Goal: Transaction & Acquisition: Purchase product/service

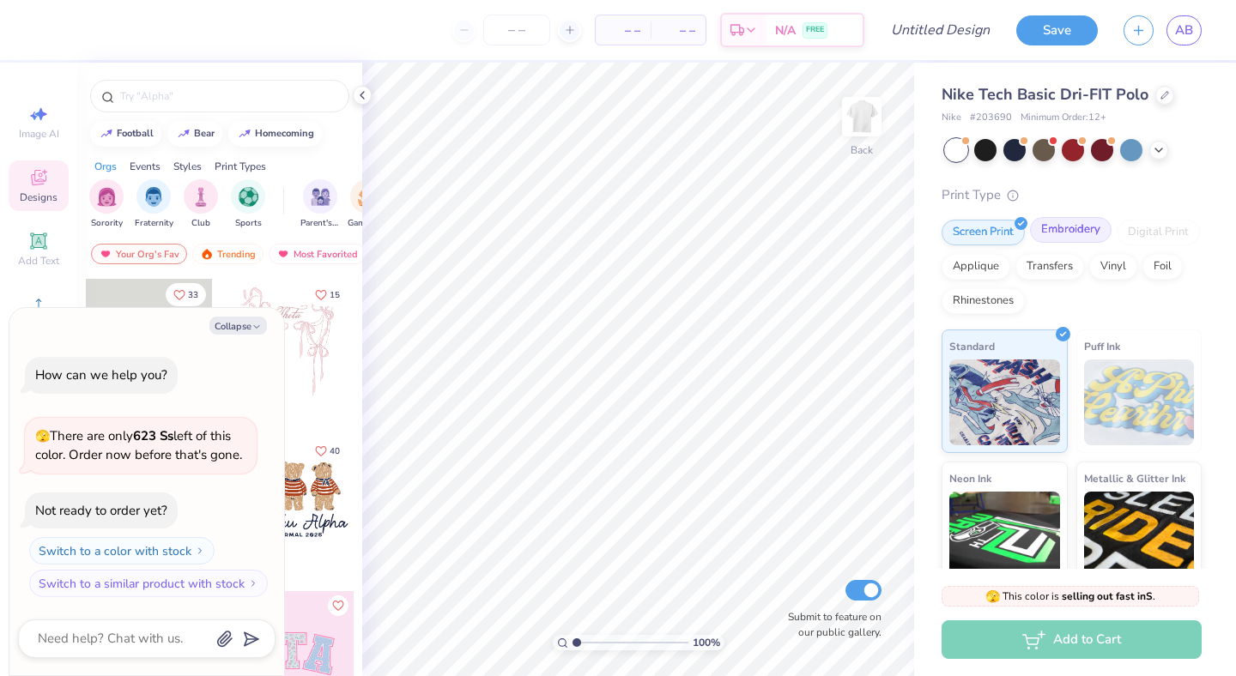
click at [1050, 236] on div "Embroidery" at bounding box center [1071, 230] width 82 height 26
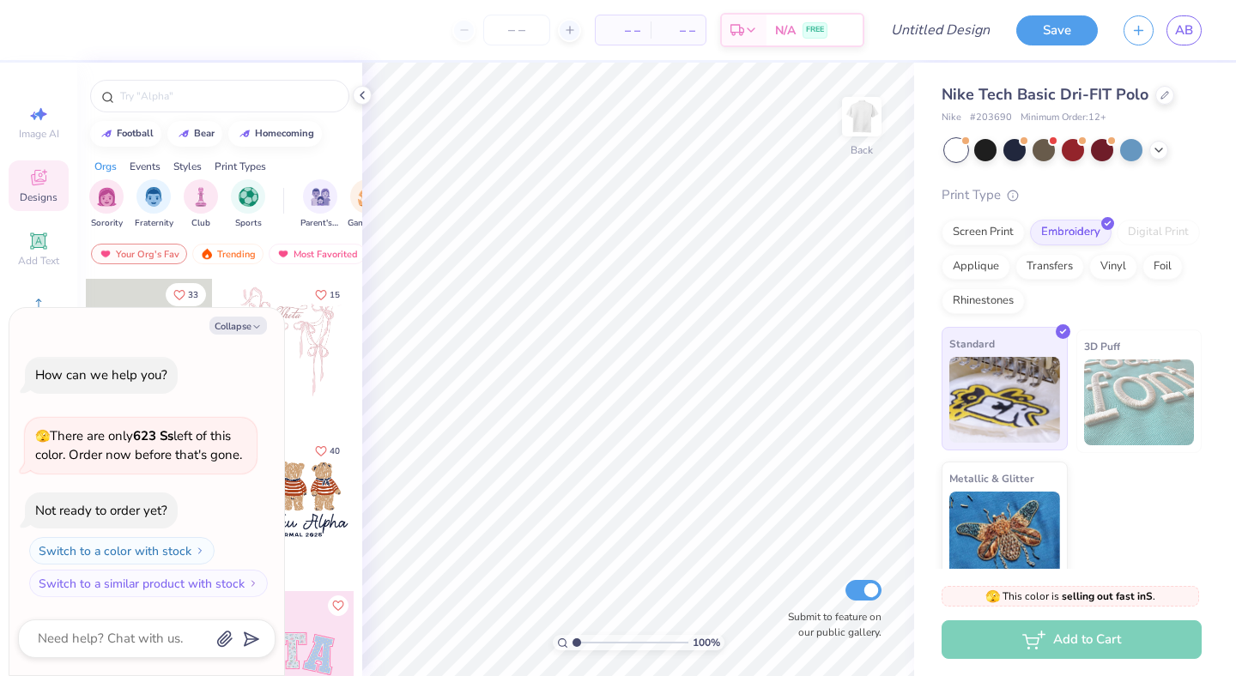
click at [1014, 361] on img at bounding box center [1004, 400] width 111 height 86
click at [984, 152] on div at bounding box center [985, 148] width 22 height 22
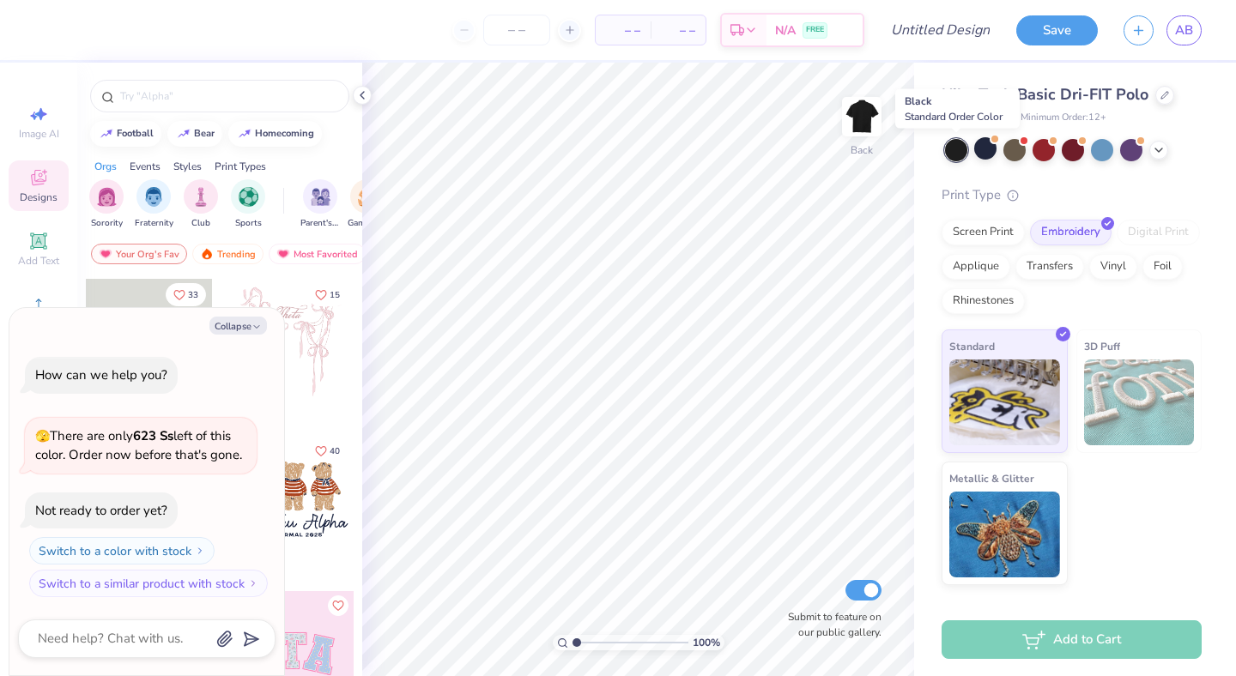
click at [949, 152] on div at bounding box center [956, 150] width 22 height 22
click at [240, 329] on button "Collapse" at bounding box center [237, 326] width 57 height 18
type textarea "x"
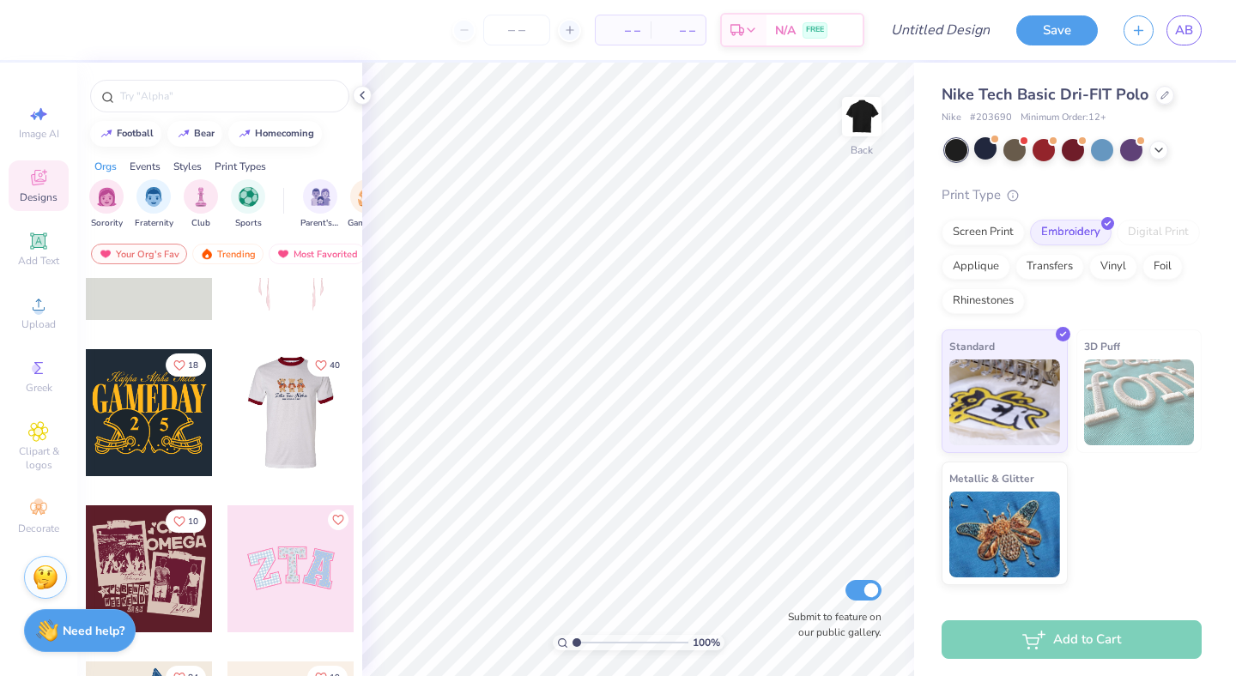
scroll to position [88, 0]
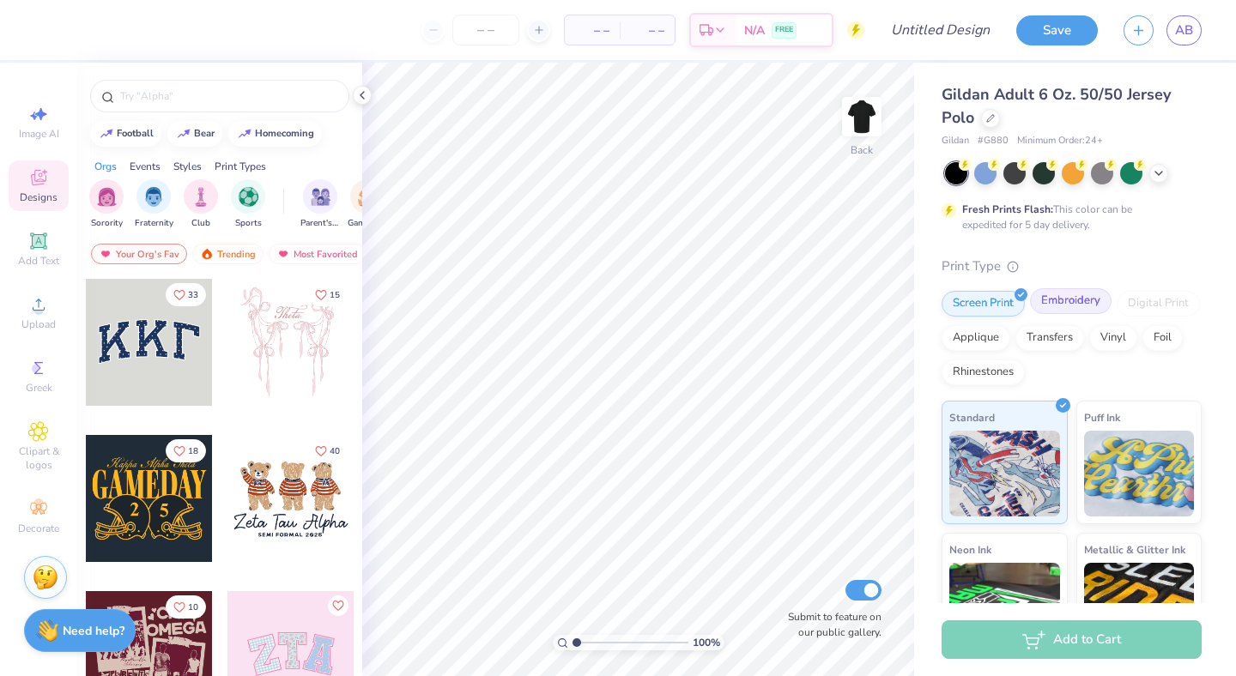
click at [1066, 306] on div "Embroidery" at bounding box center [1071, 301] width 82 height 26
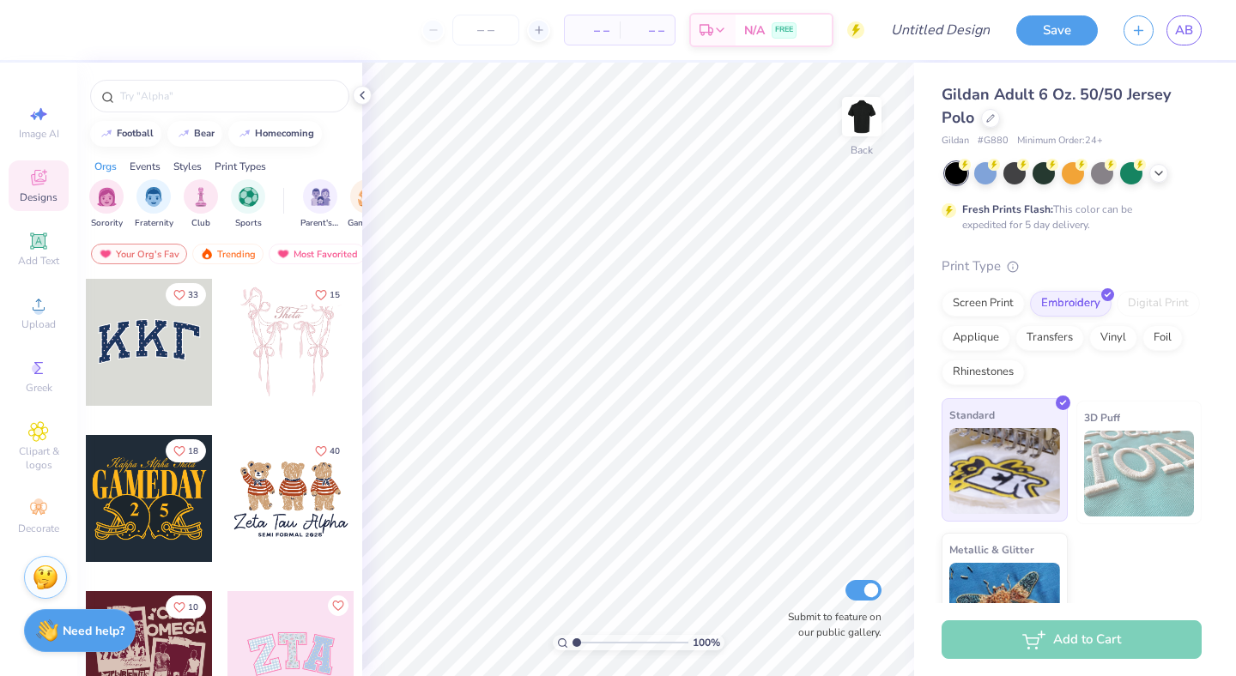
click at [971, 476] on img at bounding box center [1004, 471] width 111 height 86
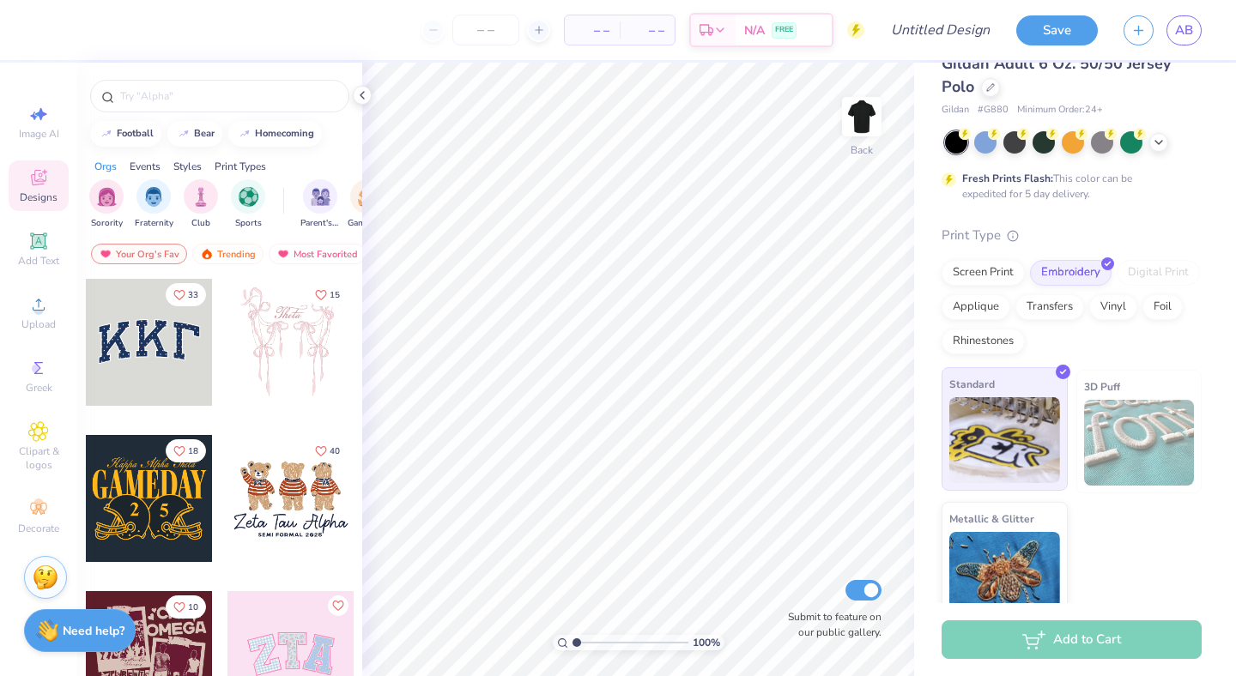
scroll to position [29, 0]
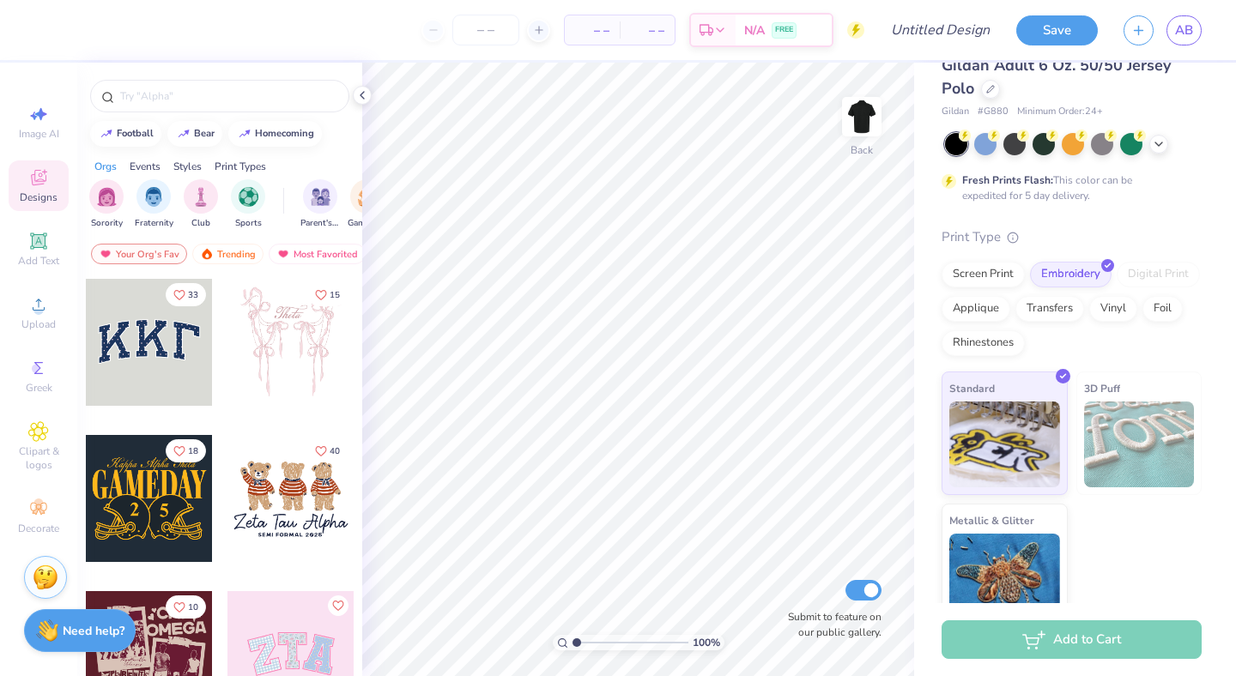
click at [1008, 643] on div "Add to Cart" at bounding box center [1071, 639] width 260 height 39
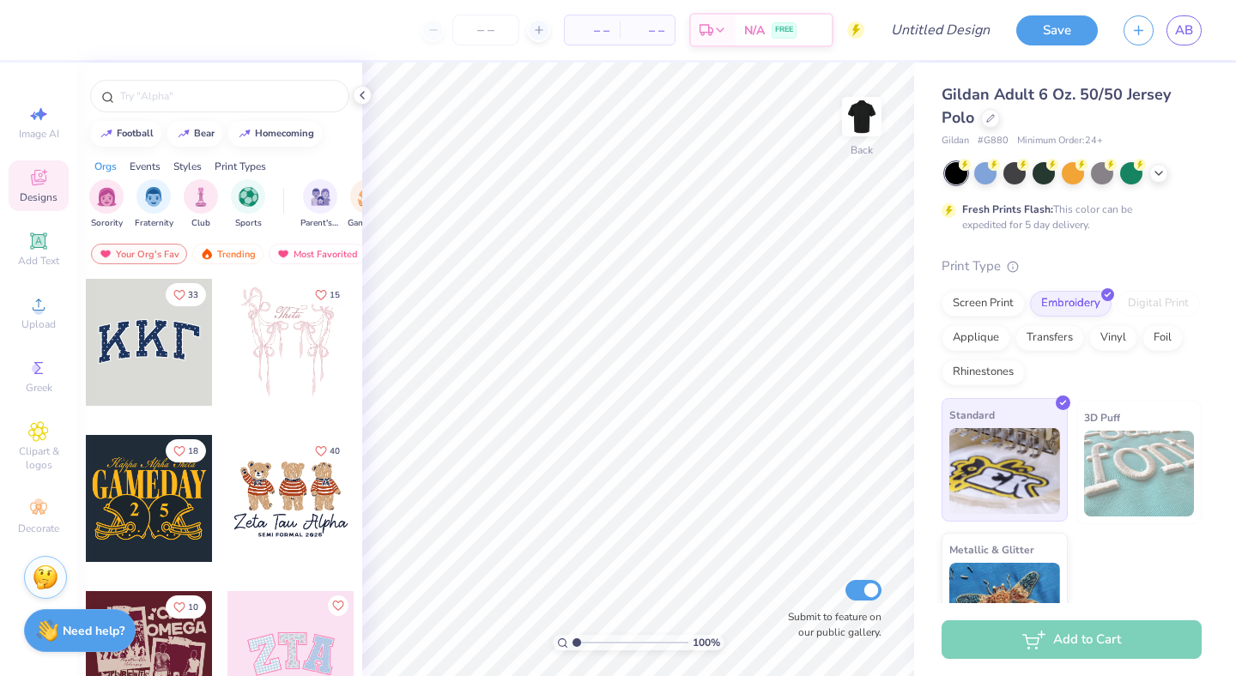
scroll to position [53, 0]
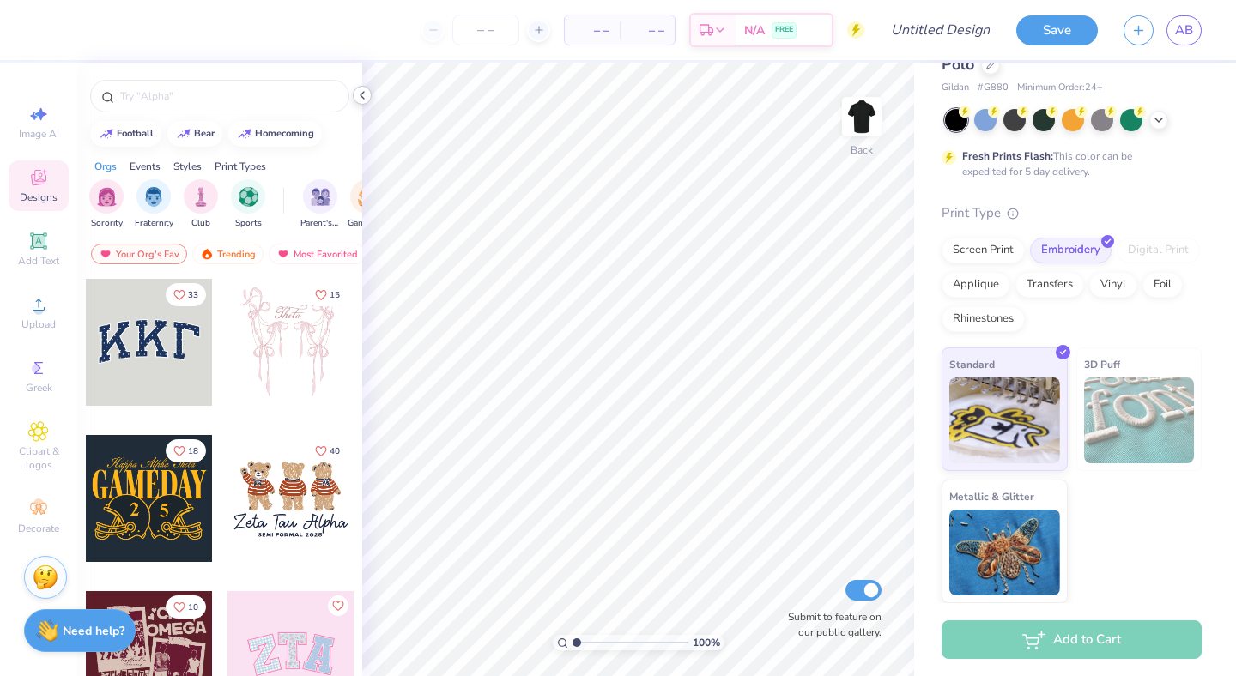
click at [364, 92] on polyline at bounding box center [361, 95] width 3 height 7
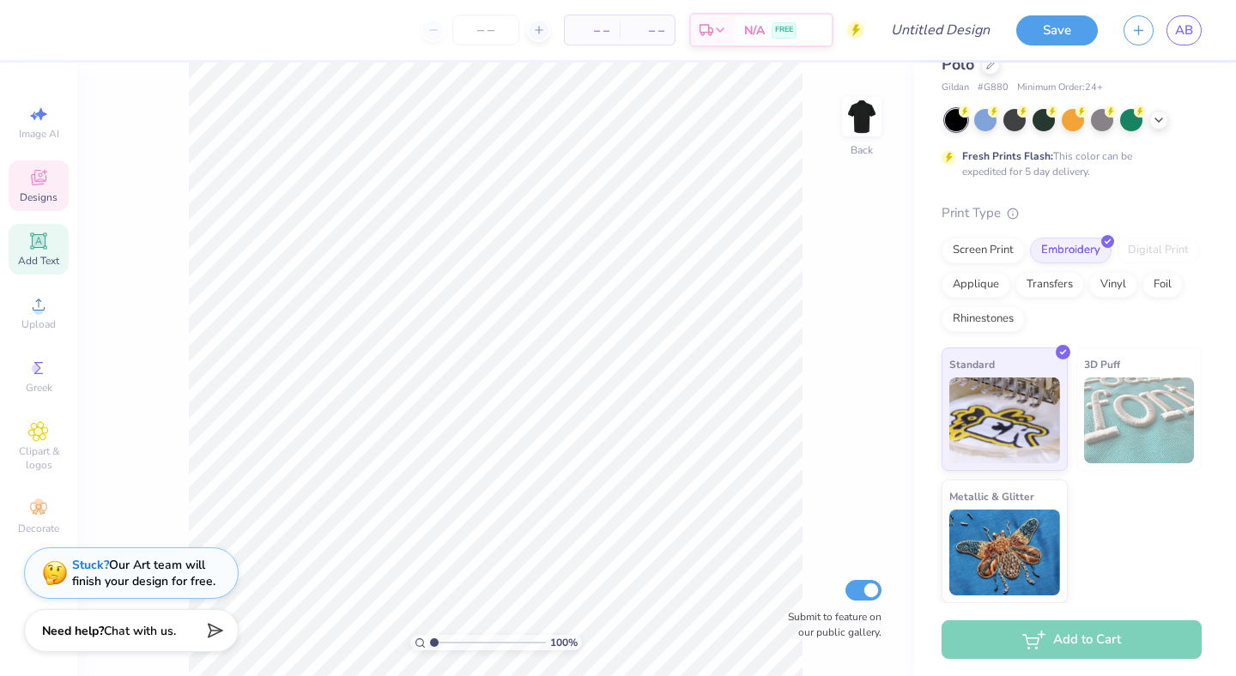
click at [42, 242] on icon at bounding box center [38, 240] width 13 height 13
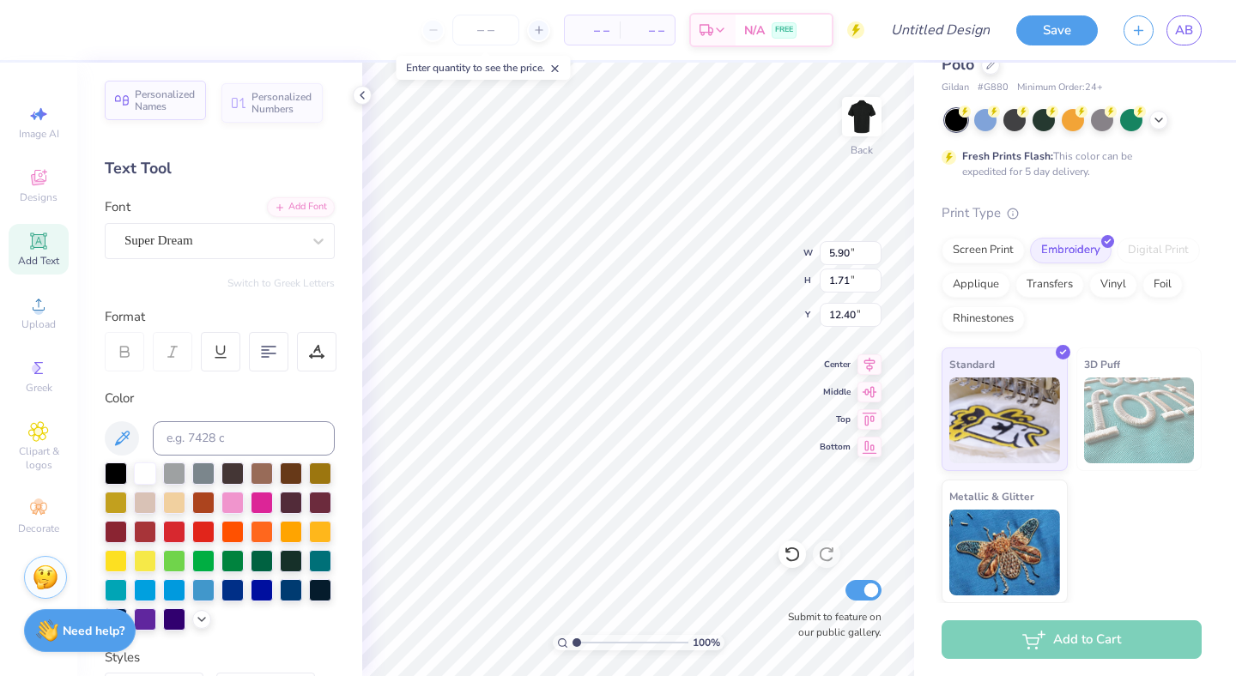
click at [178, 107] on span "Personalized Names" at bounding box center [165, 100] width 61 height 24
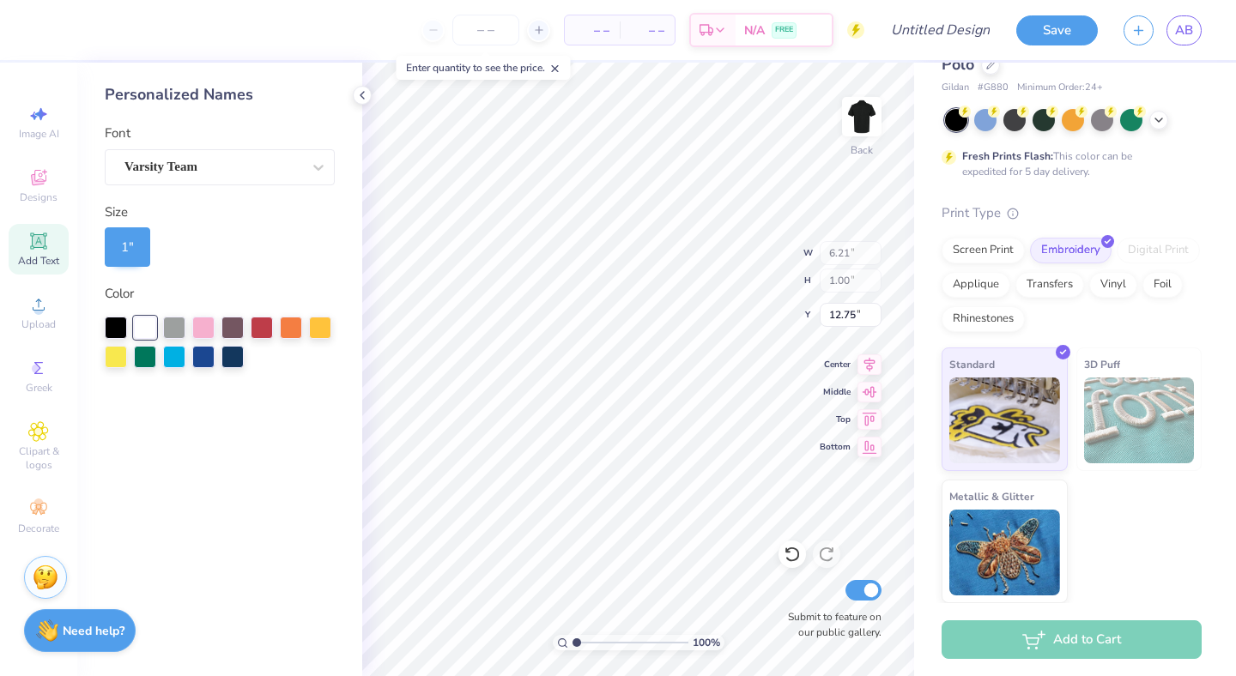
type input "6.21"
type input "1.00"
type input "12.75"
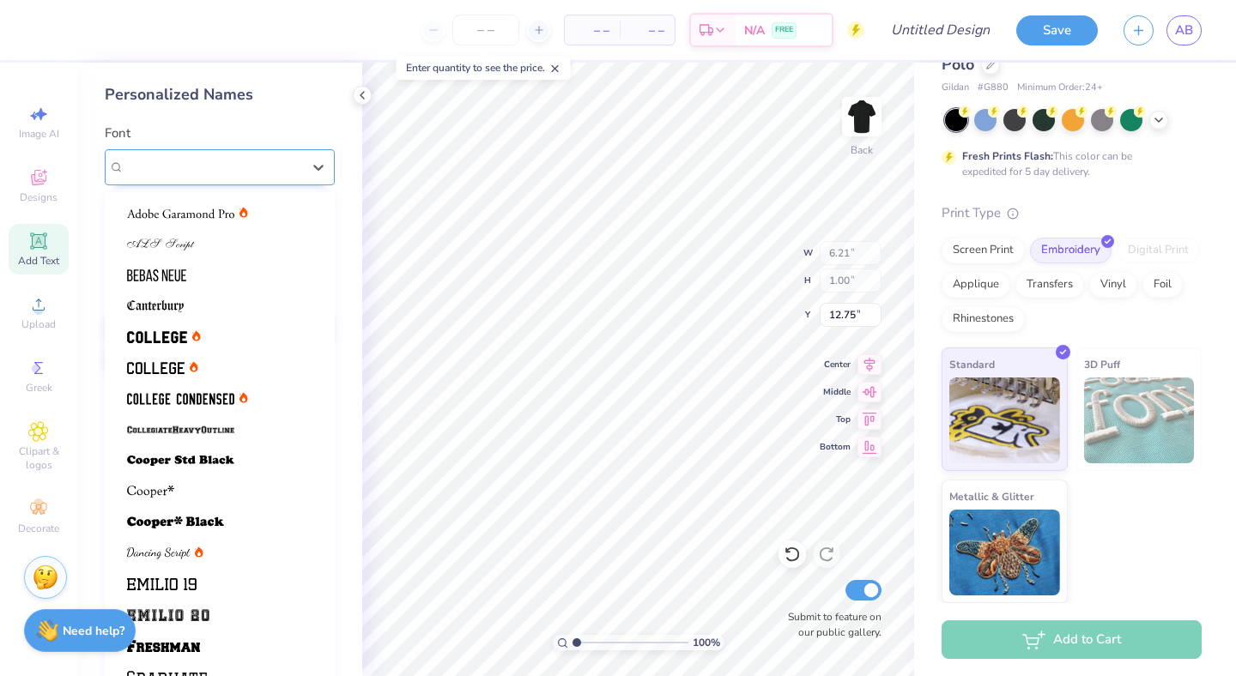
click at [233, 173] on div "Varsity Team" at bounding box center [213, 167] width 180 height 27
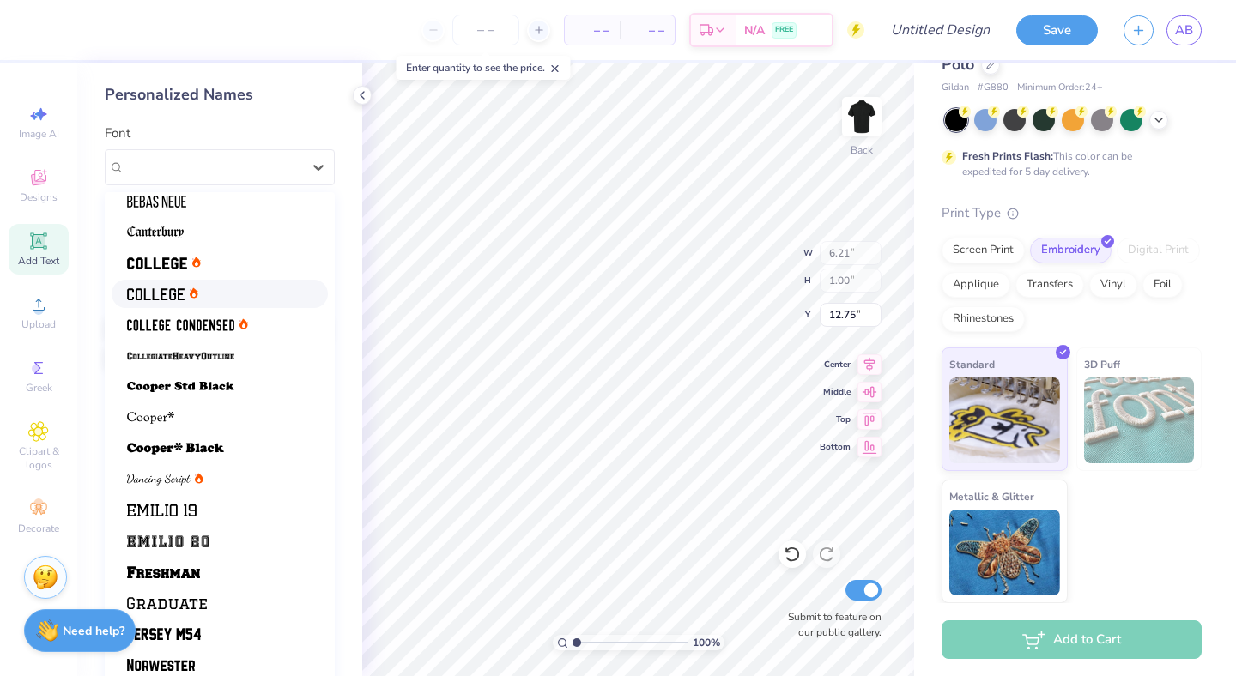
scroll to position [76, 0]
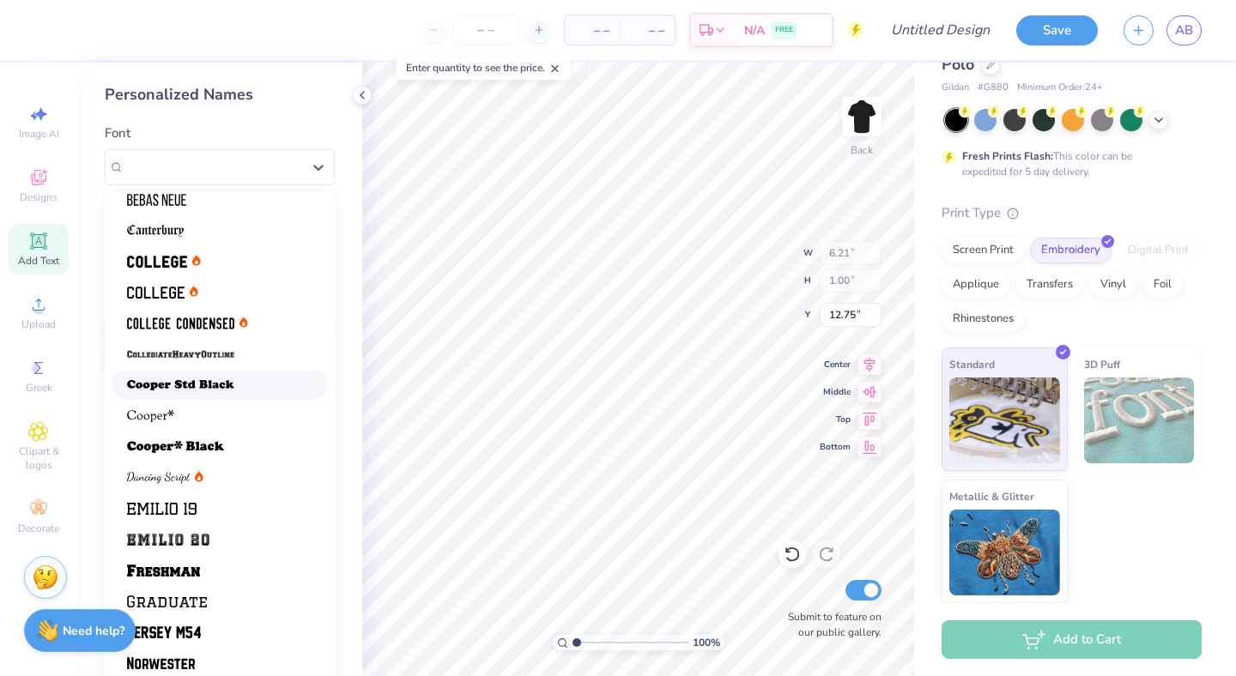
click at [225, 383] on img at bounding box center [180, 385] width 107 height 12
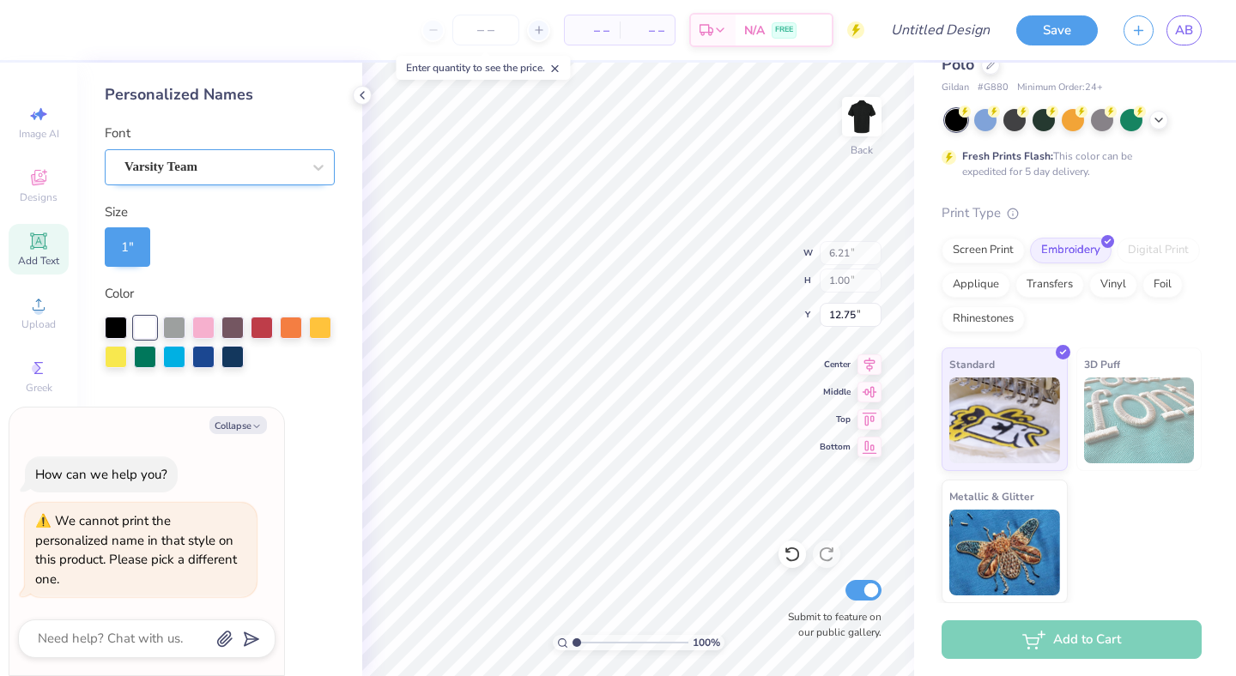
click at [200, 164] on div "Varsity Team" at bounding box center [213, 167] width 180 height 27
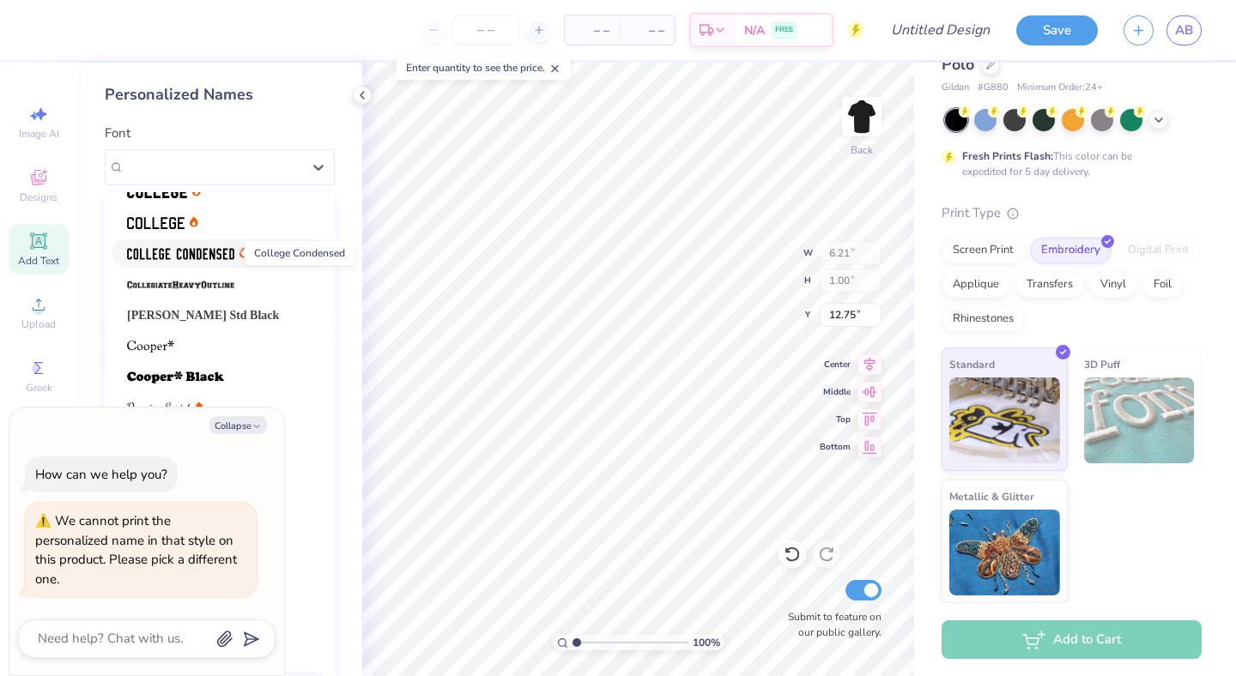
scroll to position [30, 0]
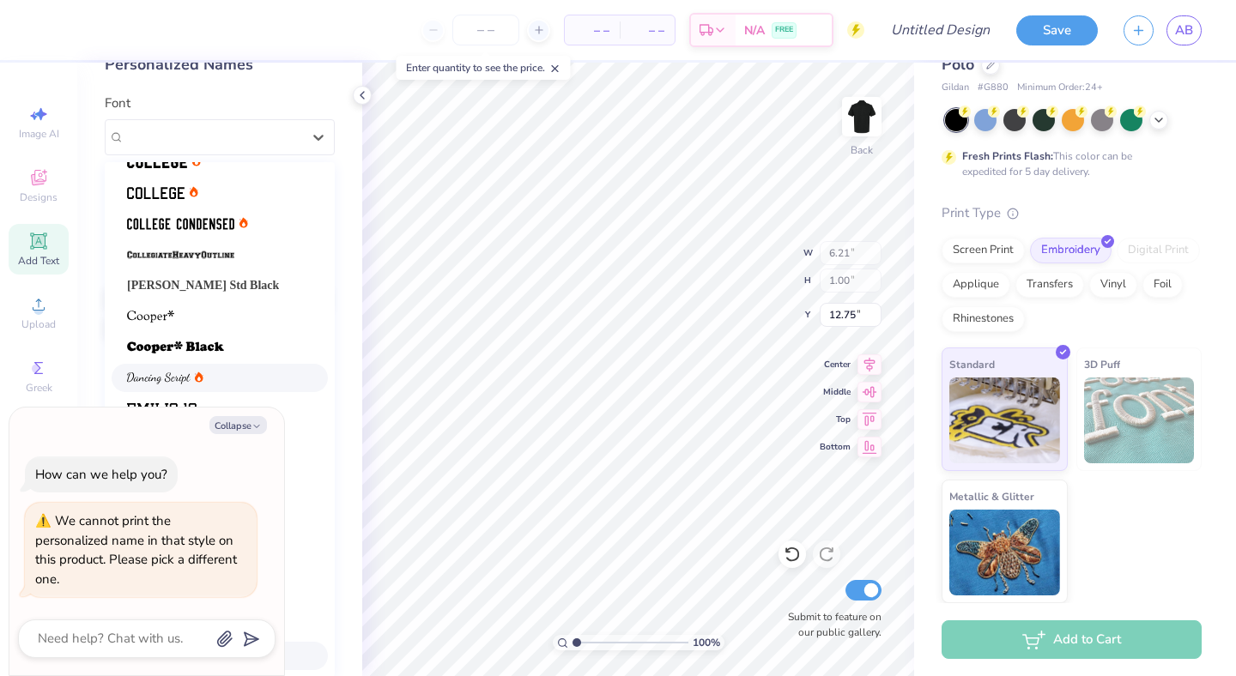
click at [199, 379] on icon at bounding box center [199, 379] width 3 height 4
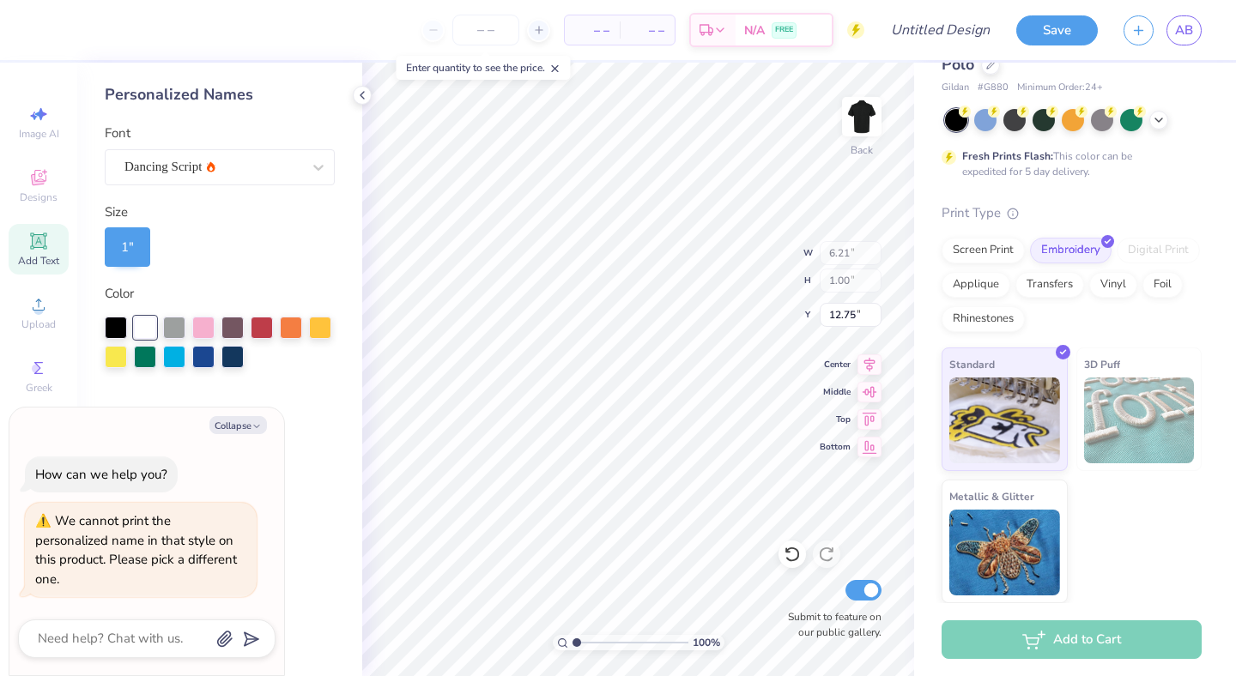
type textarea "x"
type input "4.88"
type textarea "x"
type input "5.63"
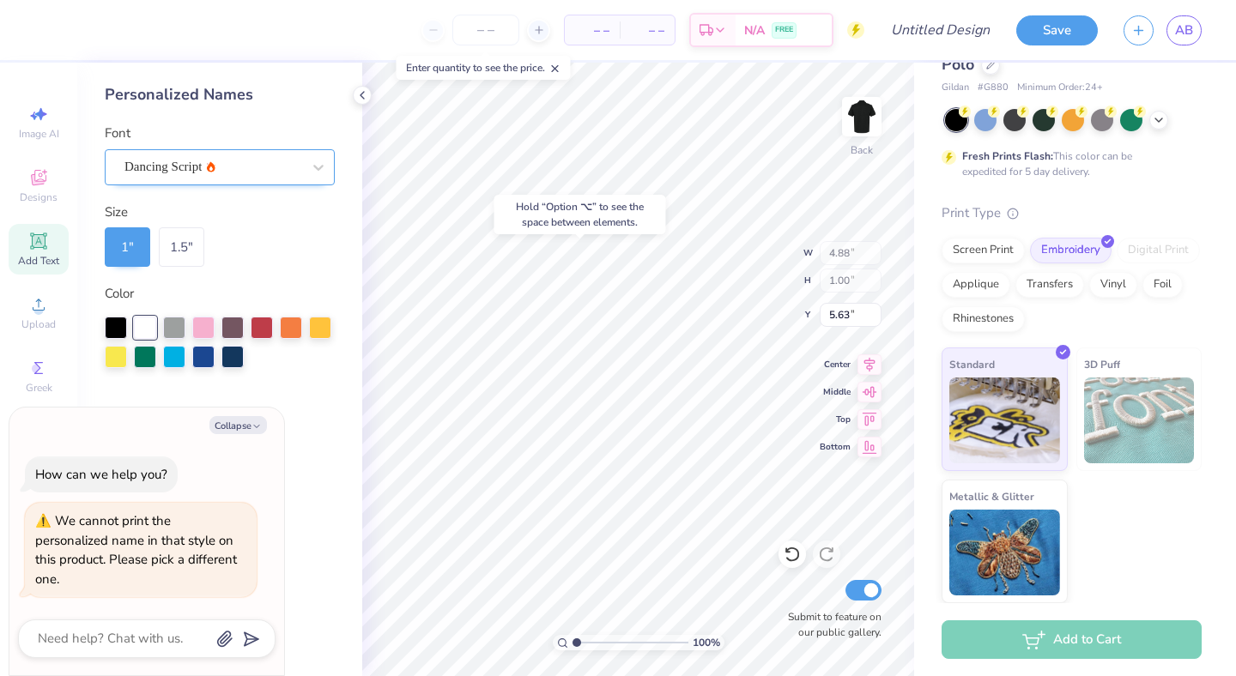
type textarea "x"
click at [263, 171] on div "Dancing Script" at bounding box center [213, 167] width 180 height 27
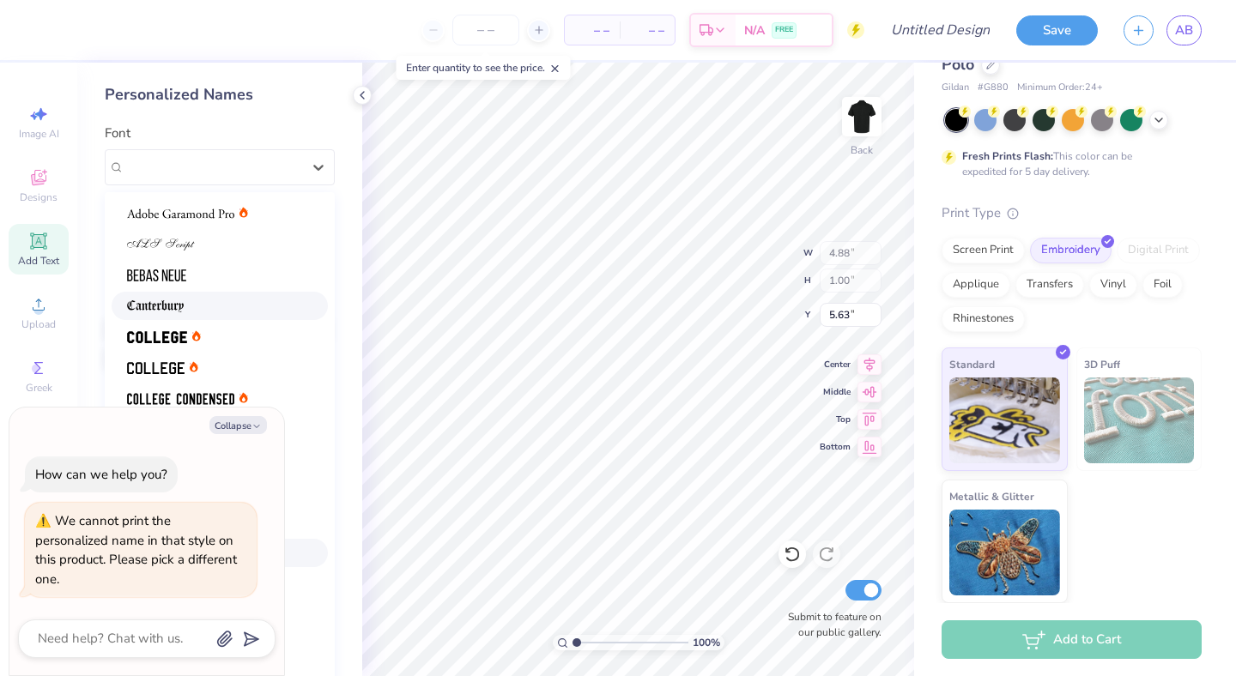
scroll to position [145, 0]
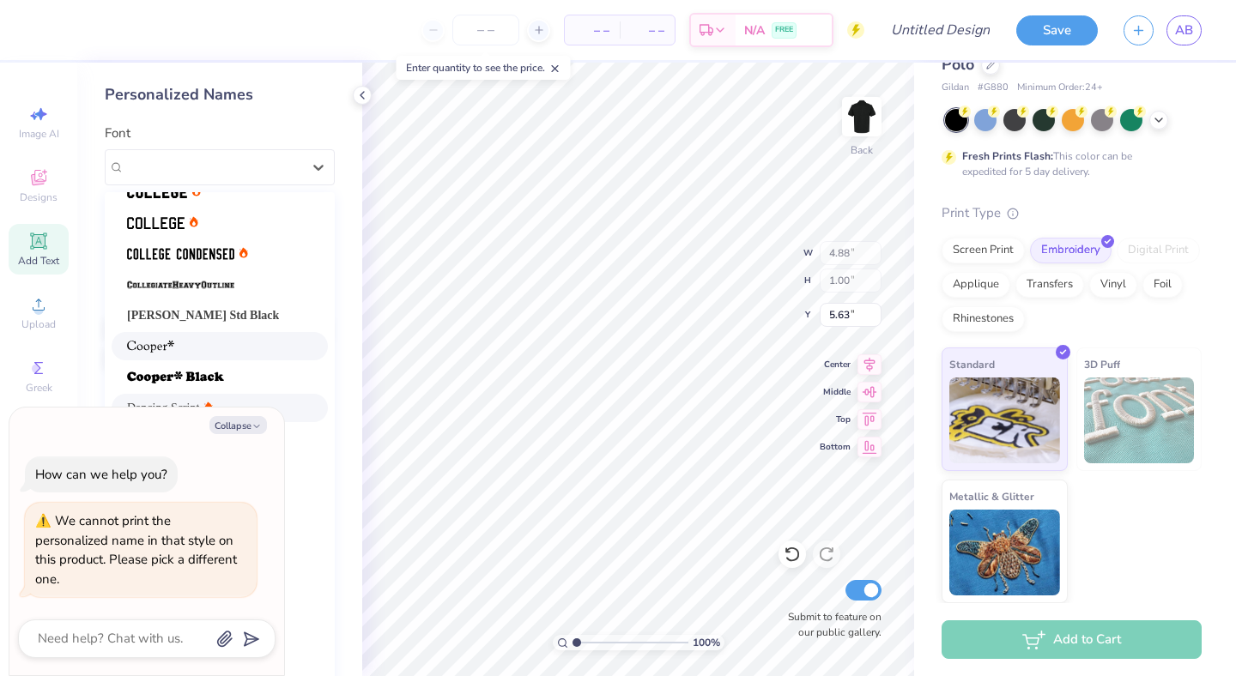
type input "5.90"
type input "1.71"
type input "12.40"
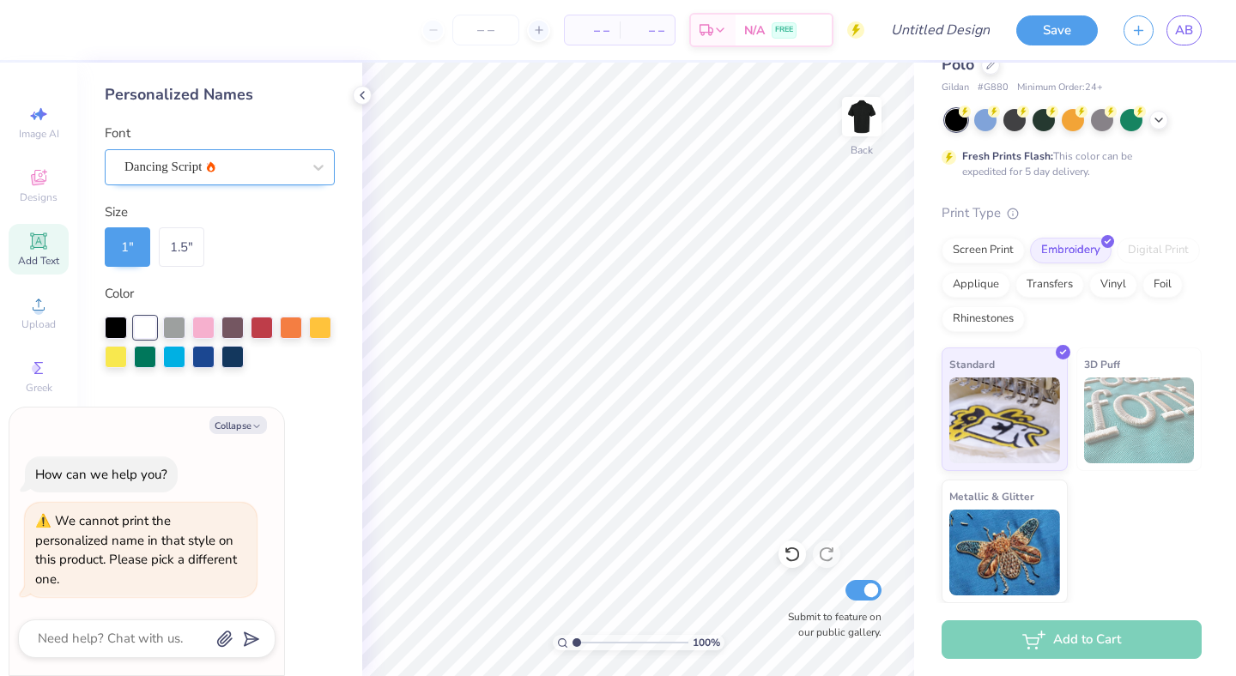
click at [244, 173] on div "Dancing Script" at bounding box center [213, 167] width 180 height 27
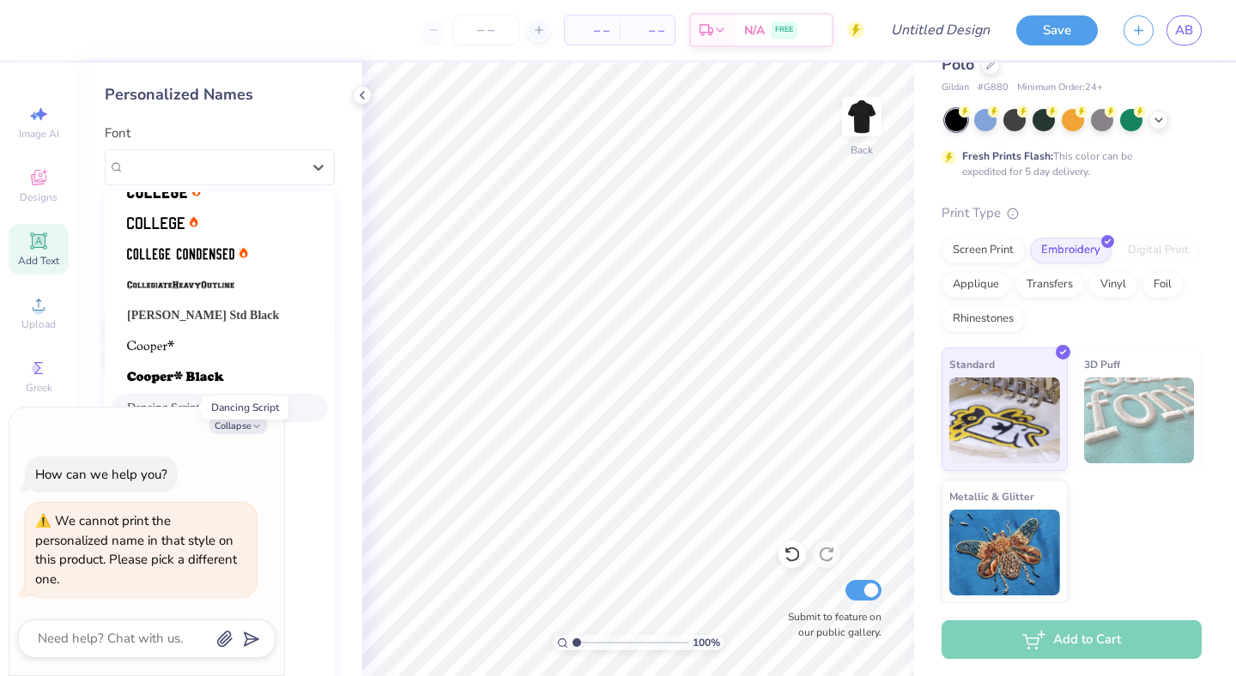
click at [179, 412] on span "Dancing Script" at bounding box center [163, 408] width 72 height 18
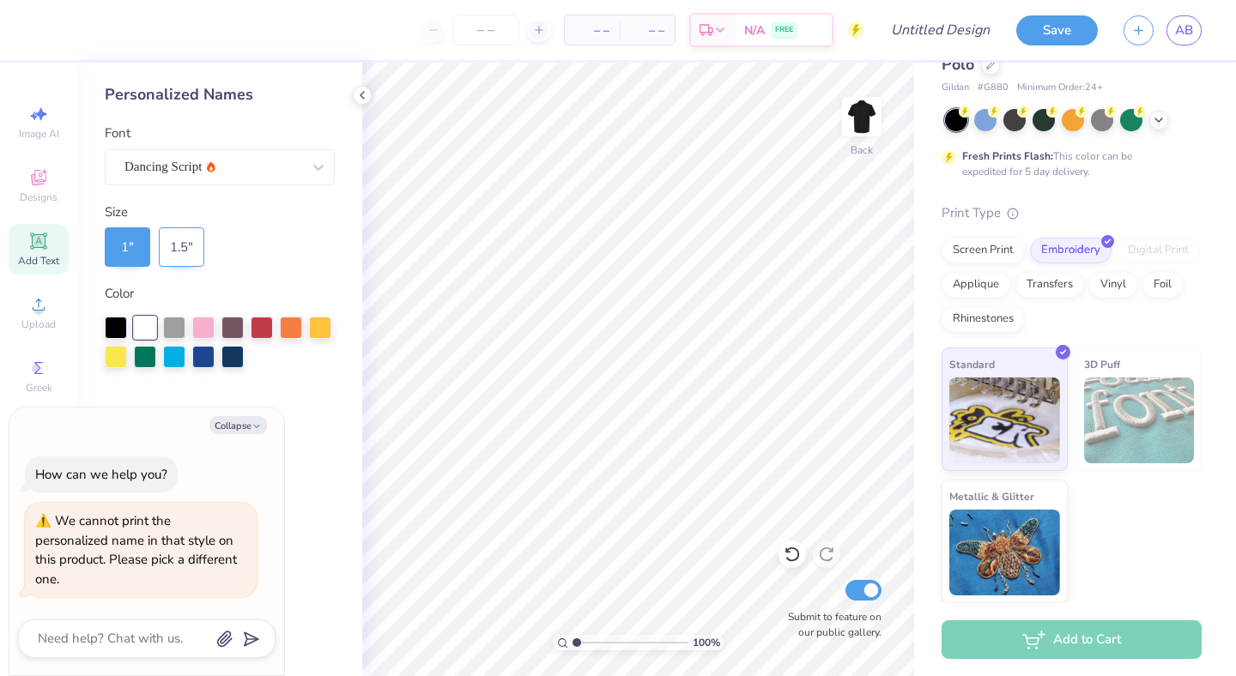
click at [187, 250] on div "1.5 "" at bounding box center [181, 246] width 45 height 39
click at [136, 252] on div "1 "" at bounding box center [127, 246] width 45 height 39
click at [365, 97] on icon at bounding box center [362, 95] width 14 height 14
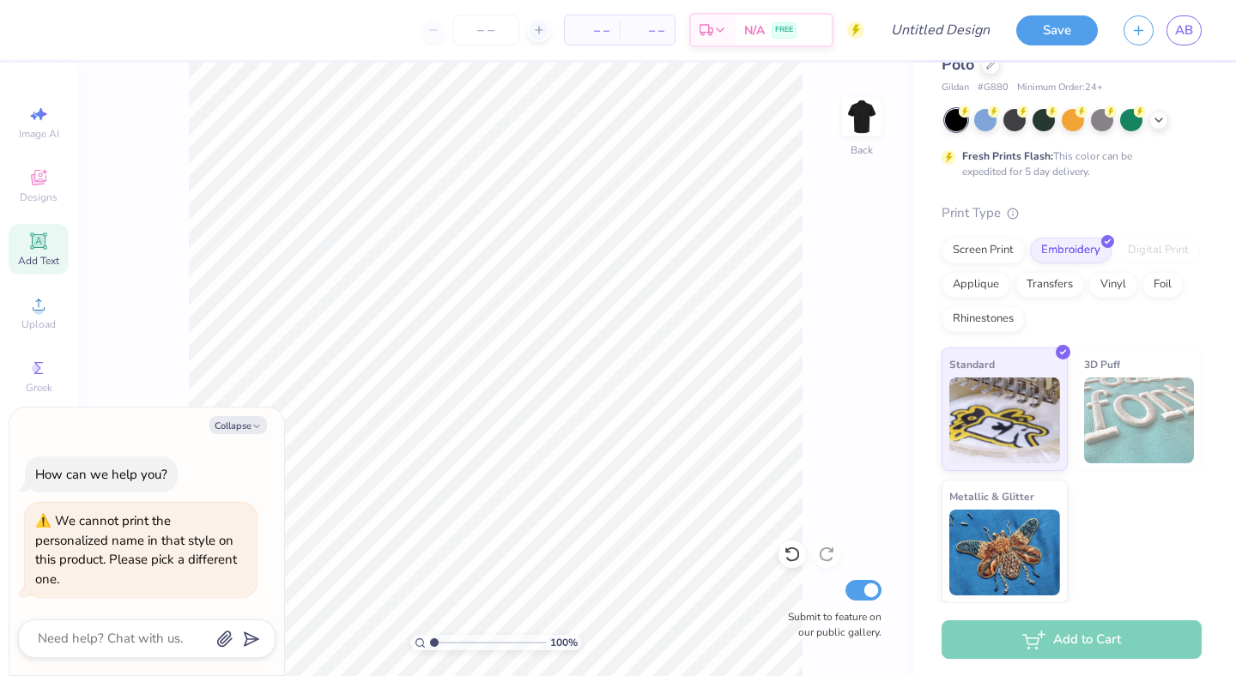
click at [43, 244] on icon at bounding box center [38, 240] width 13 height 13
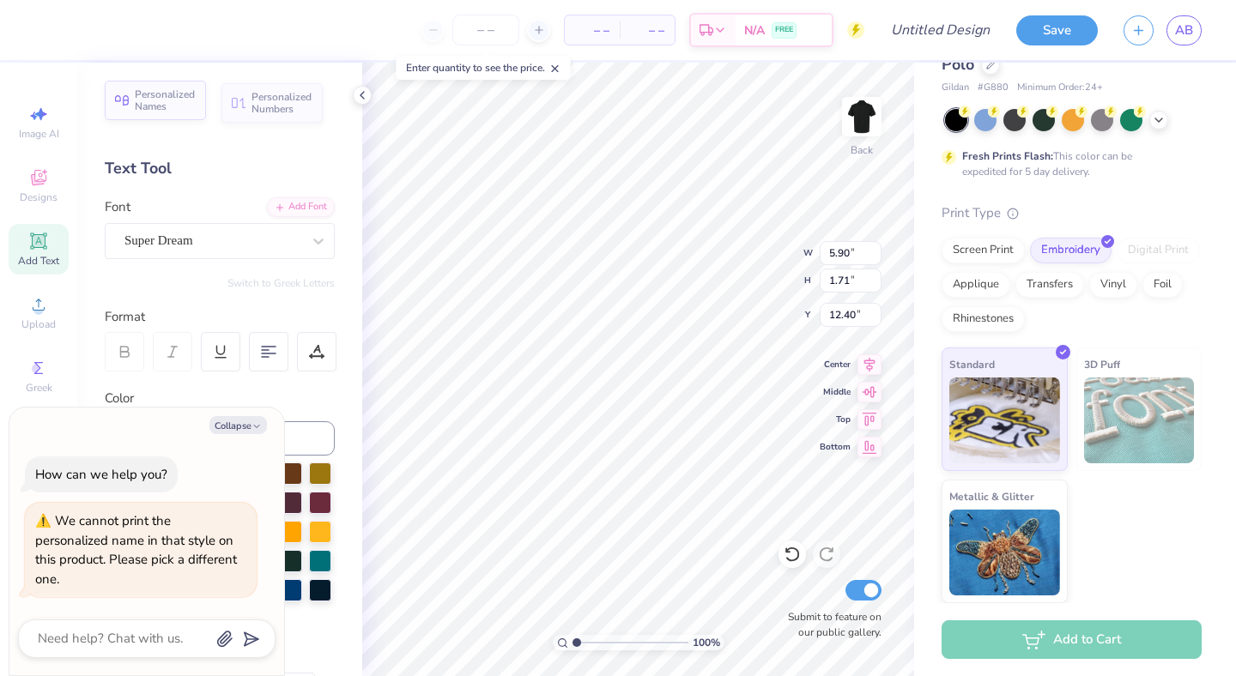
click at [172, 112] on div "Personalized Names" at bounding box center [155, 100] width 101 height 39
type textarea "x"
type input "6.21"
type input "1.00"
type input "12.75"
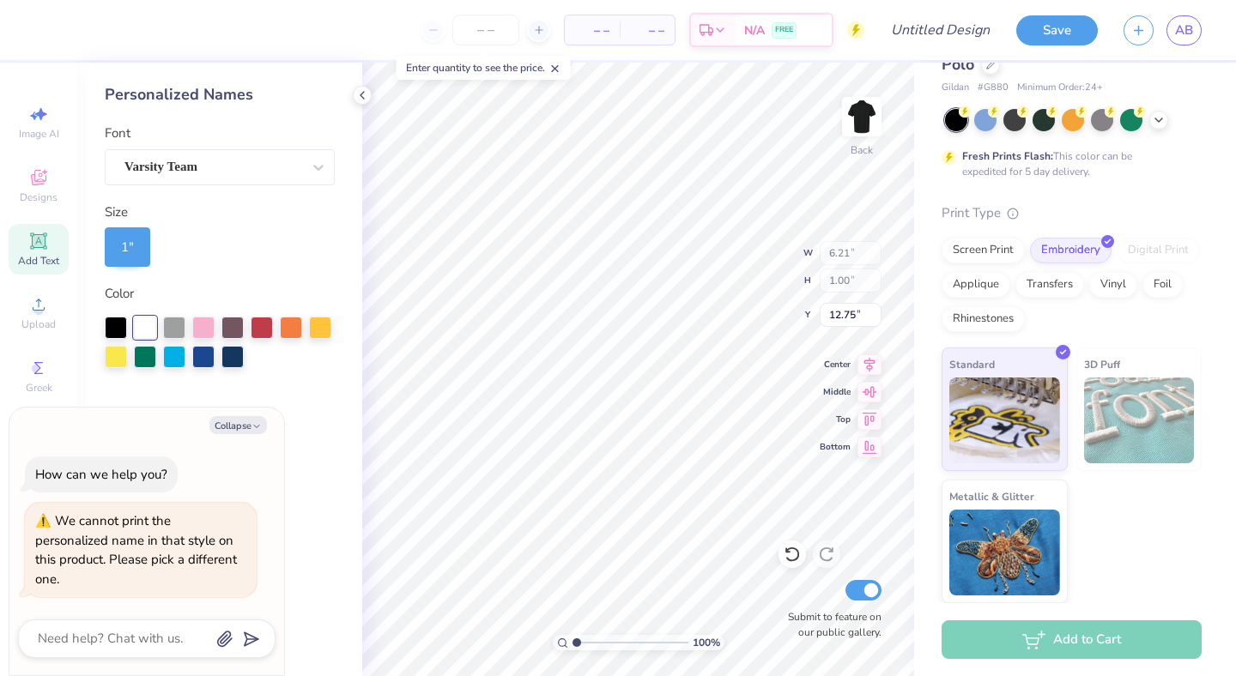
type textarea "x"
type input "6.53"
click at [254, 171] on div "Varsity Team" at bounding box center [213, 167] width 180 height 27
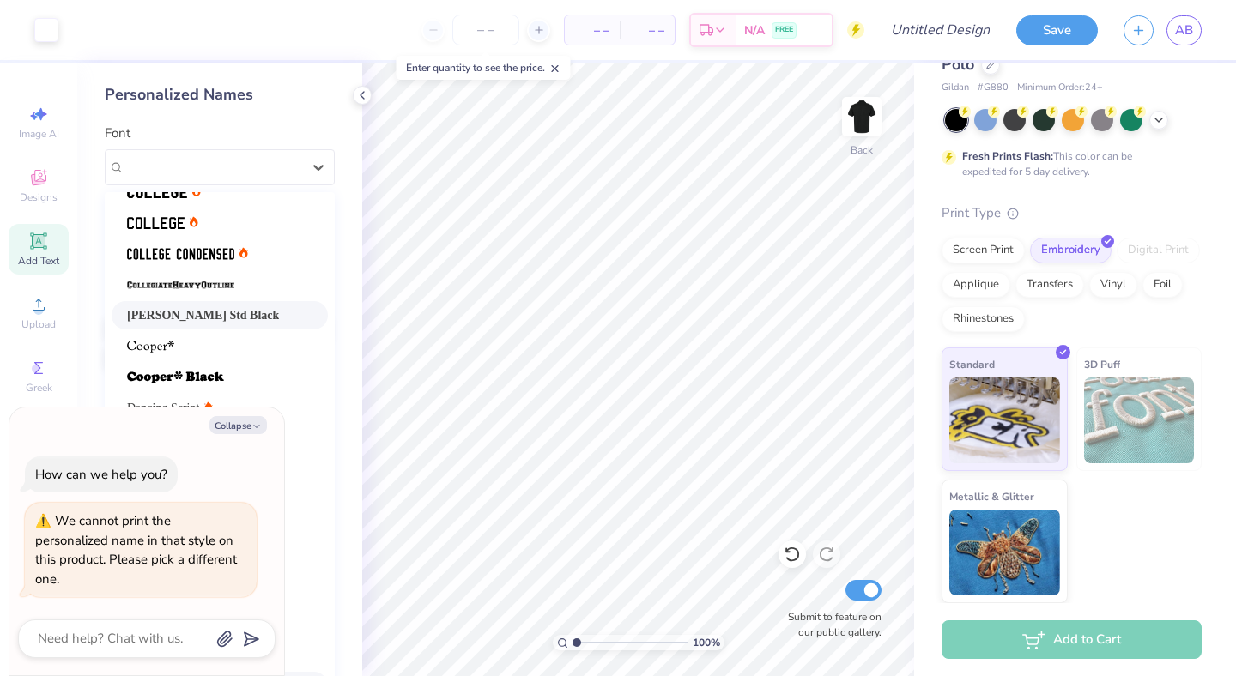
scroll to position [30, 0]
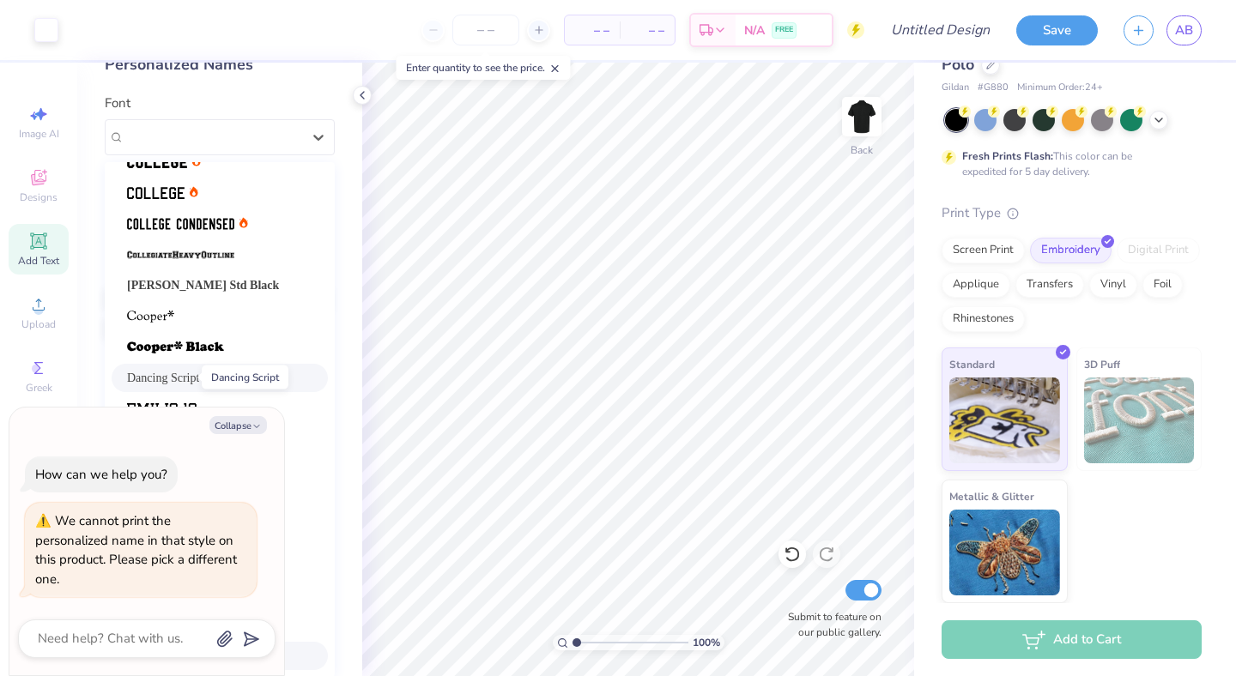
click at [168, 378] on span "Dancing Script" at bounding box center [163, 378] width 72 height 18
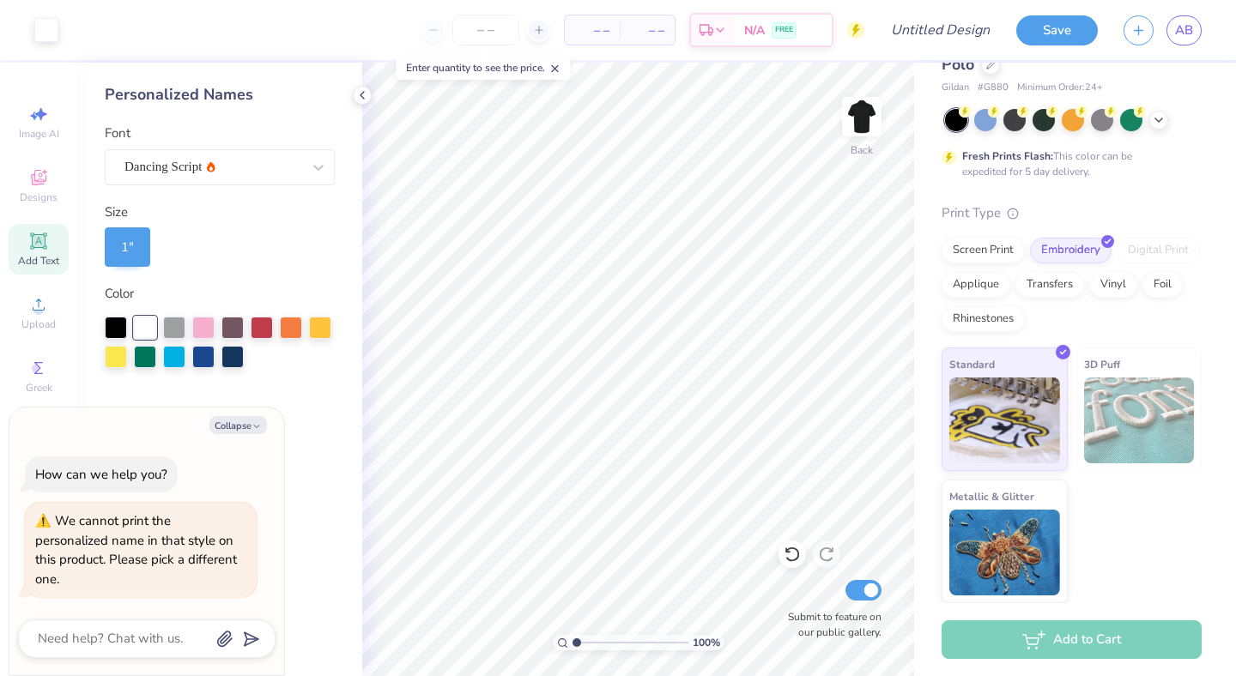
scroll to position [0, 0]
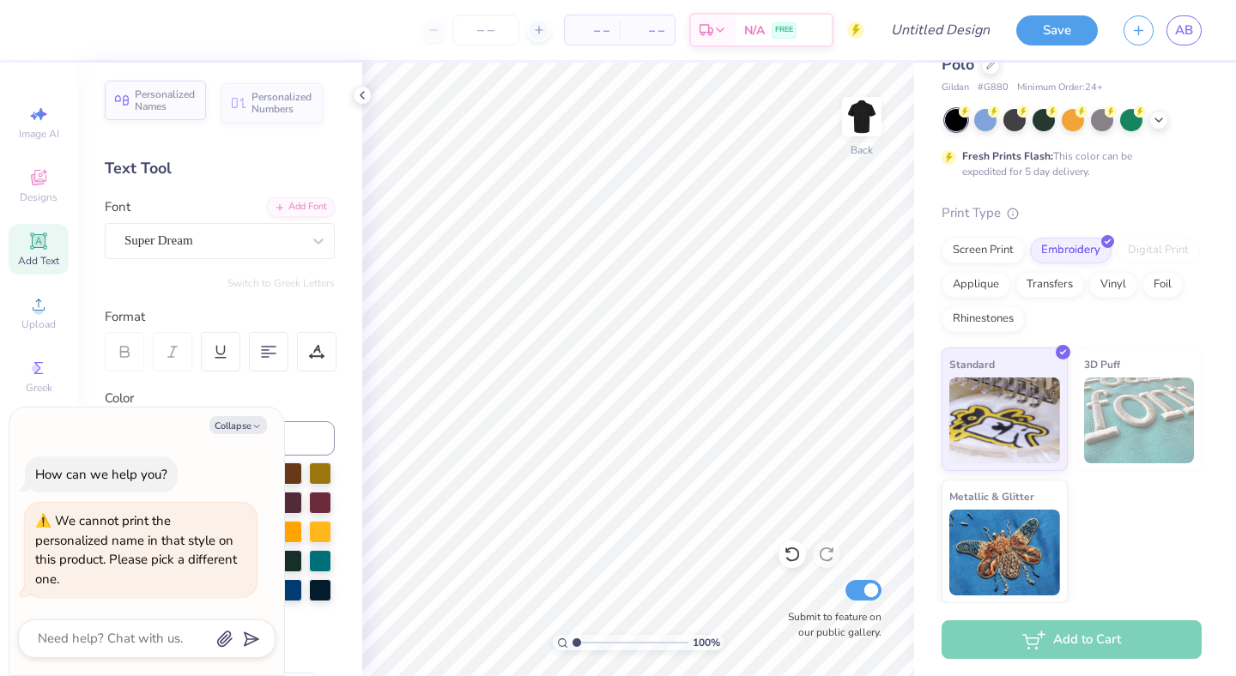
click at [161, 100] on span "Personalized Names" at bounding box center [165, 100] width 61 height 24
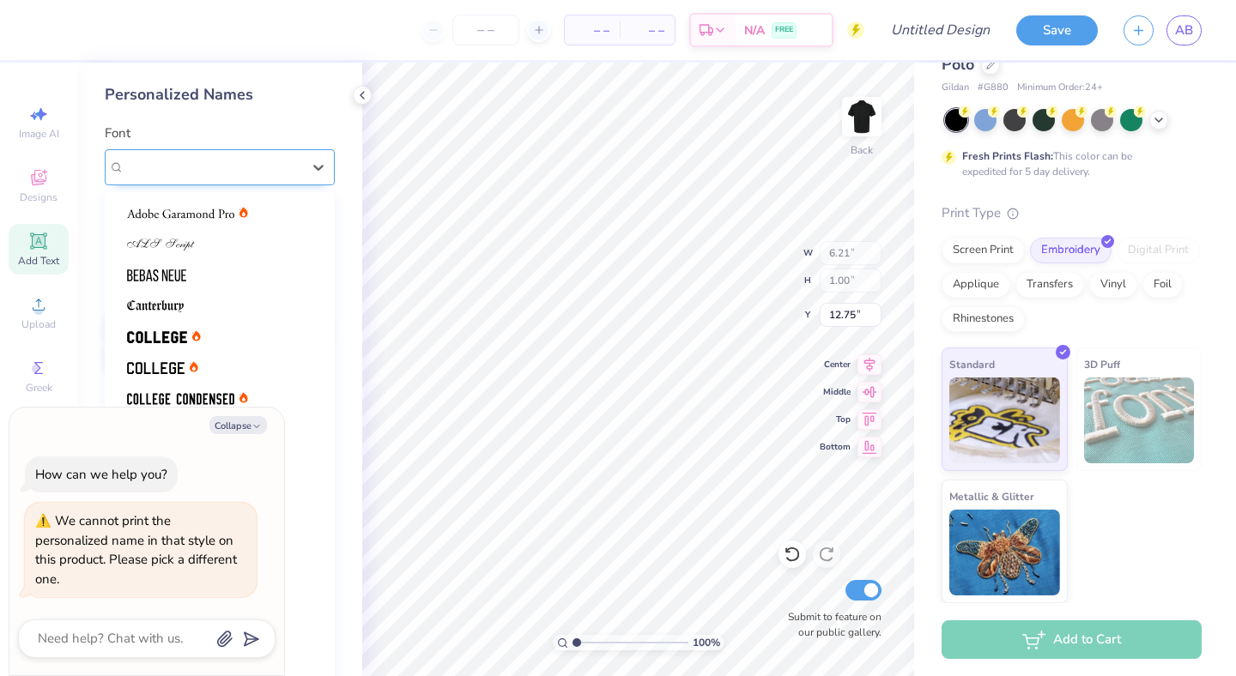
click at [266, 172] on div "Varsity Team" at bounding box center [213, 167] width 180 height 27
click at [222, 297] on div at bounding box center [219, 306] width 185 height 18
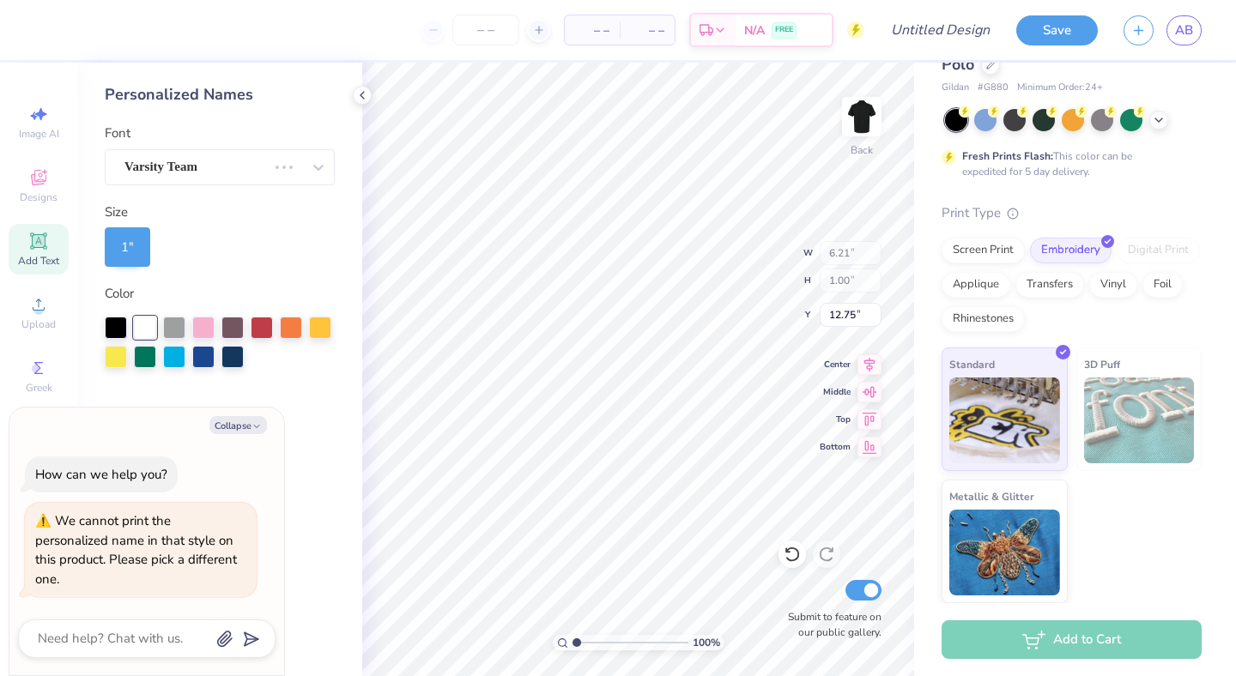
type textarea "x"
type input "5.60"
click at [260, 432] on icon "button" at bounding box center [256, 426] width 10 height 10
type textarea "x"
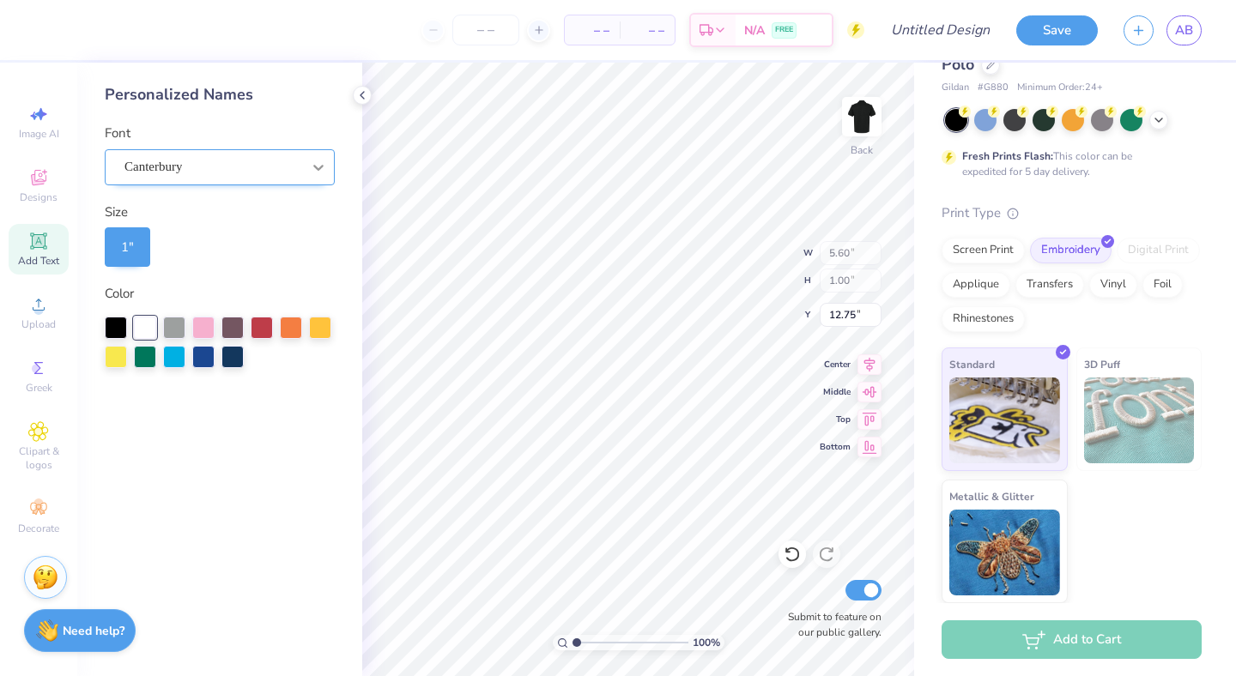
click at [307, 153] on div at bounding box center [318, 167] width 31 height 31
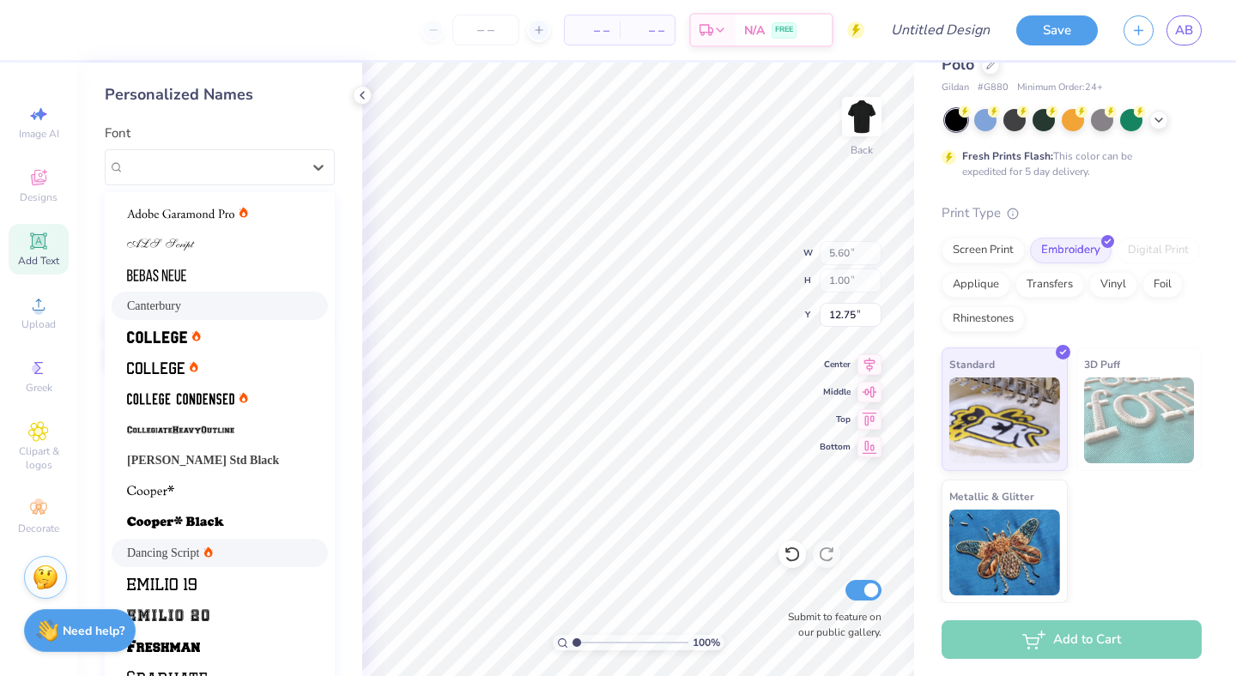
click at [222, 541] on div "Dancing Script" at bounding box center [220, 553] width 216 height 28
type input "4.88"
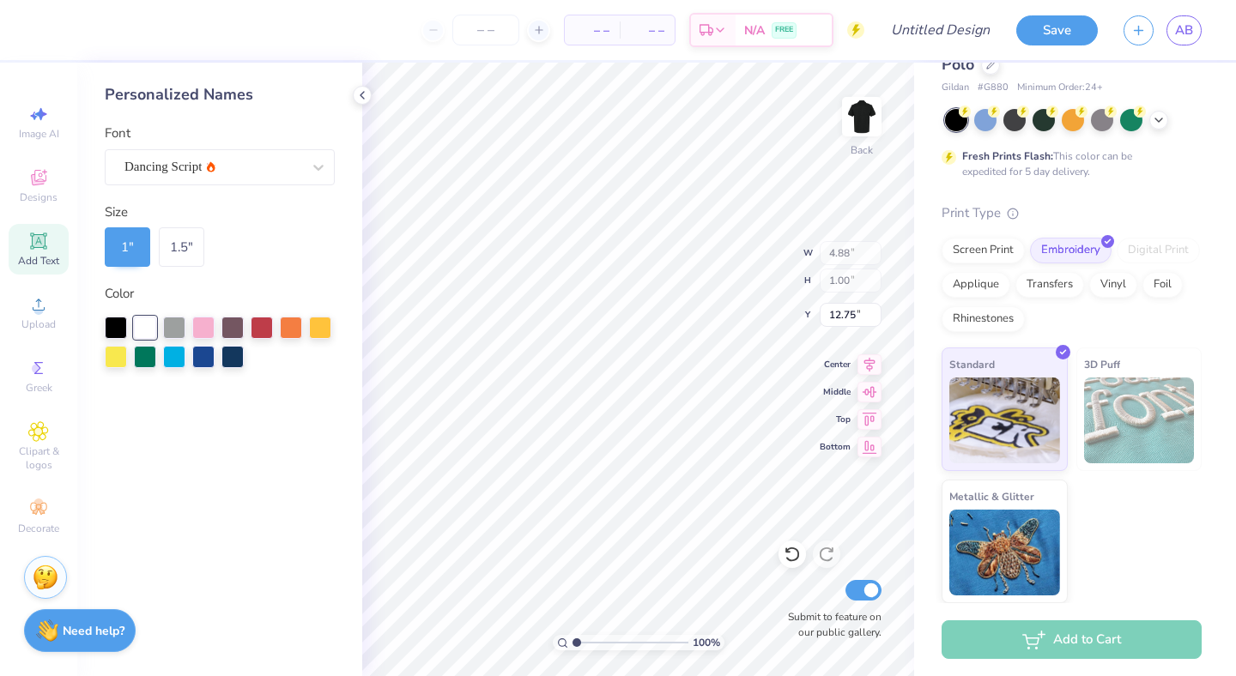
type input "4.92"
click at [45, 456] on span "Clipart & logos" at bounding box center [39, 458] width 60 height 27
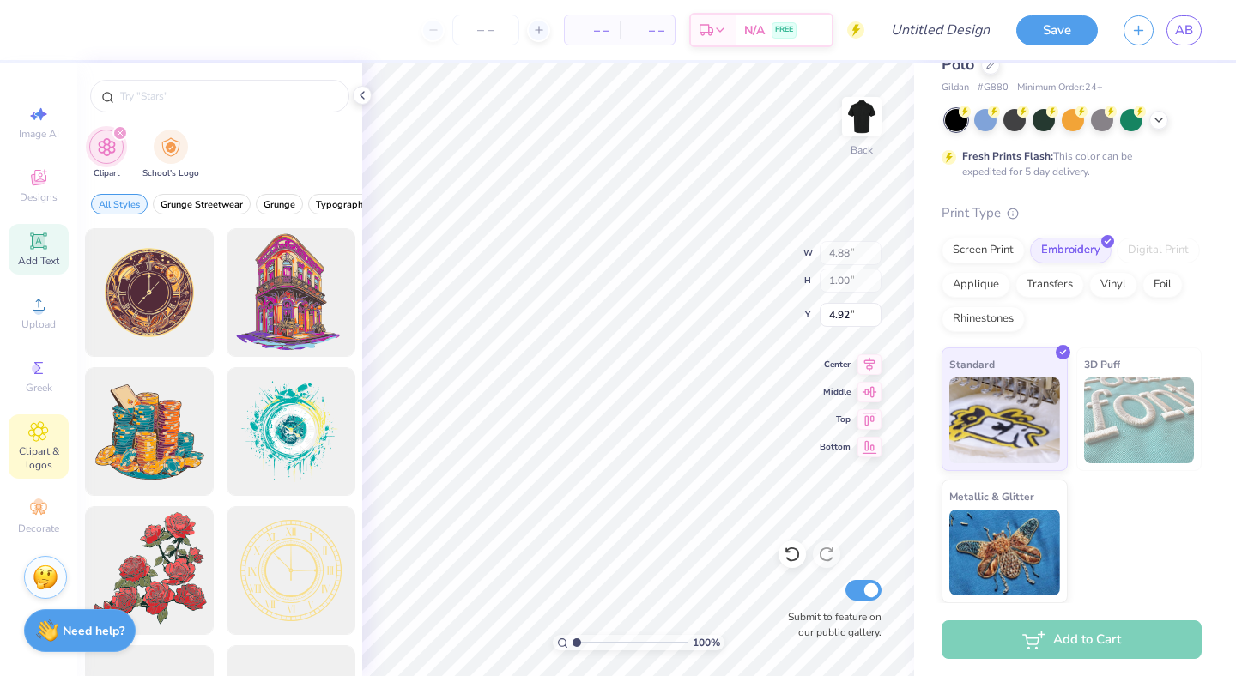
click at [45, 251] on div "Add Text" at bounding box center [39, 249] width 60 height 51
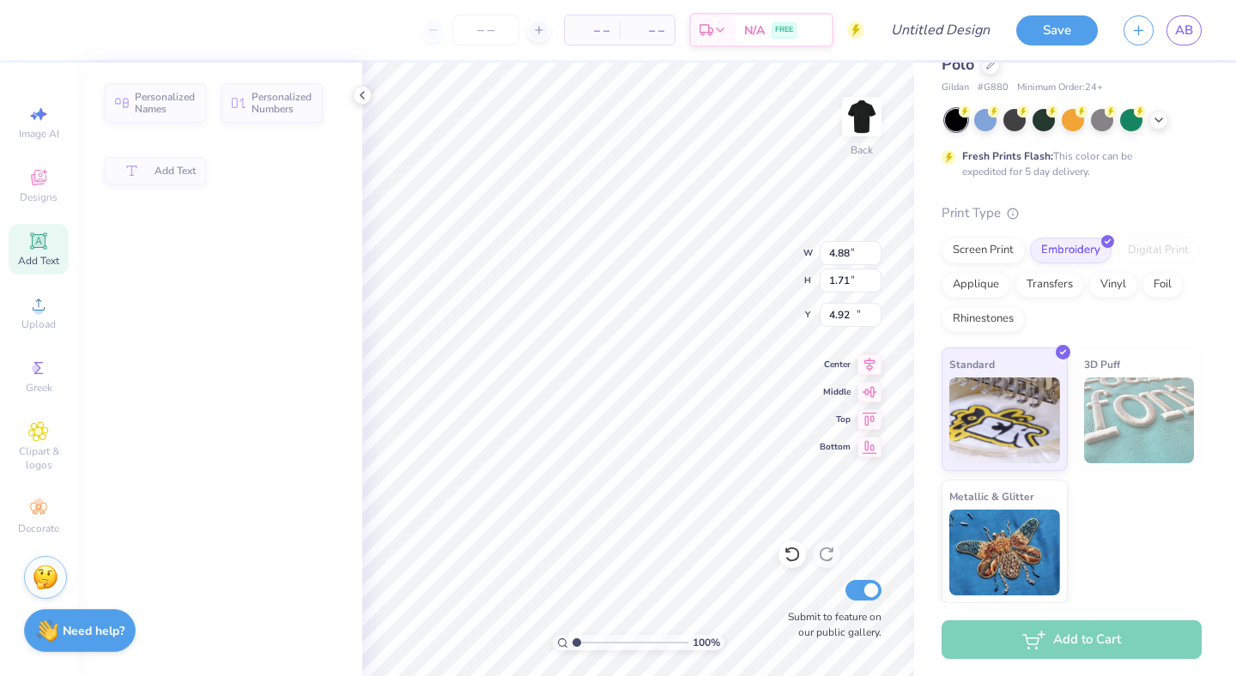
type input "5.90"
type input "1.71"
type input "12.40"
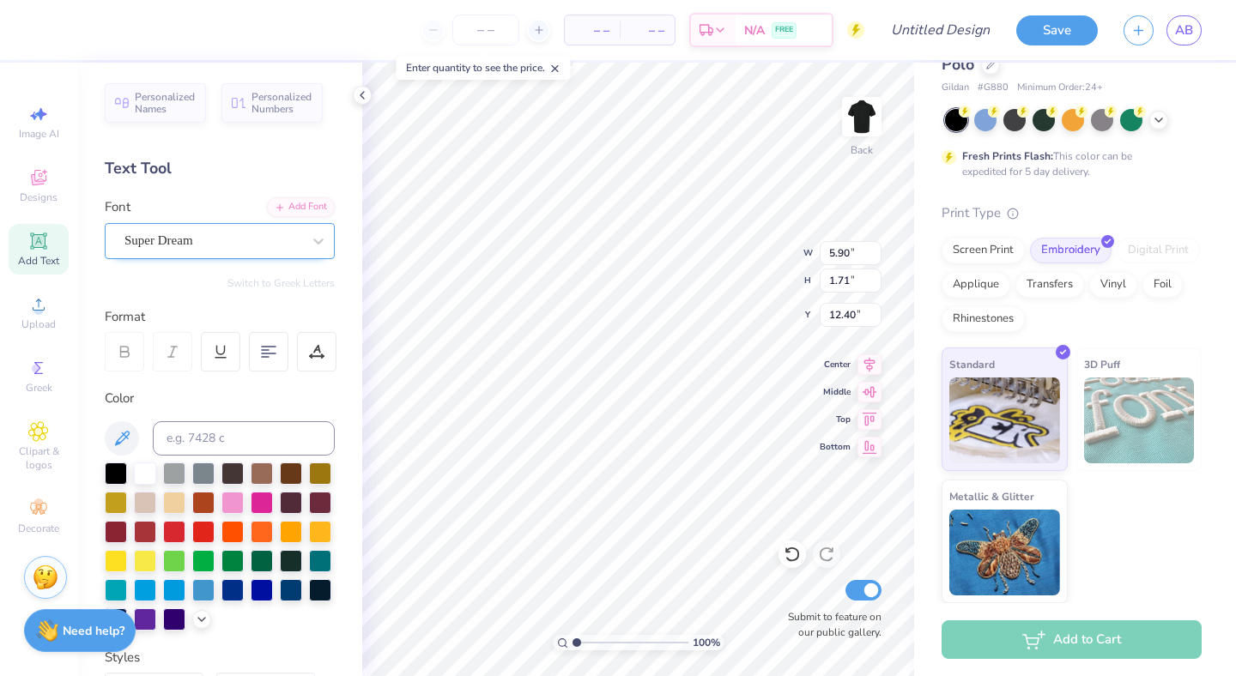
click at [207, 246] on div "Super Dream" at bounding box center [213, 240] width 180 height 27
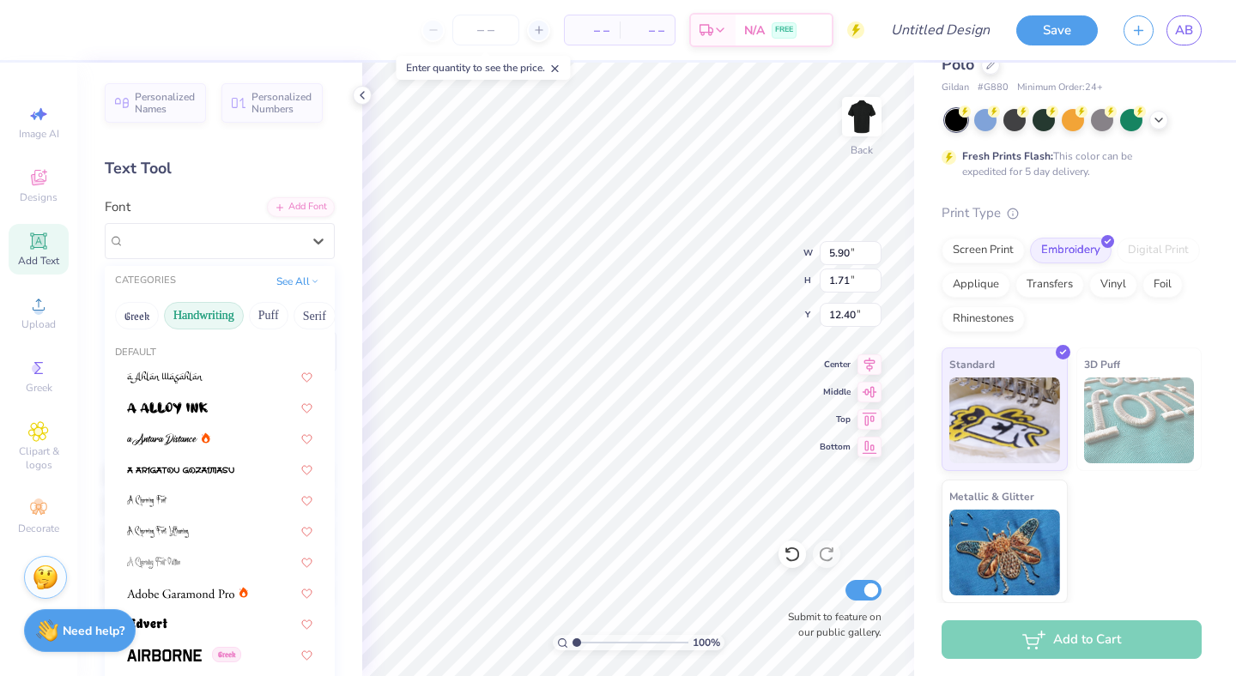
click at [206, 316] on button "Handwriting" at bounding box center [204, 315] width 80 height 27
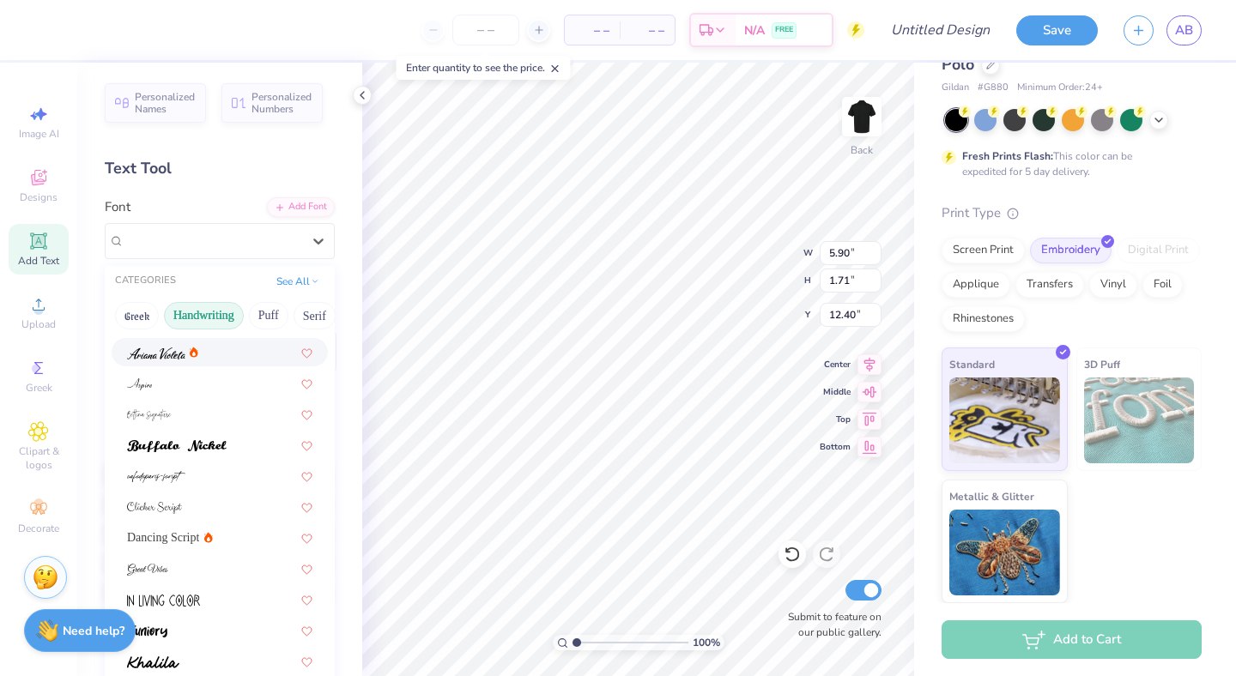
scroll to position [87, 0]
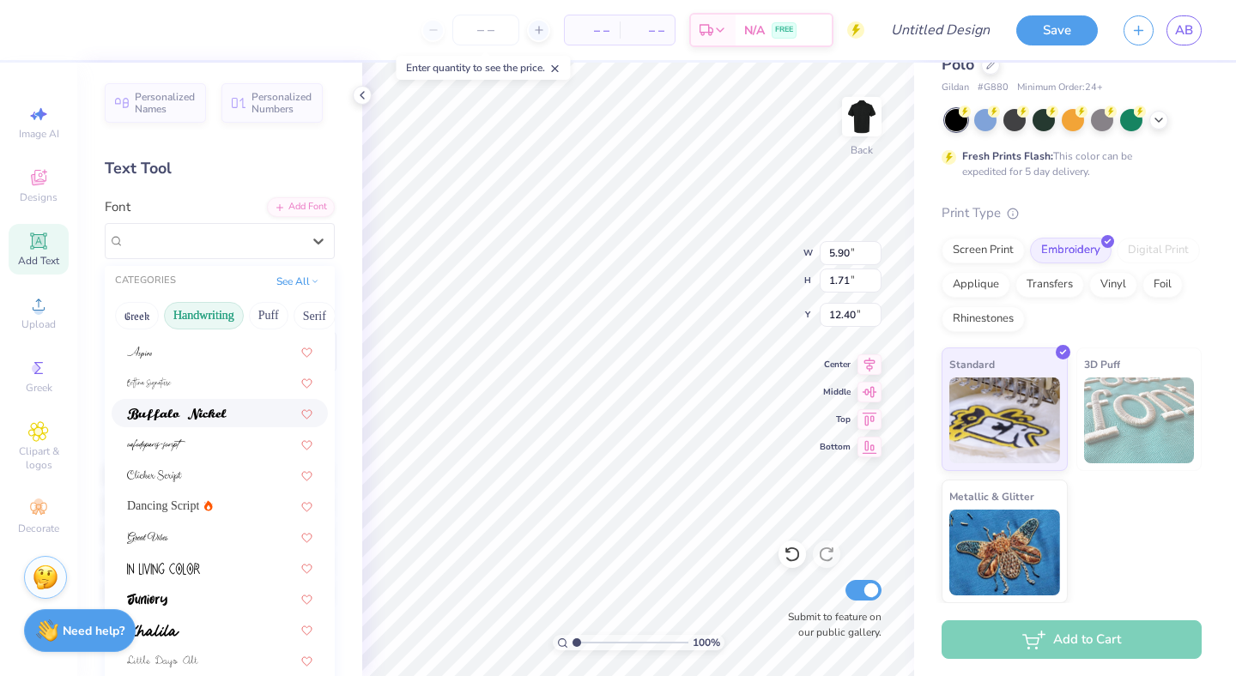
click at [196, 414] on img at bounding box center [177, 415] width 100 height 12
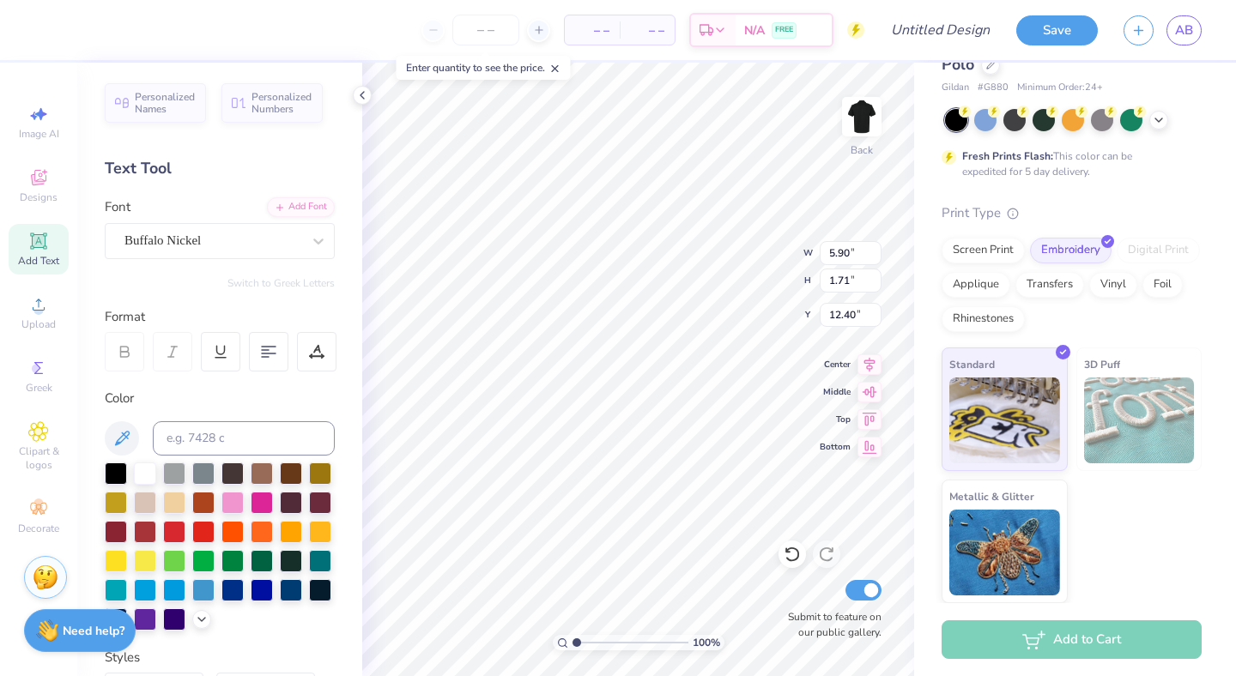
type input "6.15"
type input "1.74"
type input "12.38"
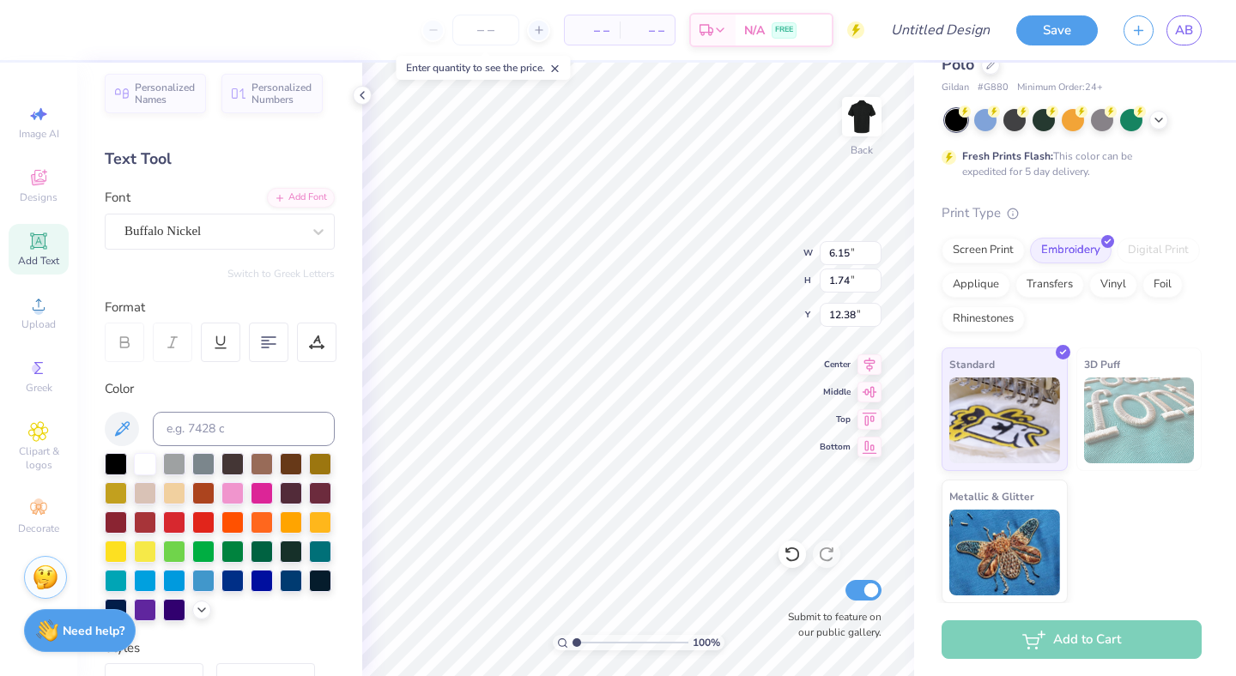
scroll to position [0, 0]
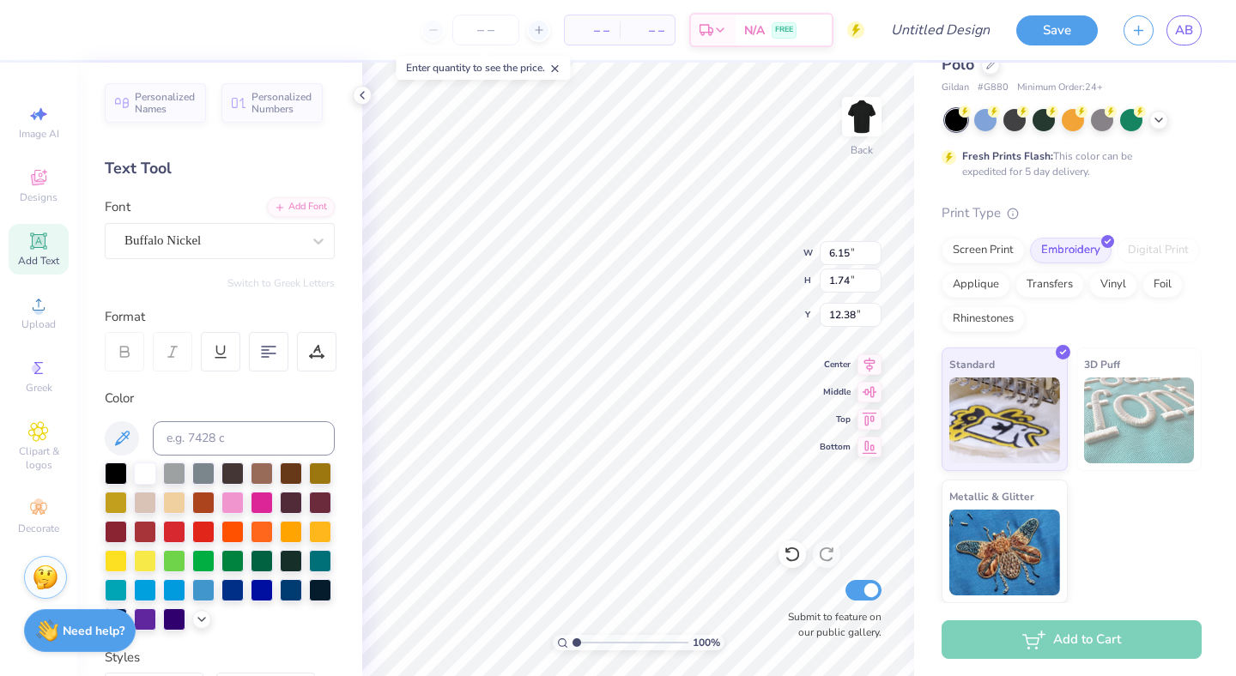
type textarea "T"
type textarea "Annika Brijlal"
type input "3.98"
type input "4.88"
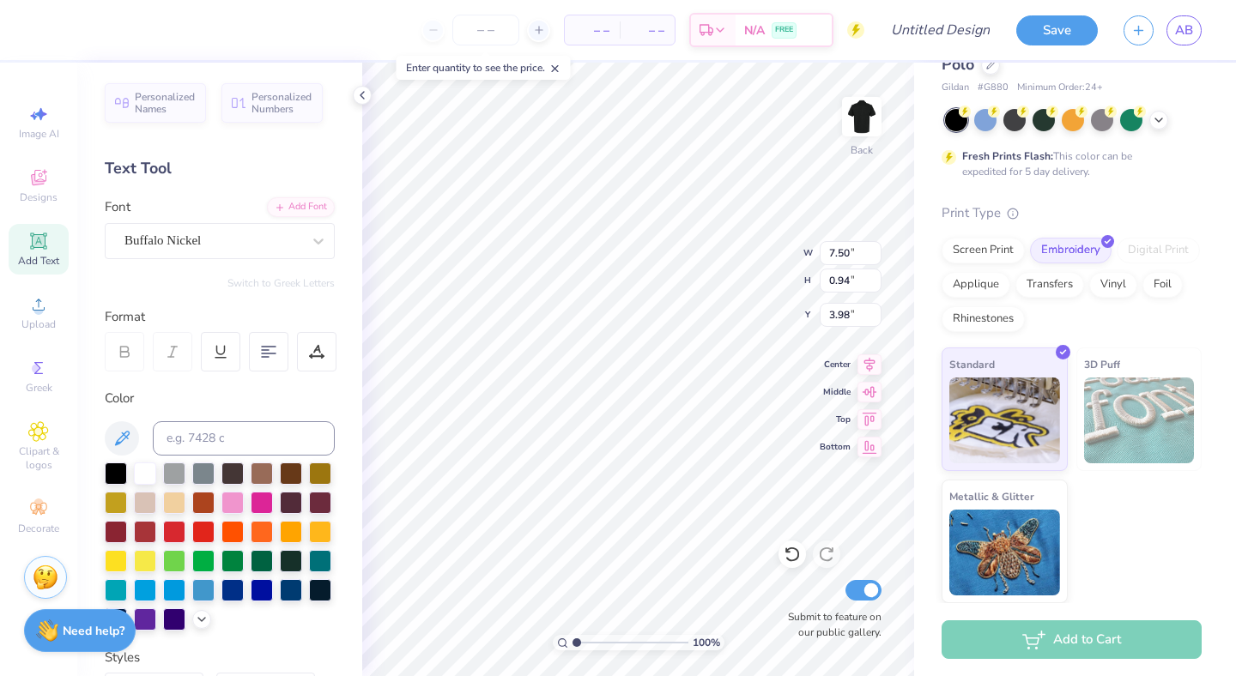
type input "1.00"
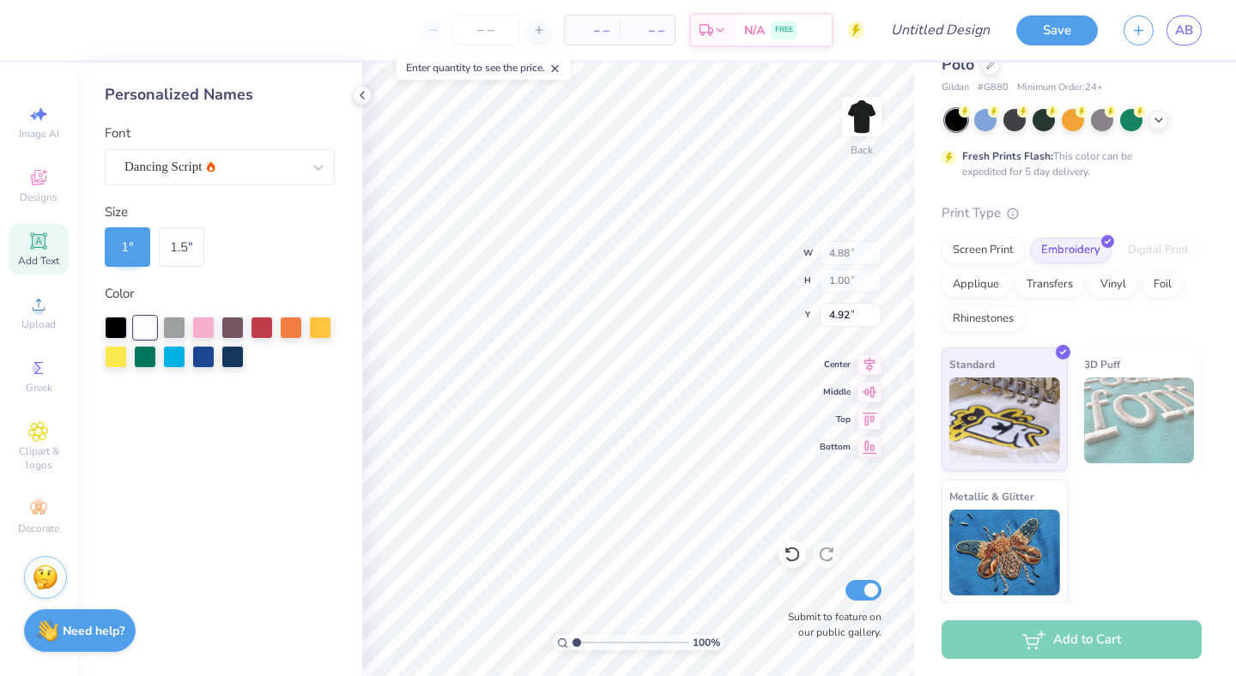
type input "6.54"
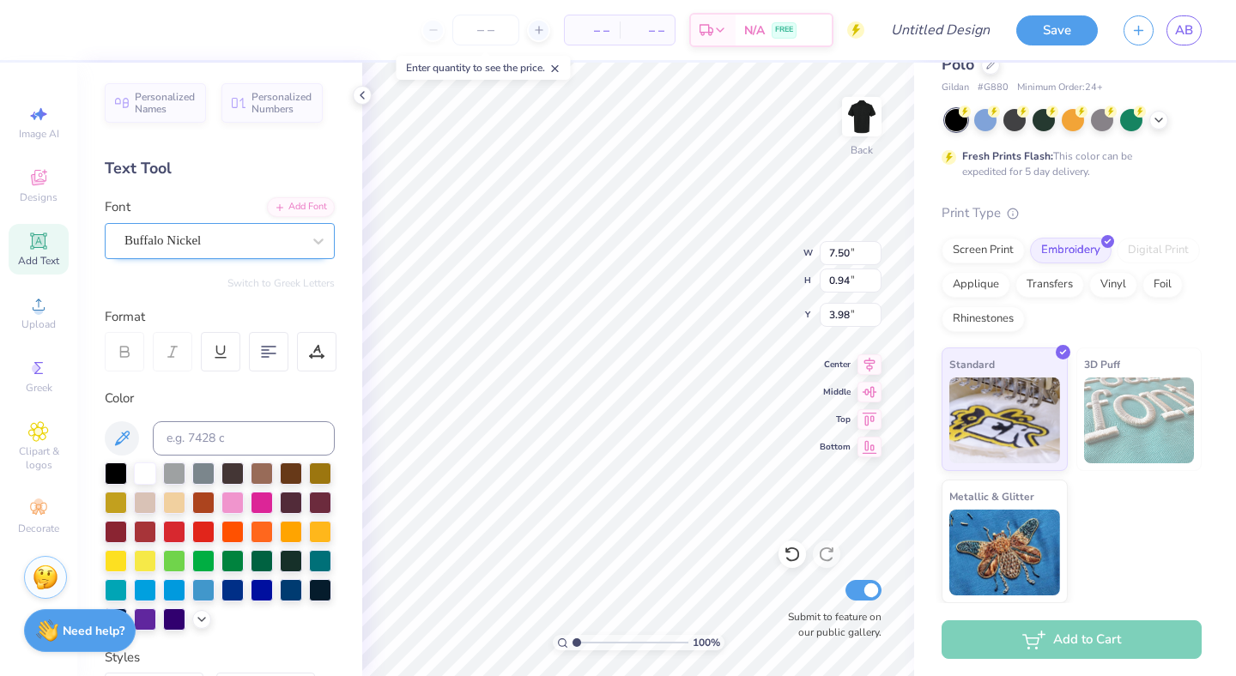
click at [292, 245] on div "Buffalo Nickel" at bounding box center [213, 240] width 180 height 27
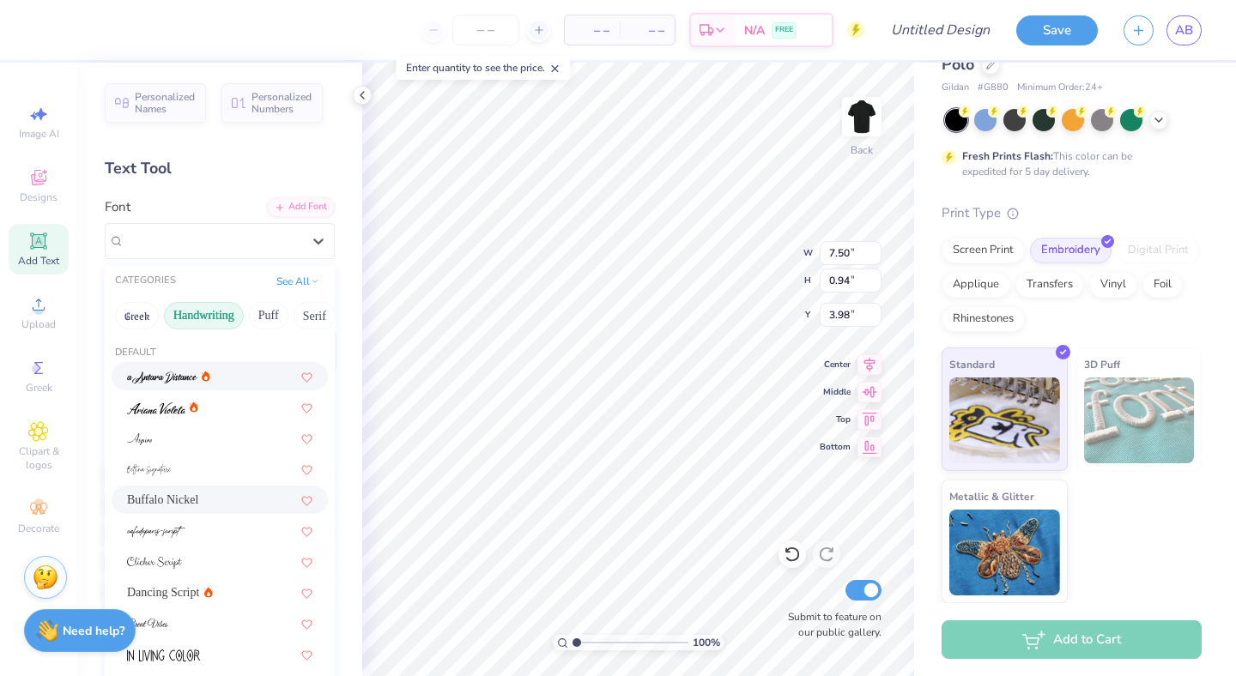
click at [213, 376] on div at bounding box center [219, 376] width 185 height 18
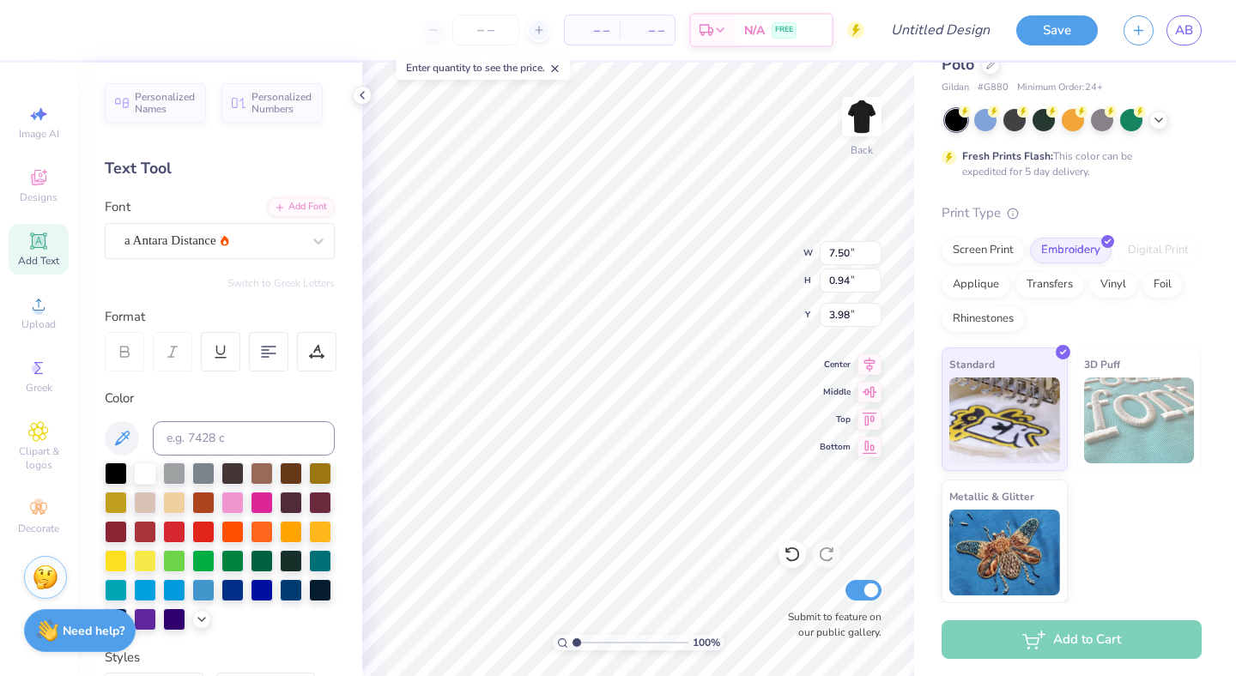
type input "5.79"
type input "1.25"
type input "3.82"
click at [246, 248] on div "a Antara Distance" at bounding box center [213, 240] width 180 height 27
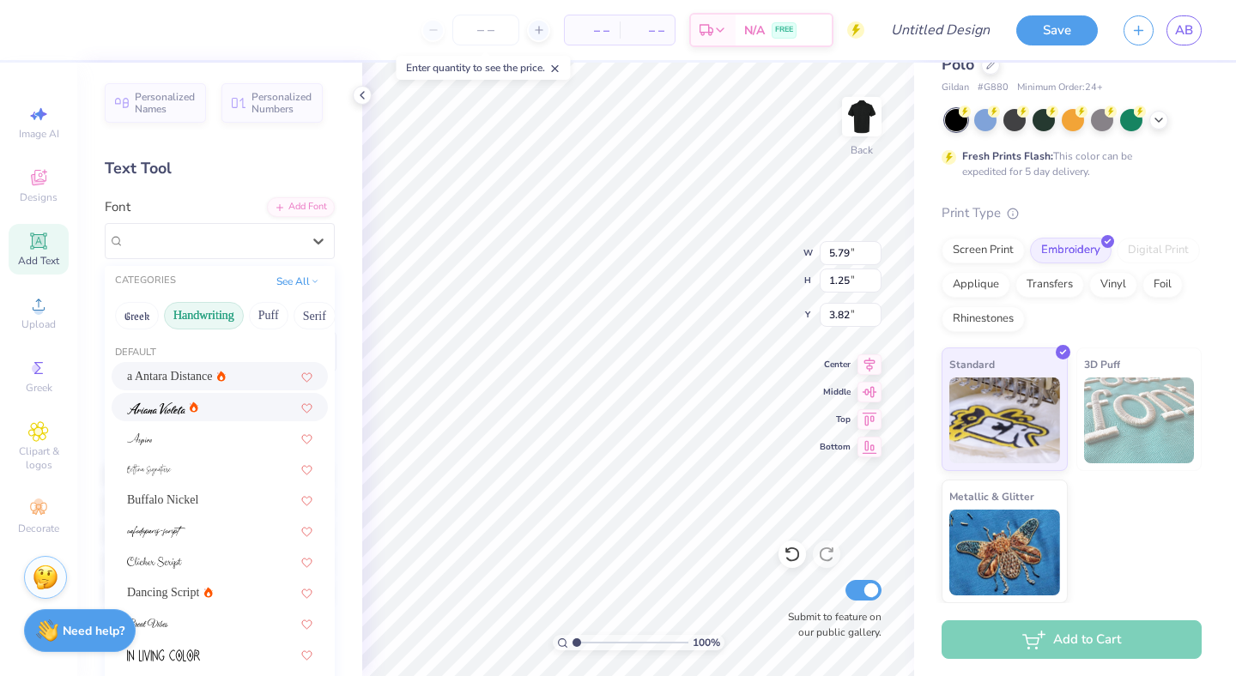
click at [202, 404] on div at bounding box center [219, 407] width 185 height 18
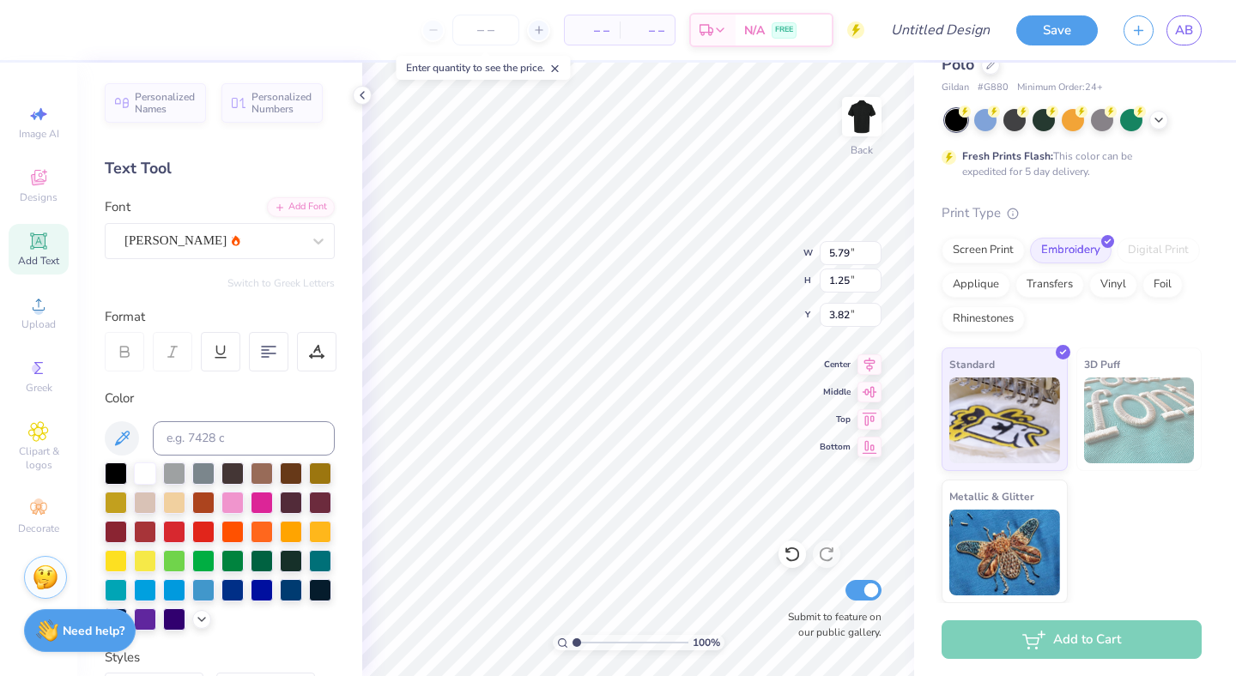
type input "5.09"
type input "1.19"
type input "3.85"
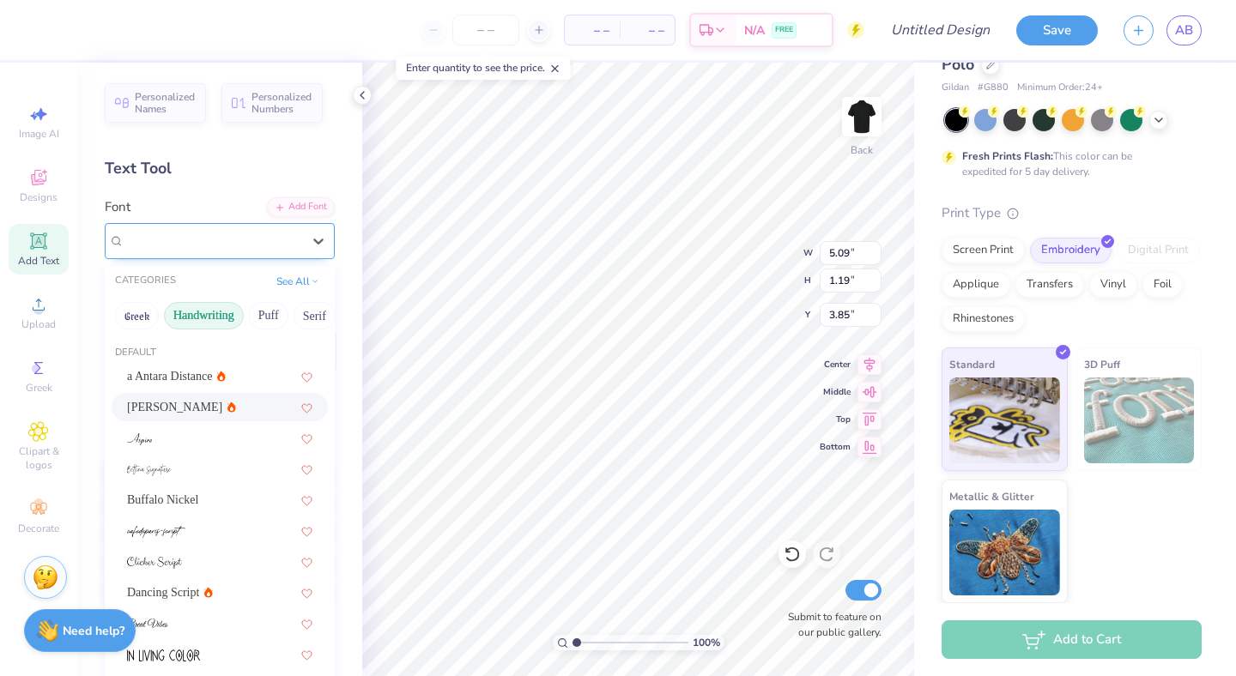
click at [251, 239] on div "Ariana Violeta" at bounding box center [213, 240] width 180 height 27
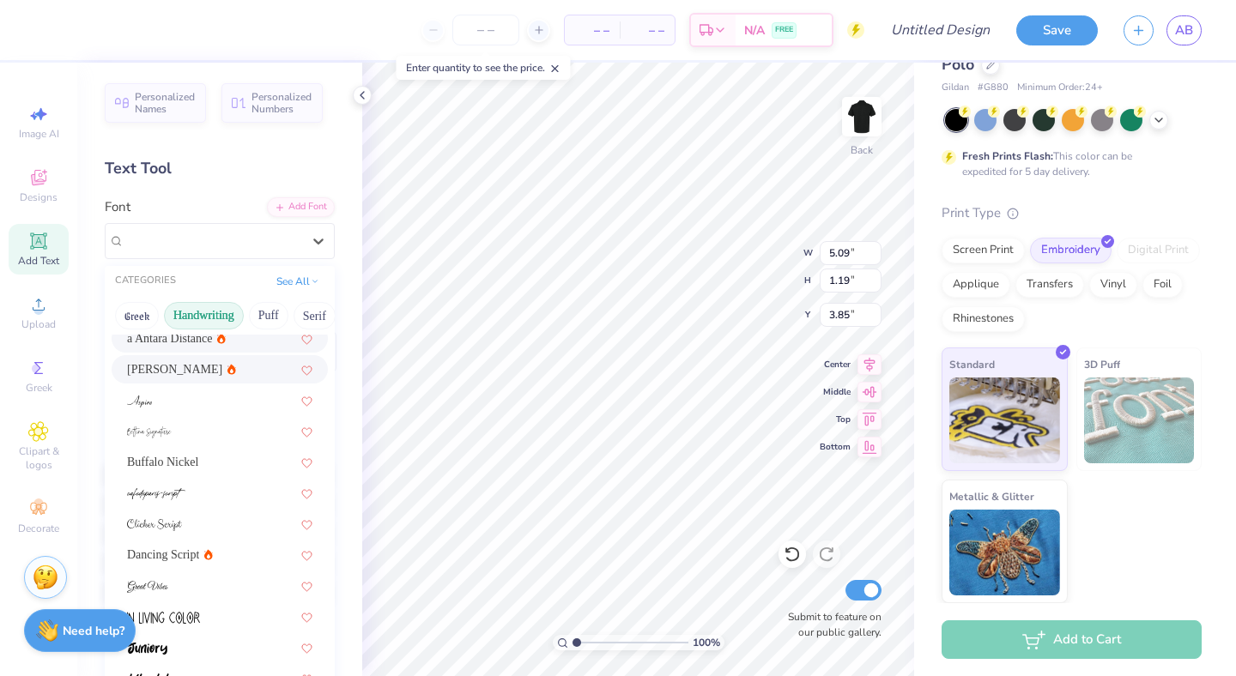
scroll to position [42, 0]
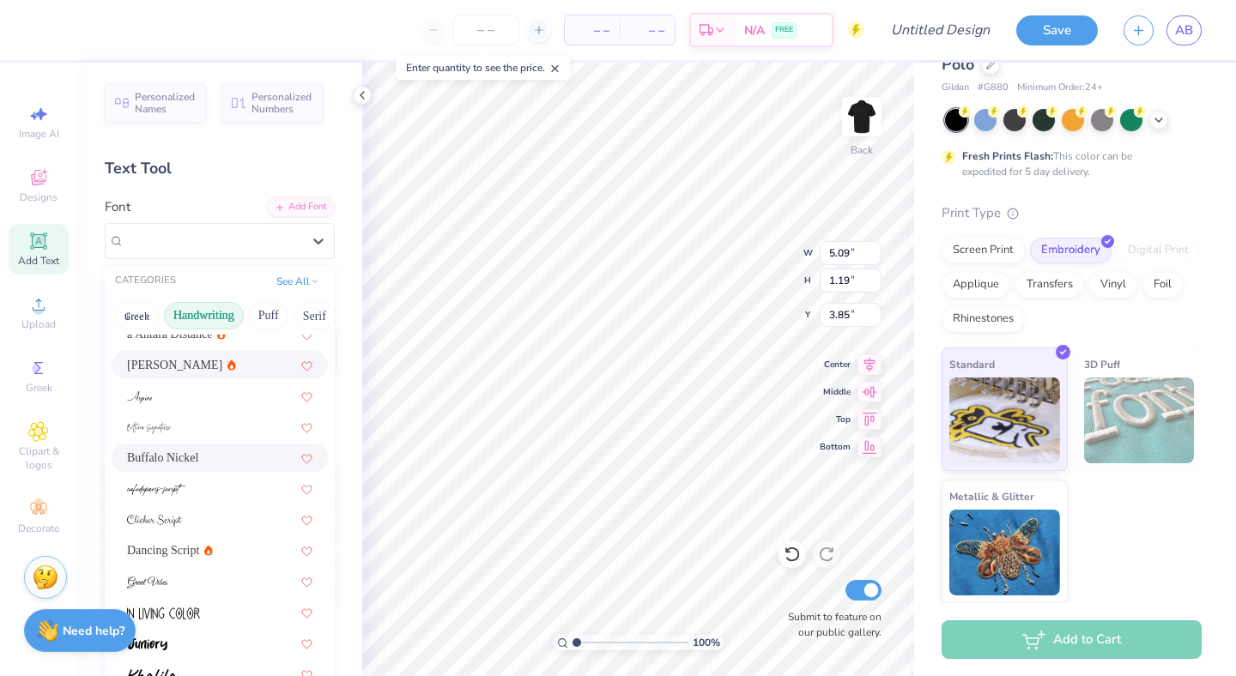
click at [193, 462] on span "Buffalo Nickel" at bounding box center [162, 458] width 71 height 18
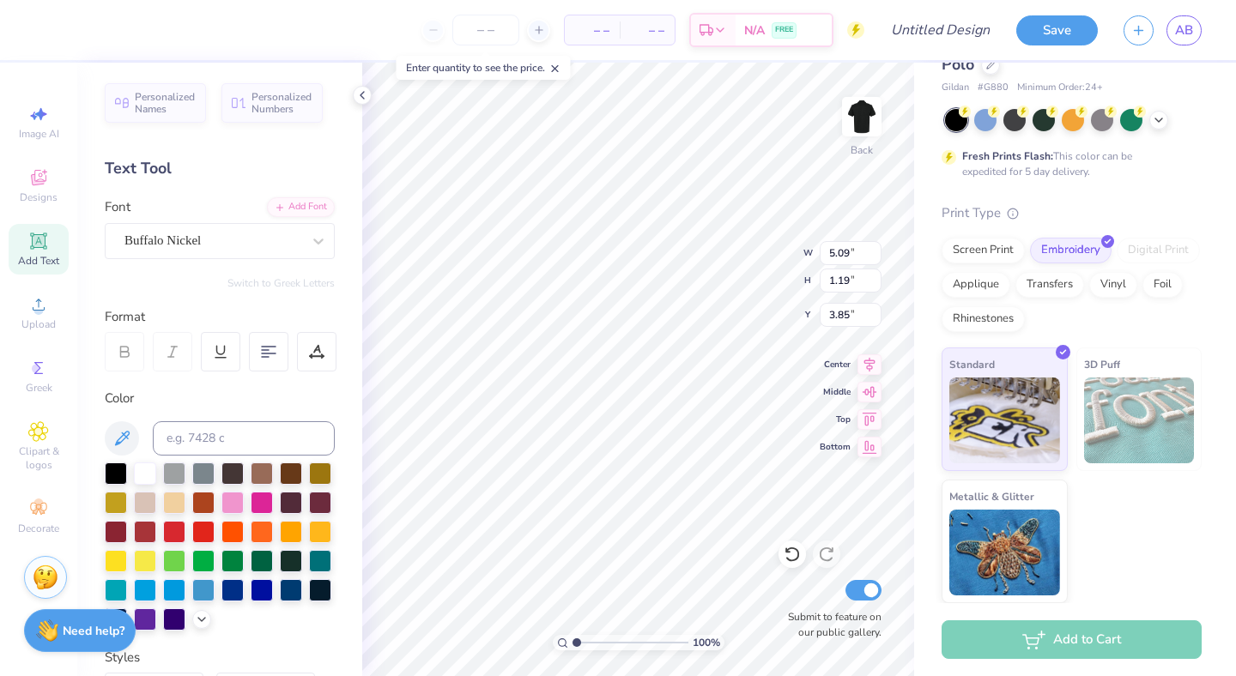
type input "7.50"
type input "0.94"
type input "3.98"
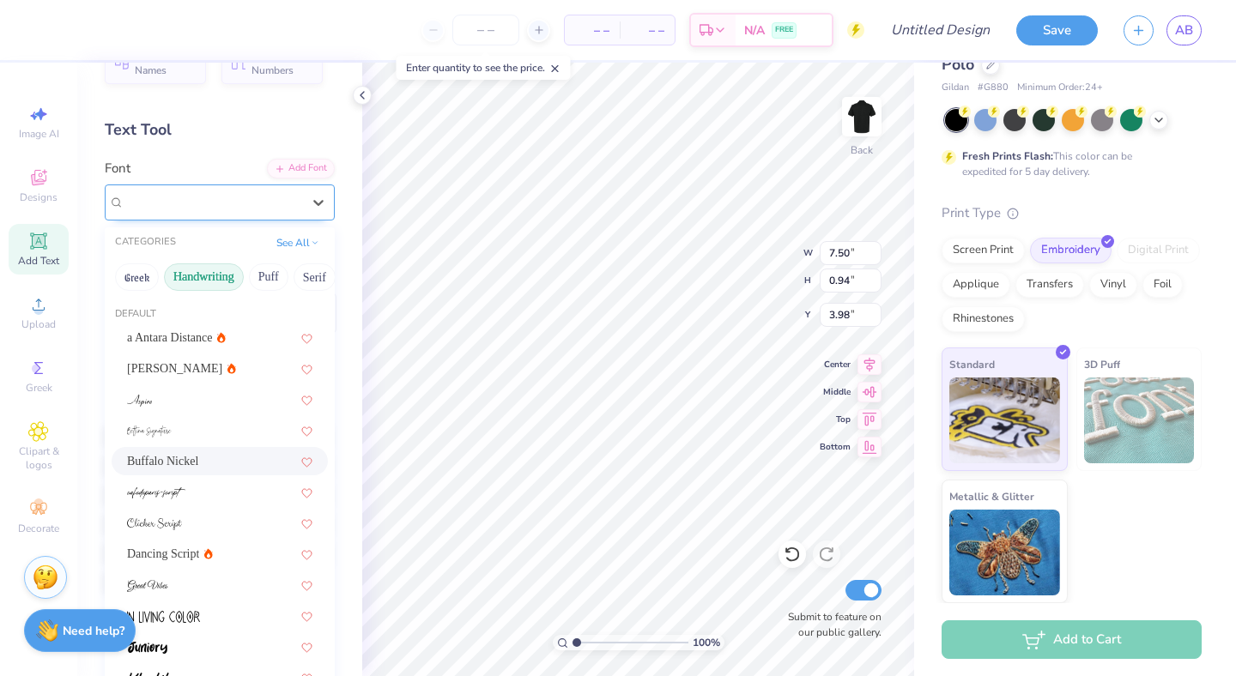
click at [263, 213] on div "Buffalo Nickel" at bounding box center [213, 202] width 180 height 27
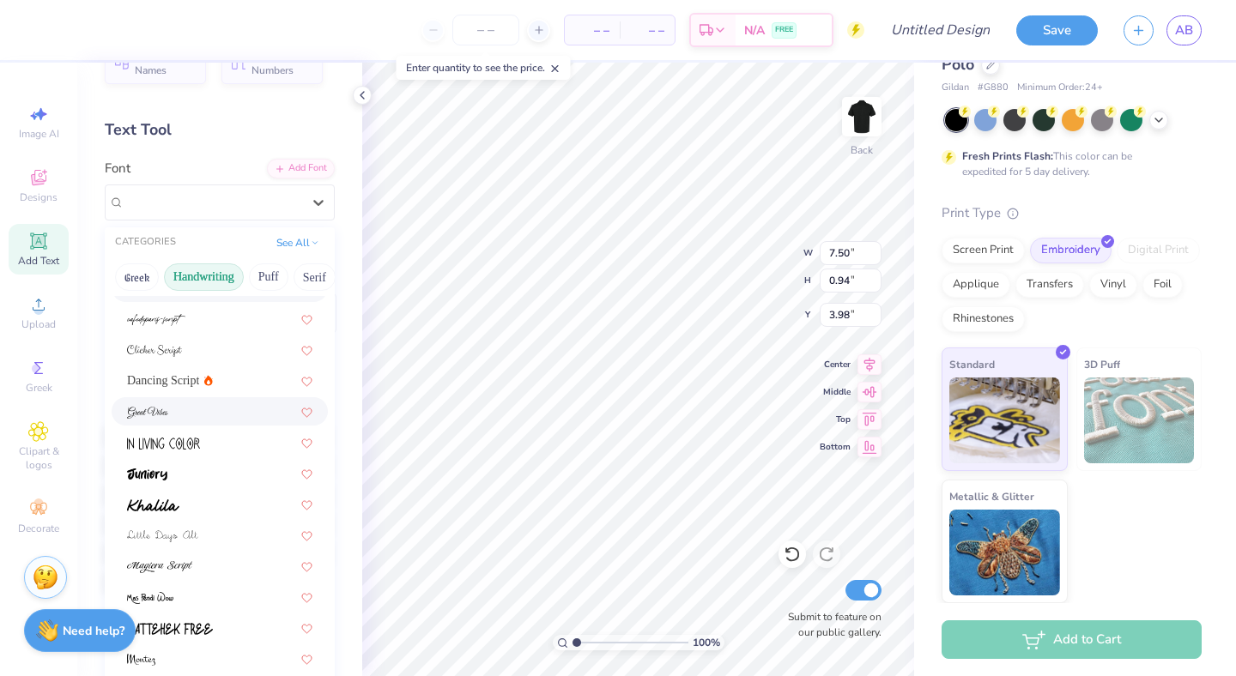
scroll to position [177, 0]
click at [192, 493] on div at bounding box center [219, 501] width 185 height 18
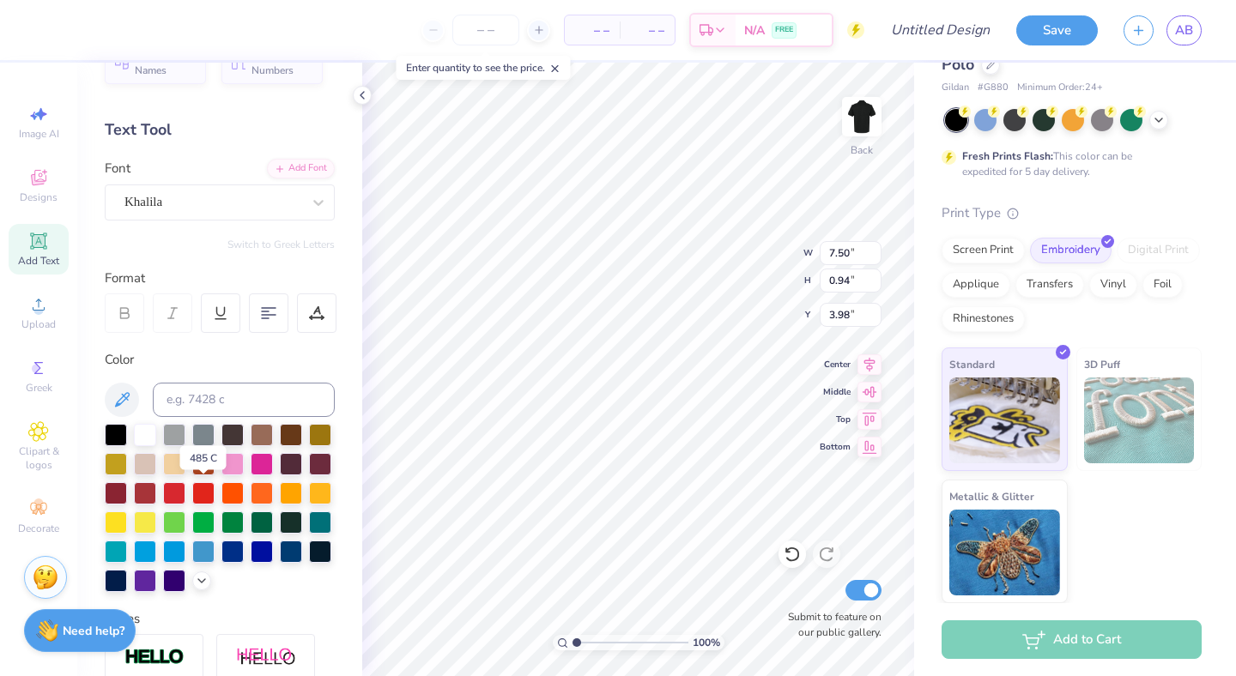
type input "1.28"
type input "3.81"
click at [249, 198] on div "Khalila" at bounding box center [213, 202] width 180 height 27
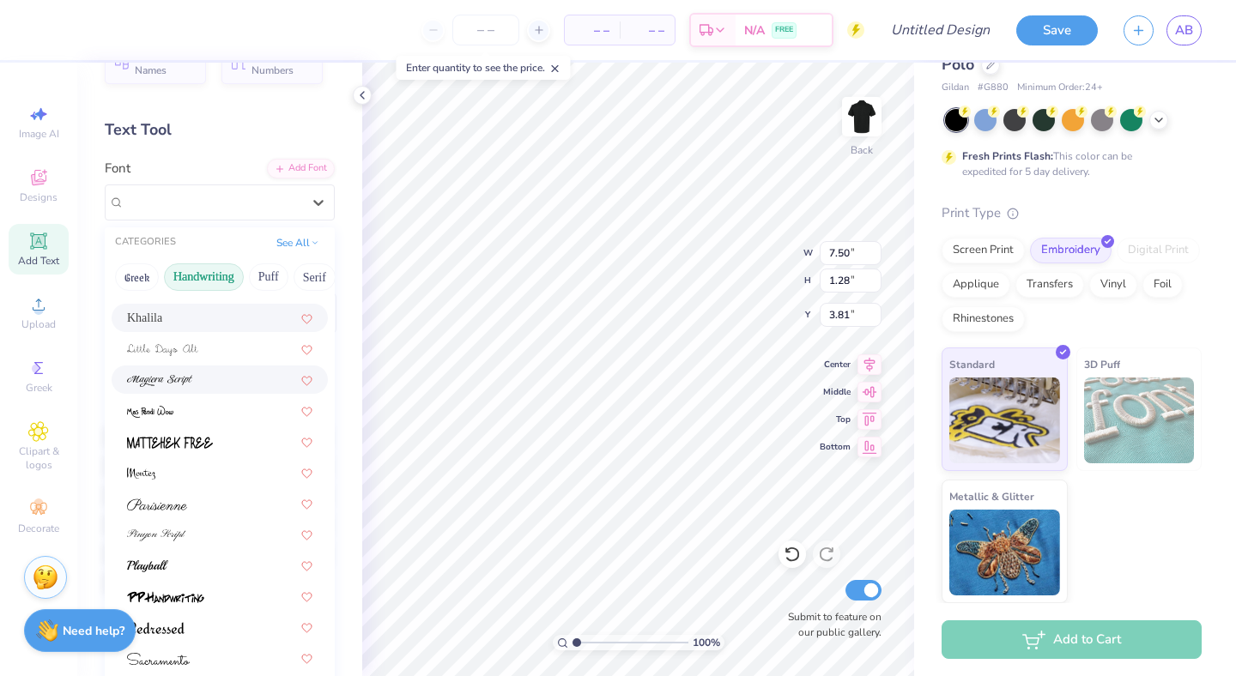
scroll to position [390, 0]
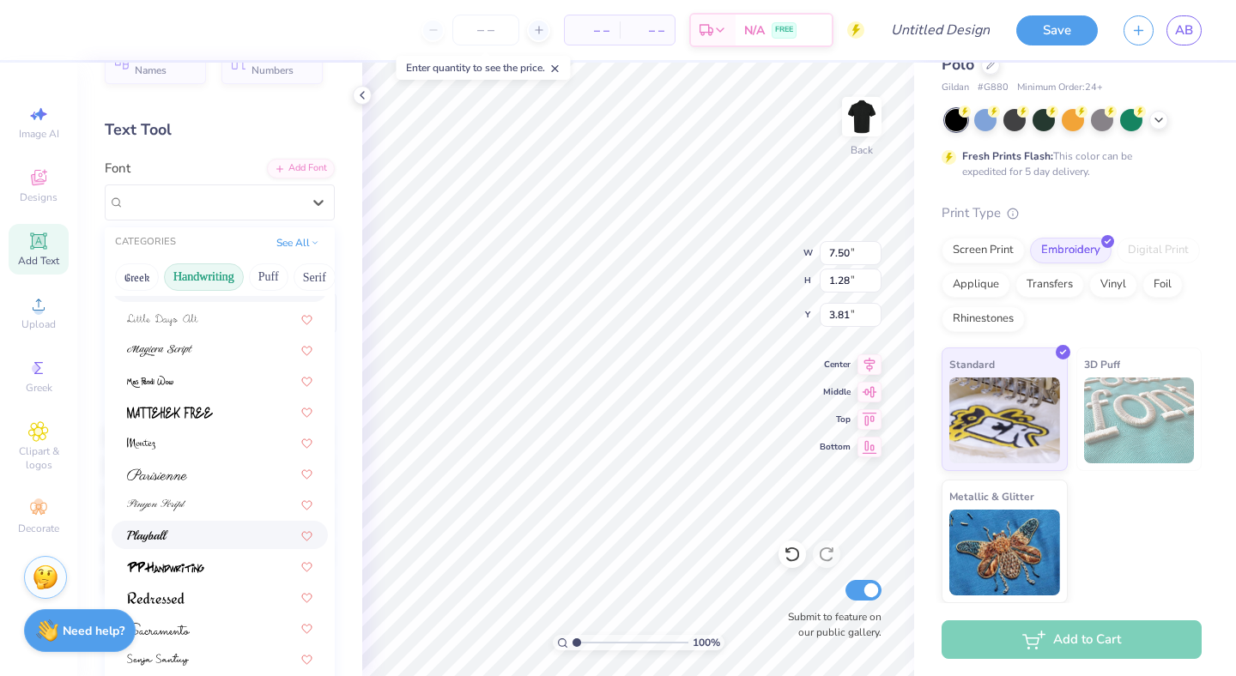
click at [161, 545] on div at bounding box center [220, 535] width 216 height 28
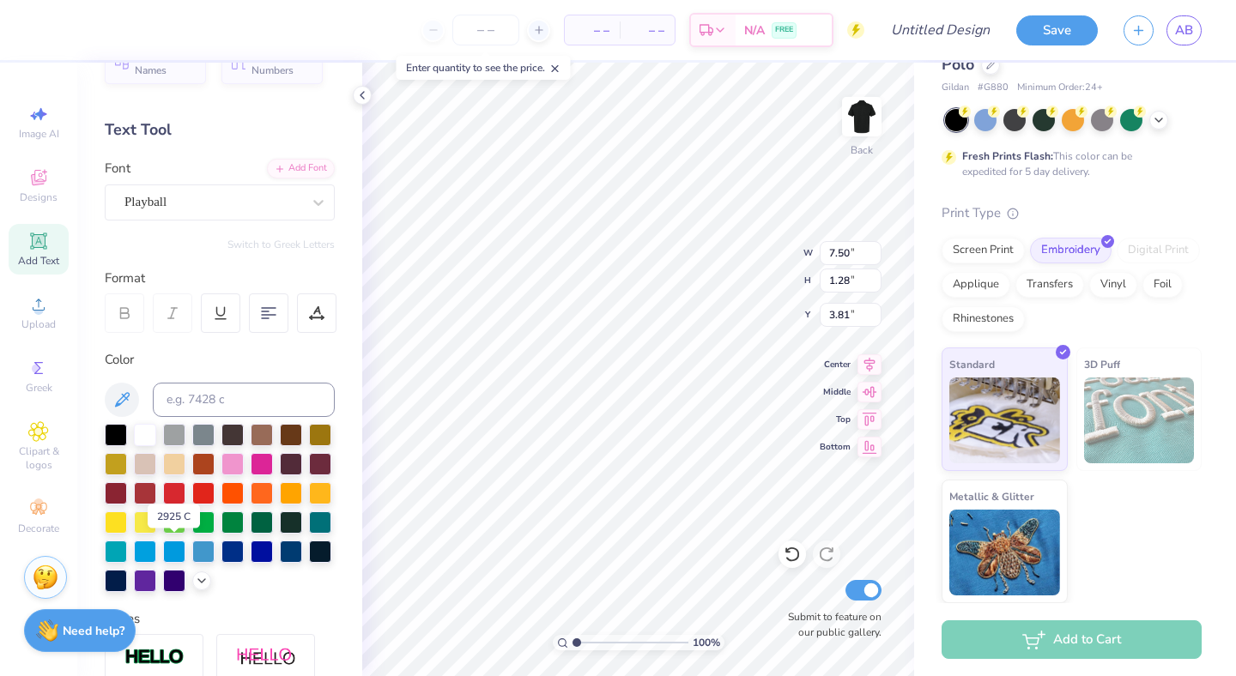
type input "6.81"
type input "1.20"
type input "3.85"
type input "4.51"
type input "0.79"
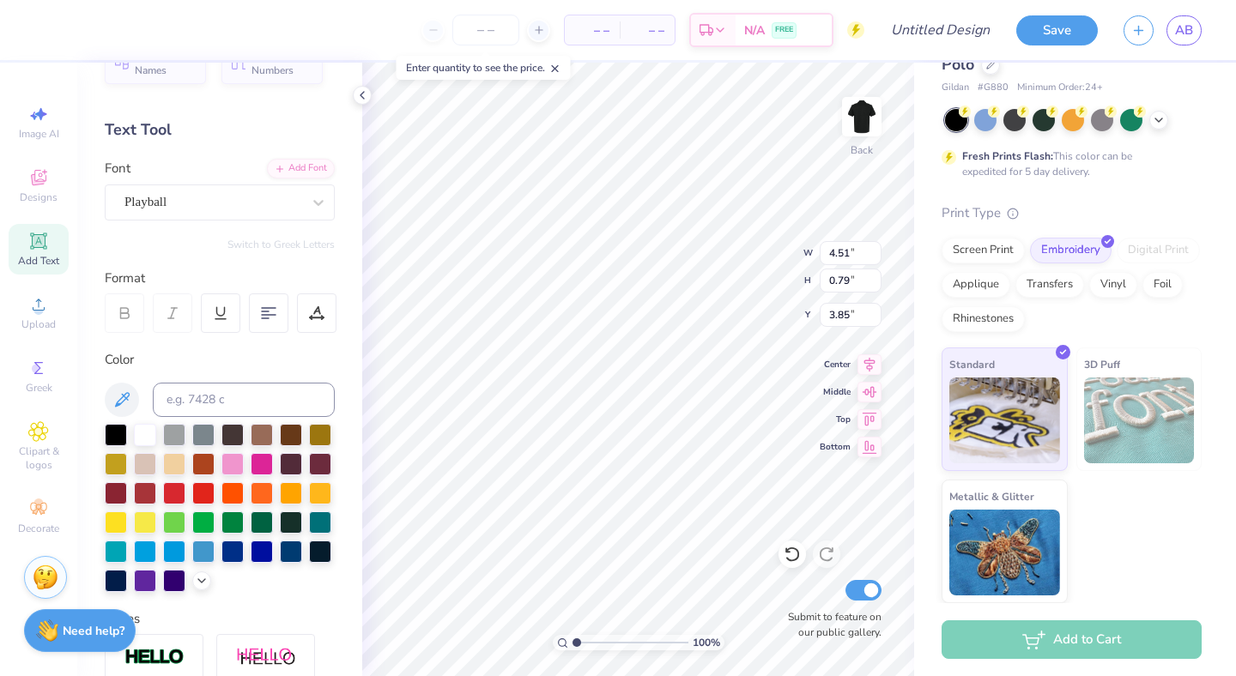
type input "4.62"
type input "4.38"
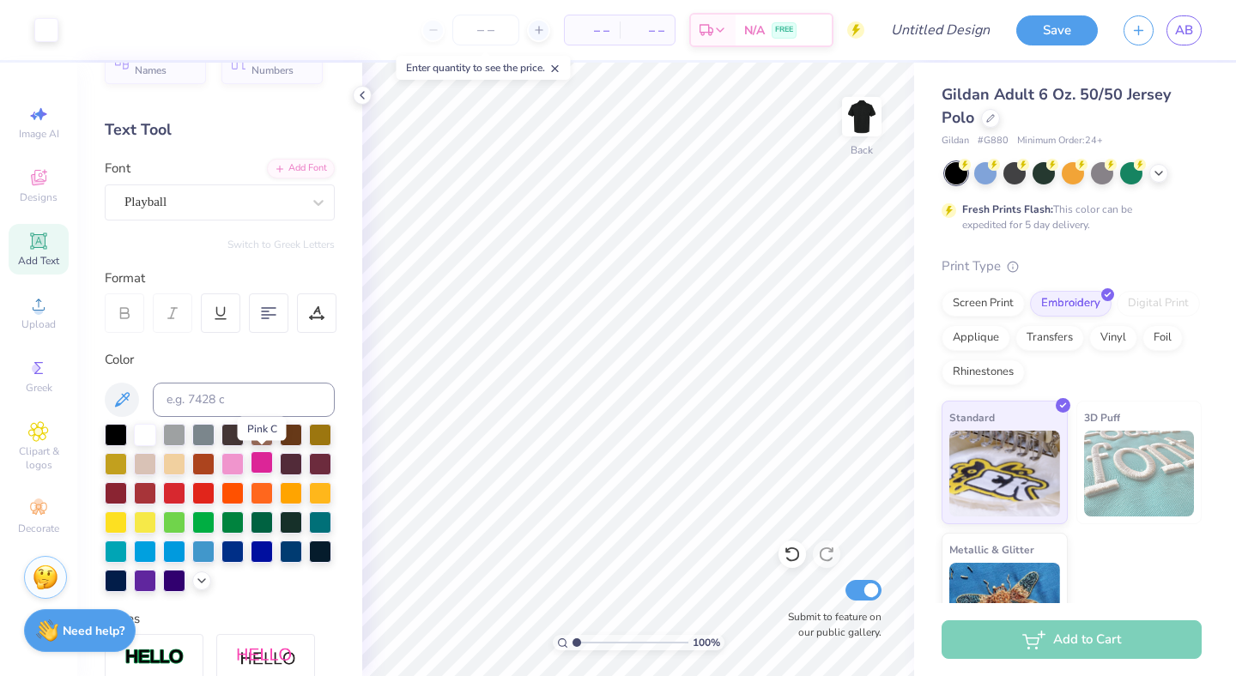
click at [258, 461] on div at bounding box center [262, 462] width 22 height 22
click at [139, 433] on div at bounding box center [145, 433] width 22 height 22
click at [1190, 26] on span "AB" at bounding box center [1184, 31] width 18 height 20
click at [203, 256] on div "Personalized Names Personalized Numbers Text Tool Add Font Font Playball Switch…" at bounding box center [219, 370] width 285 height 614
click at [366, 94] on icon at bounding box center [362, 95] width 14 height 14
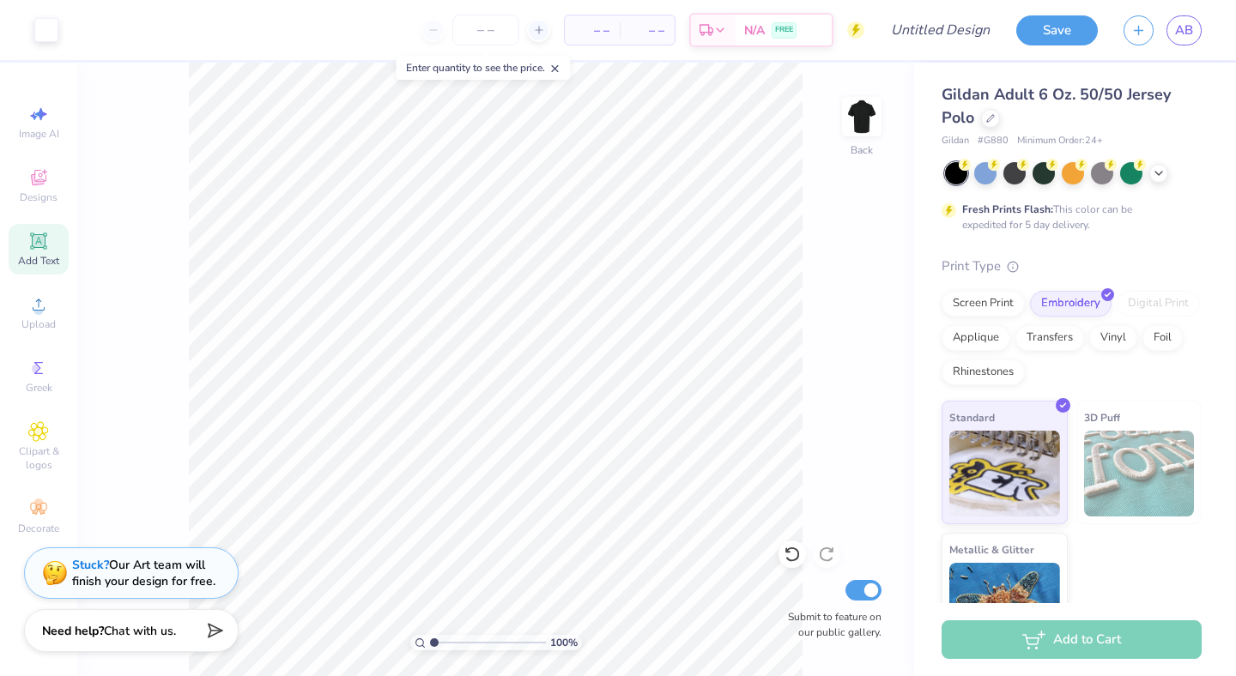
click at [28, 257] on span "Add Text" at bounding box center [38, 261] width 41 height 14
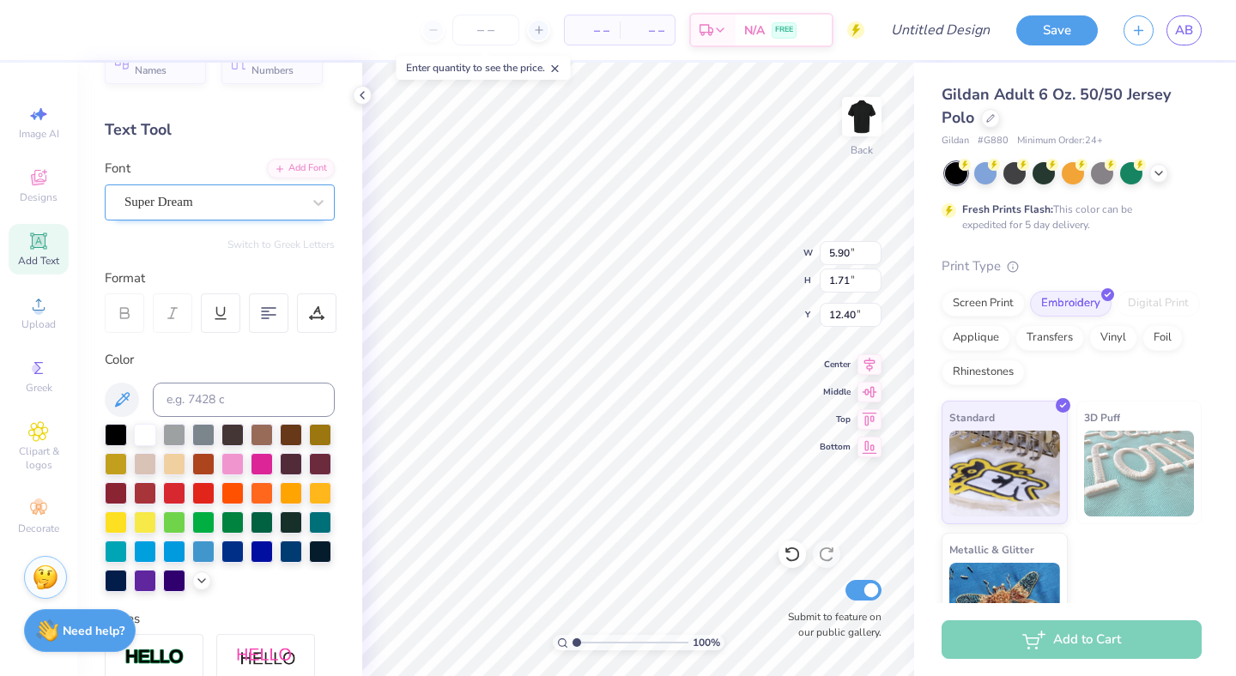
click at [297, 202] on div "Super Dream" at bounding box center [213, 202] width 180 height 27
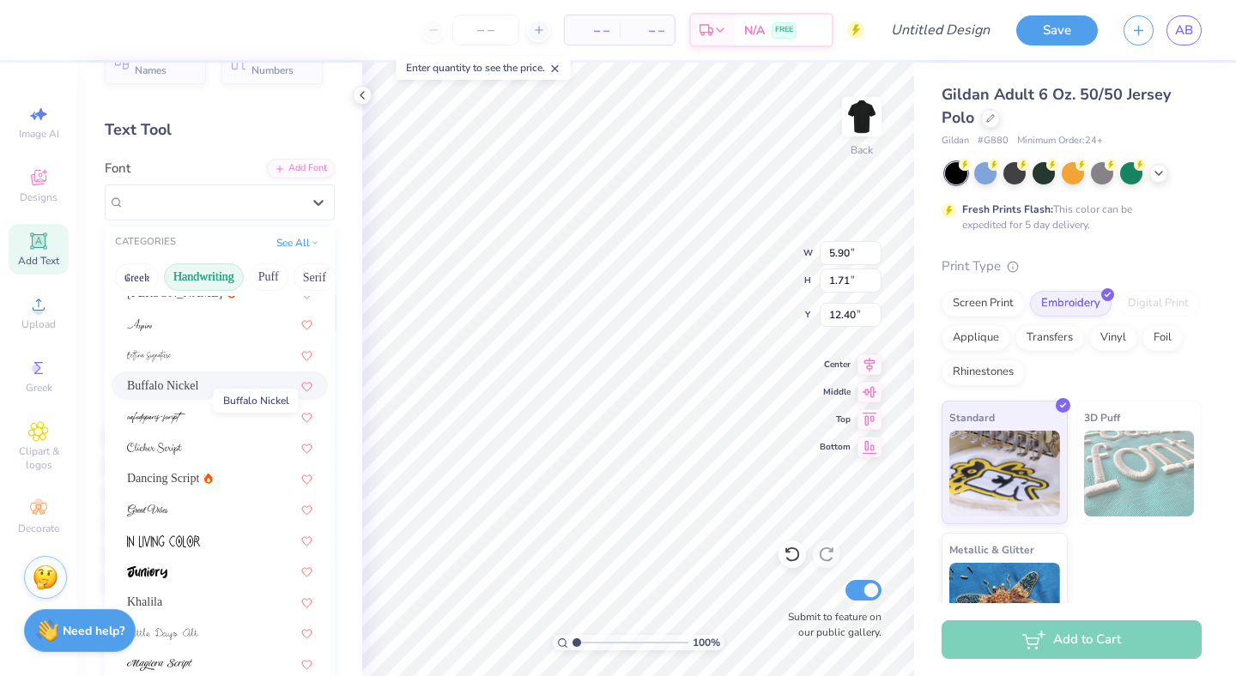
scroll to position [81, 0]
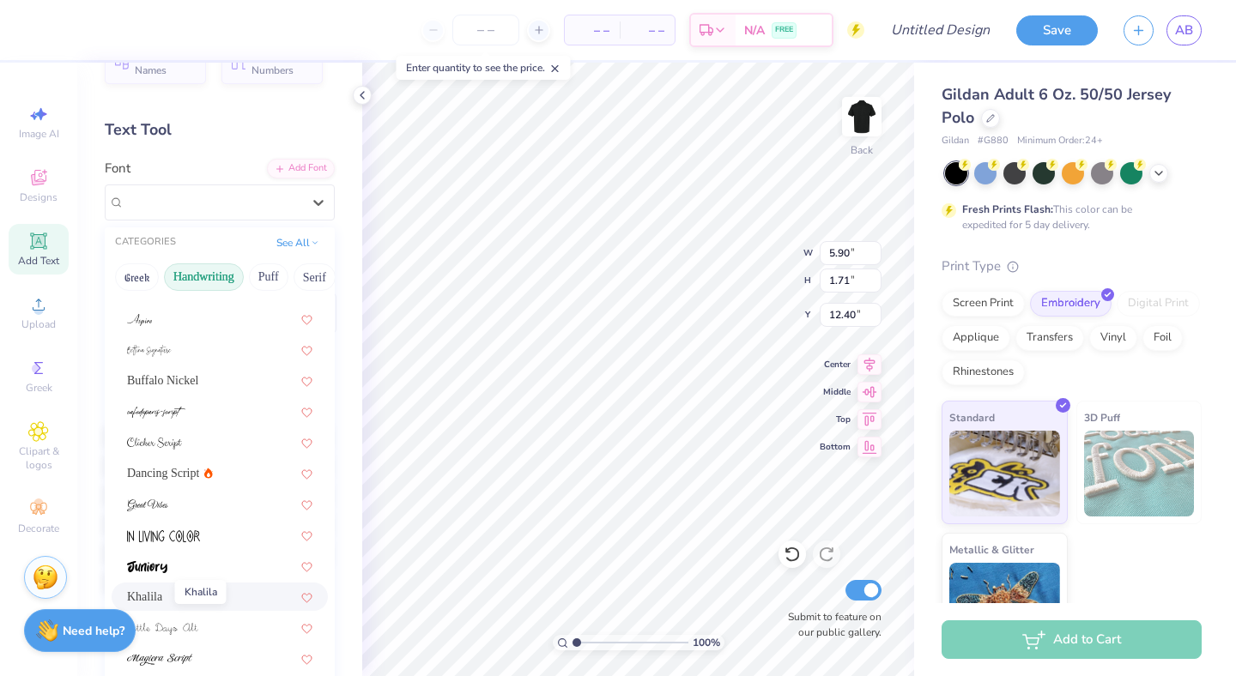
click at [160, 592] on span "Khalila" at bounding box center [144, 597] width 35 height 18
type input "5.34"
type input "1.70"
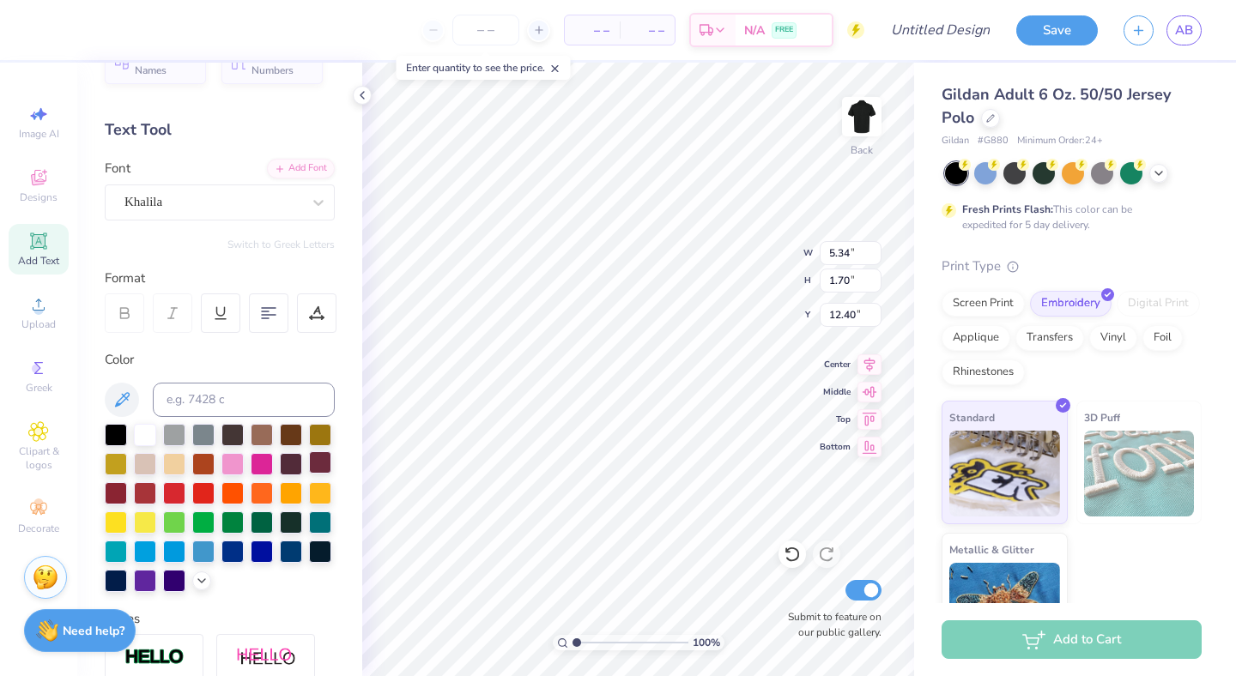
type textarea "T"
type textarea "President"
type input "4.51"
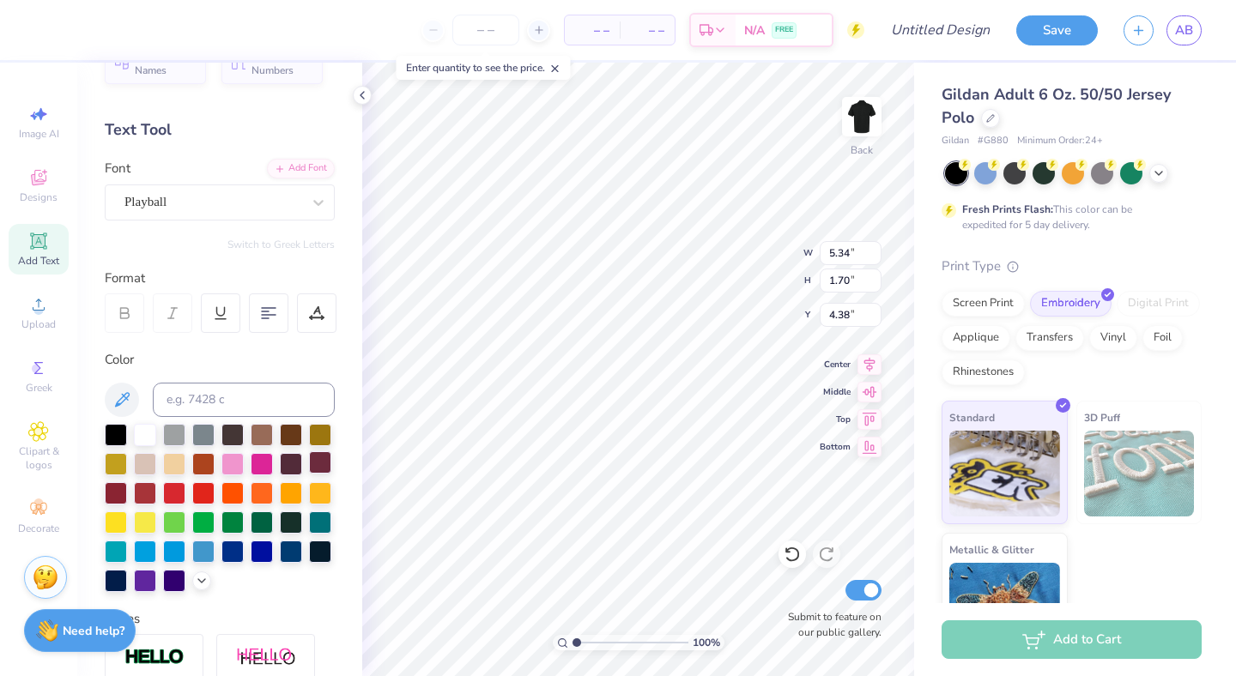
type input "0.79"
type input "4.38"
type input "7.51"
type input "1.68"
type input "12.41"
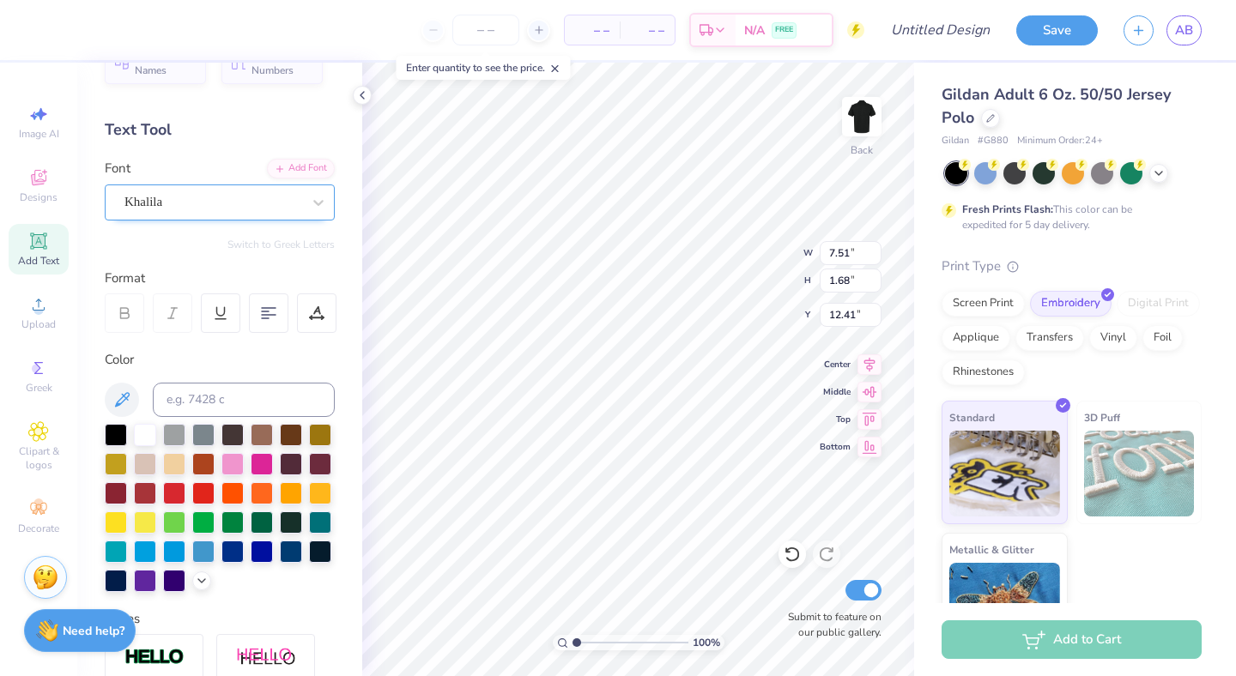
click at [283, 201] on div "Khalila" at bounding box center [213, 202] width 180 height 27
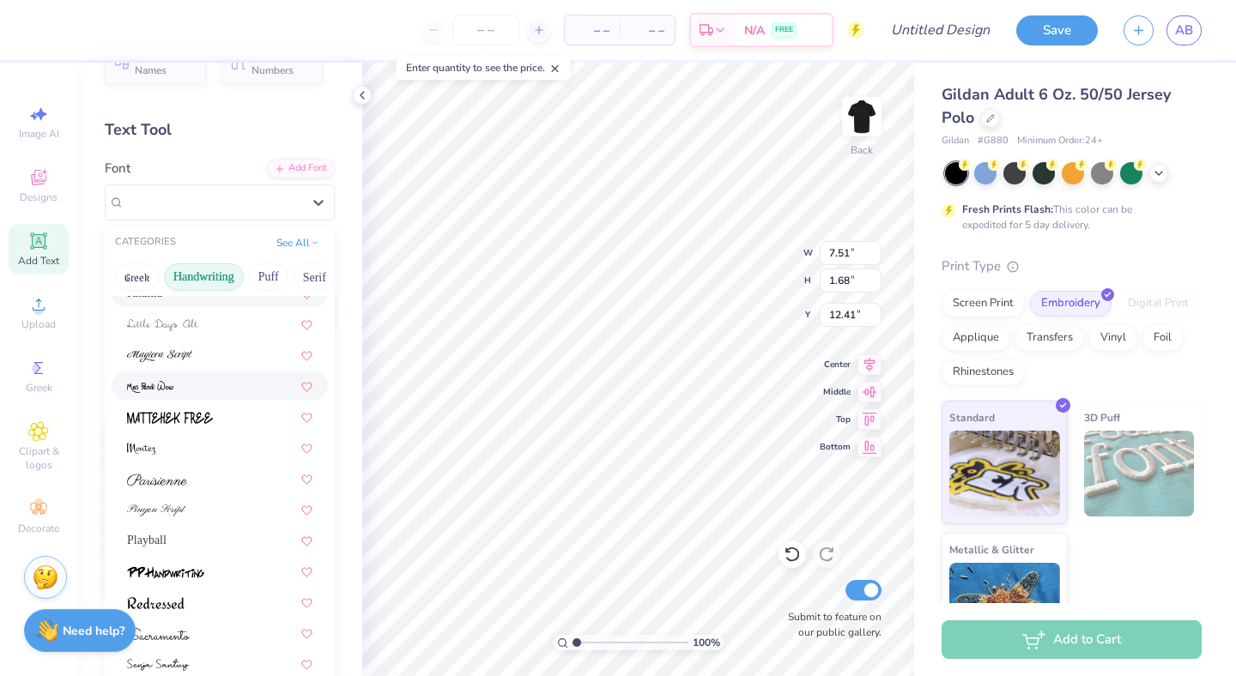
scroll to position [390, 0]
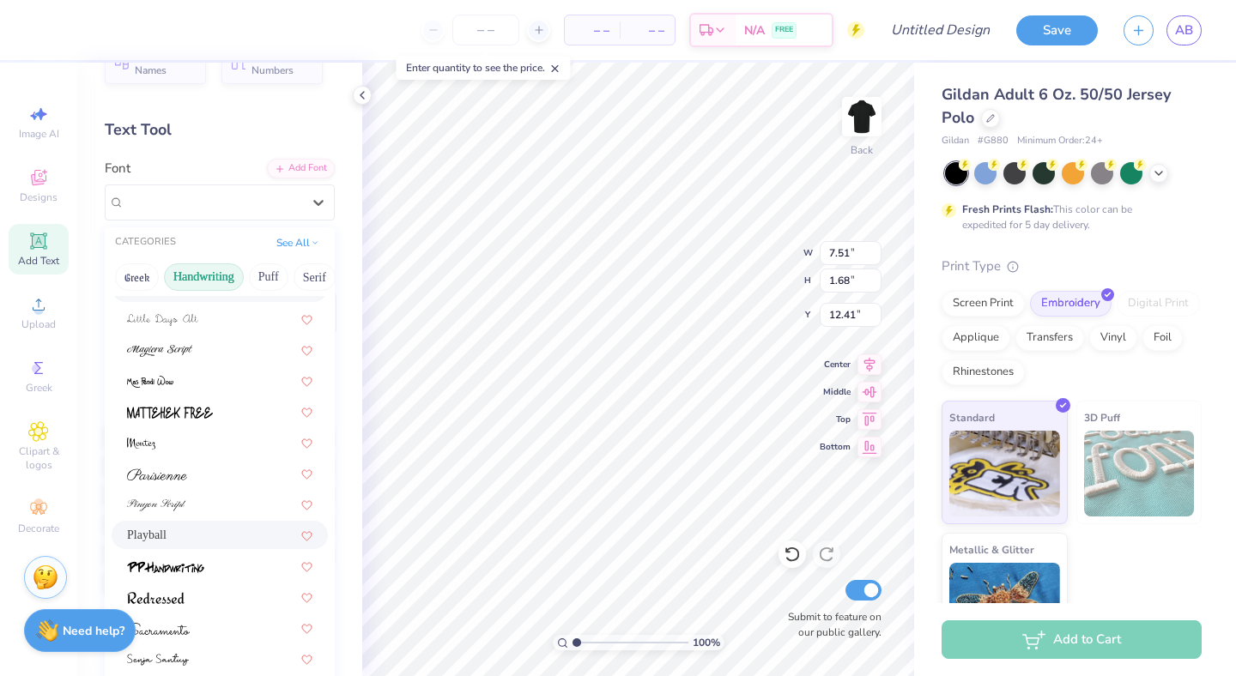
click at [182, 528] on div "Playball" at bounding box center [219, 535] width 185 height 18
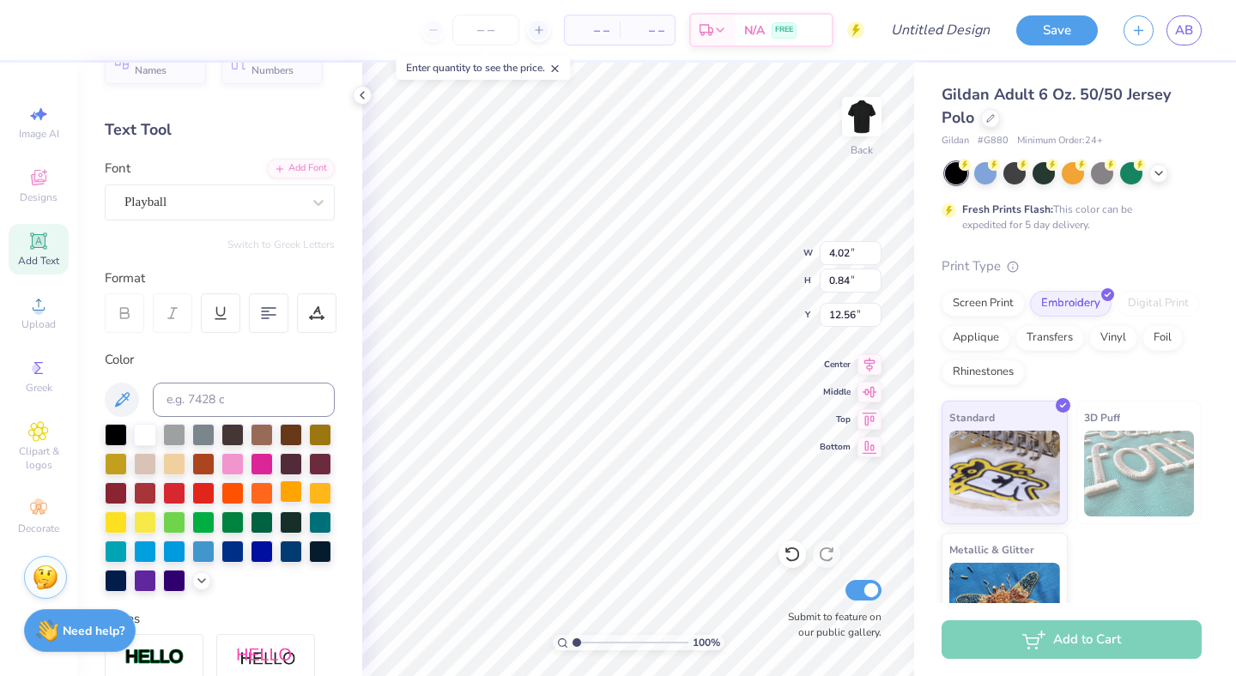
type input "4.02"
type input "0.84"
type input "5.97"
type input "3.10"
type input "0.65"
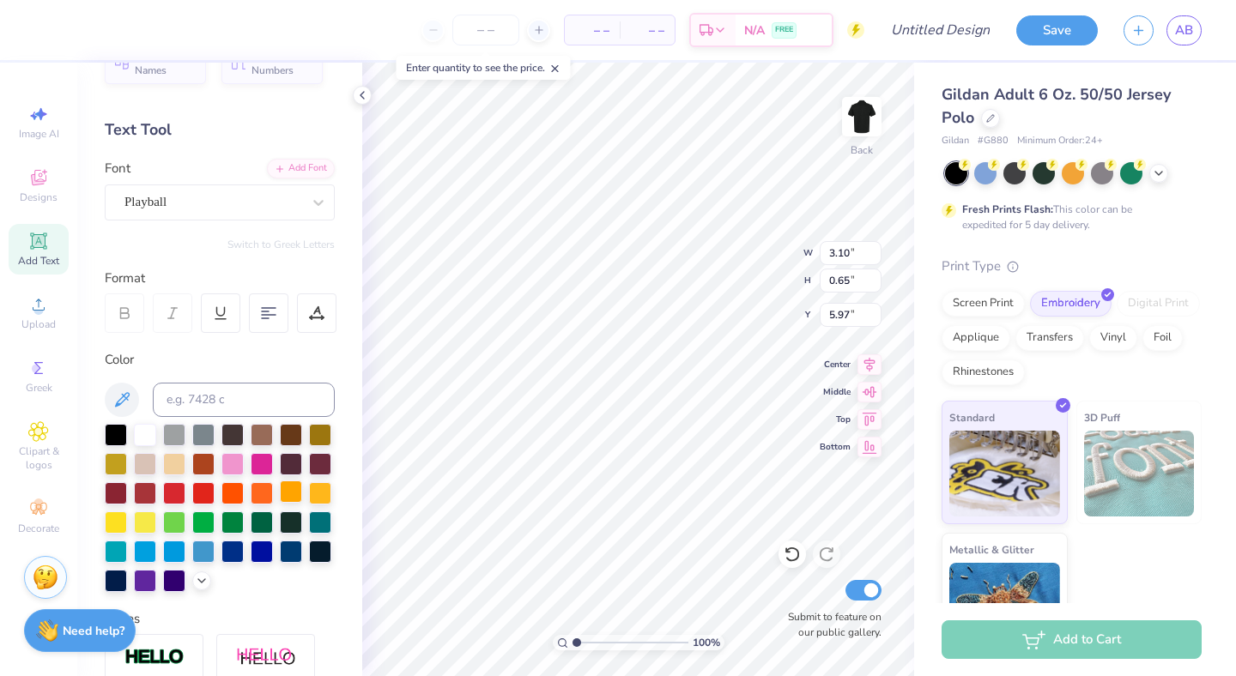
type input "5.17"
type input "5.45"
type input "2.82"
type input "0.59"
click at [41, 455] on span "Clipart & logos" at bounding box center [39, 458] width 60 height 27
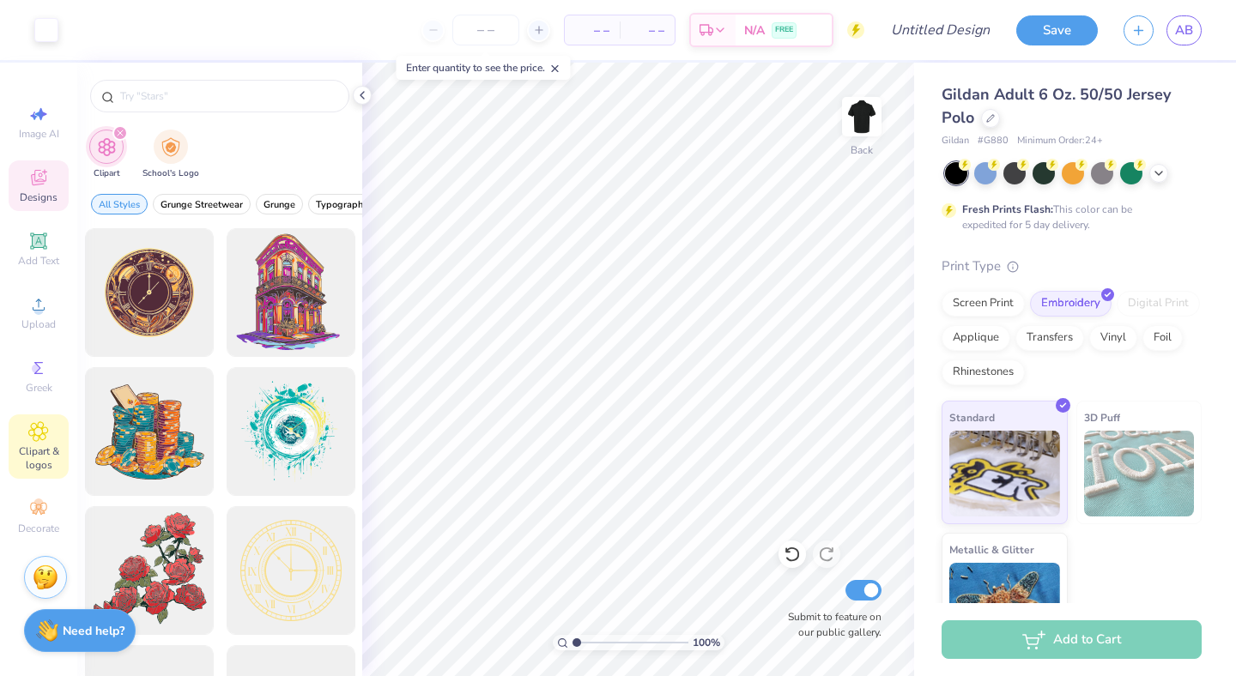
click at [31, 191] on span "Designs" at bounding box center [39, 198] width 38 height 14
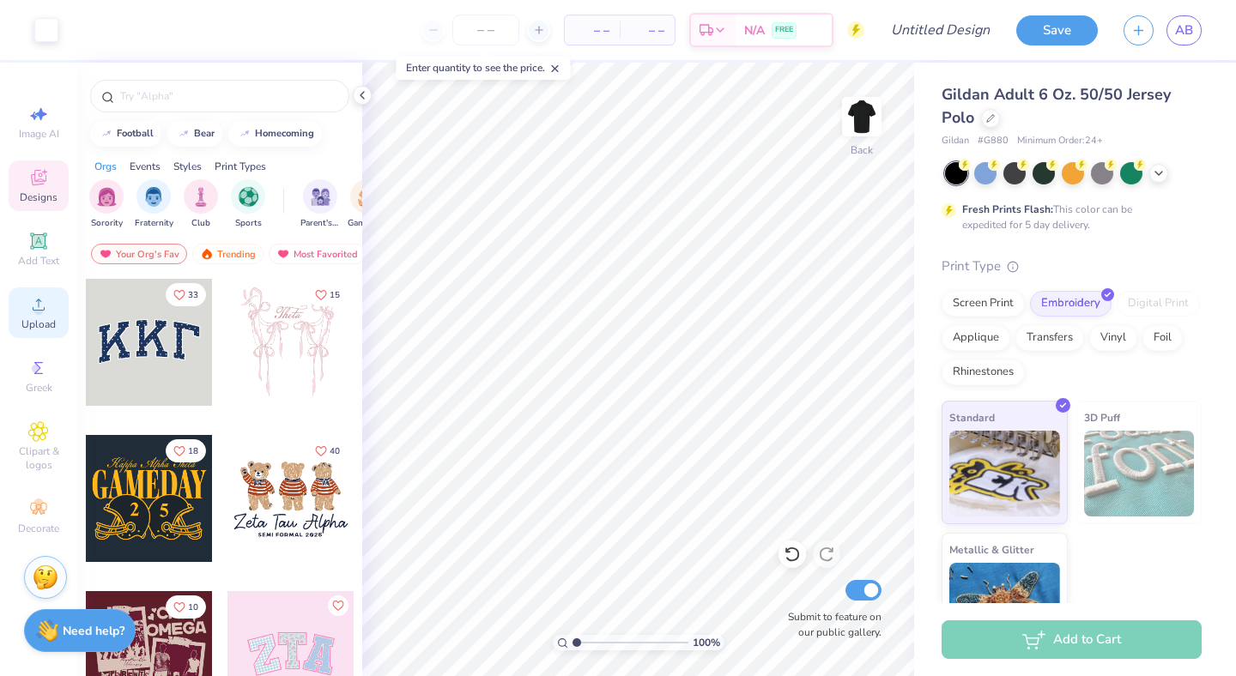
click at [36, 324] on span "Upload" at bounding box center [38, 325] width 34 height 14
click at [29, 312] on icon at bounding box center [38, 304] width 21 height 21
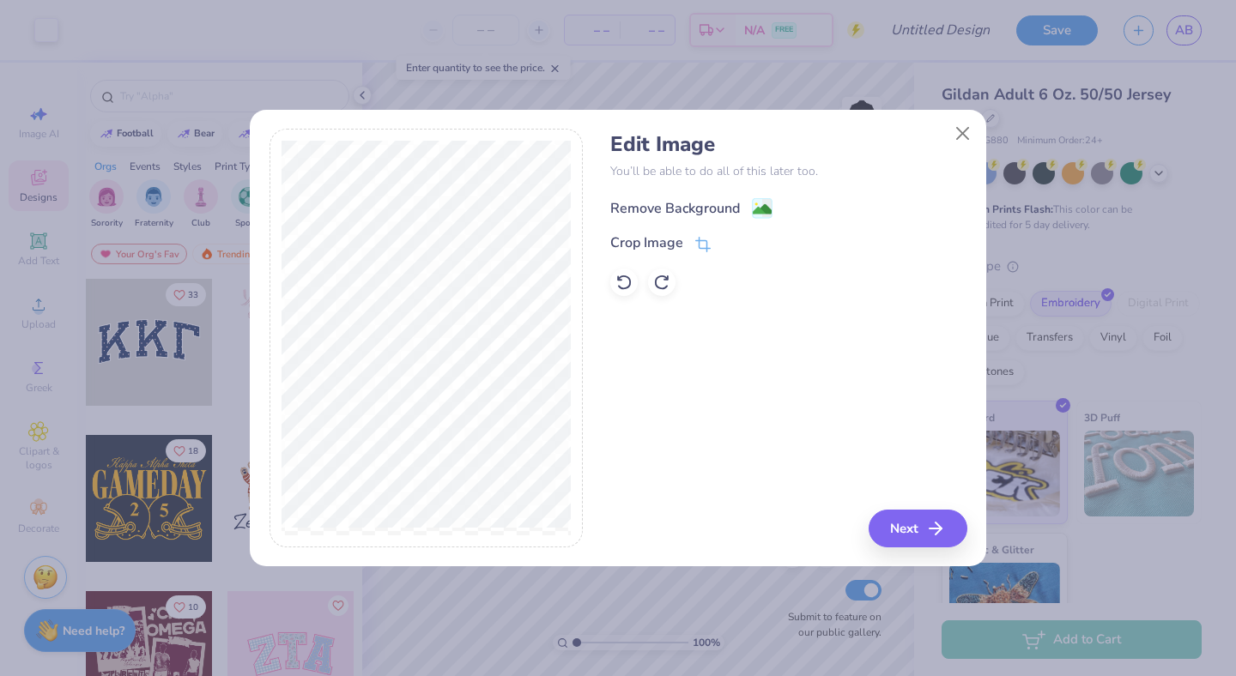
click at [673, 203] on div "Remove Background" at bounding box center [675, 208] width 130 height 21
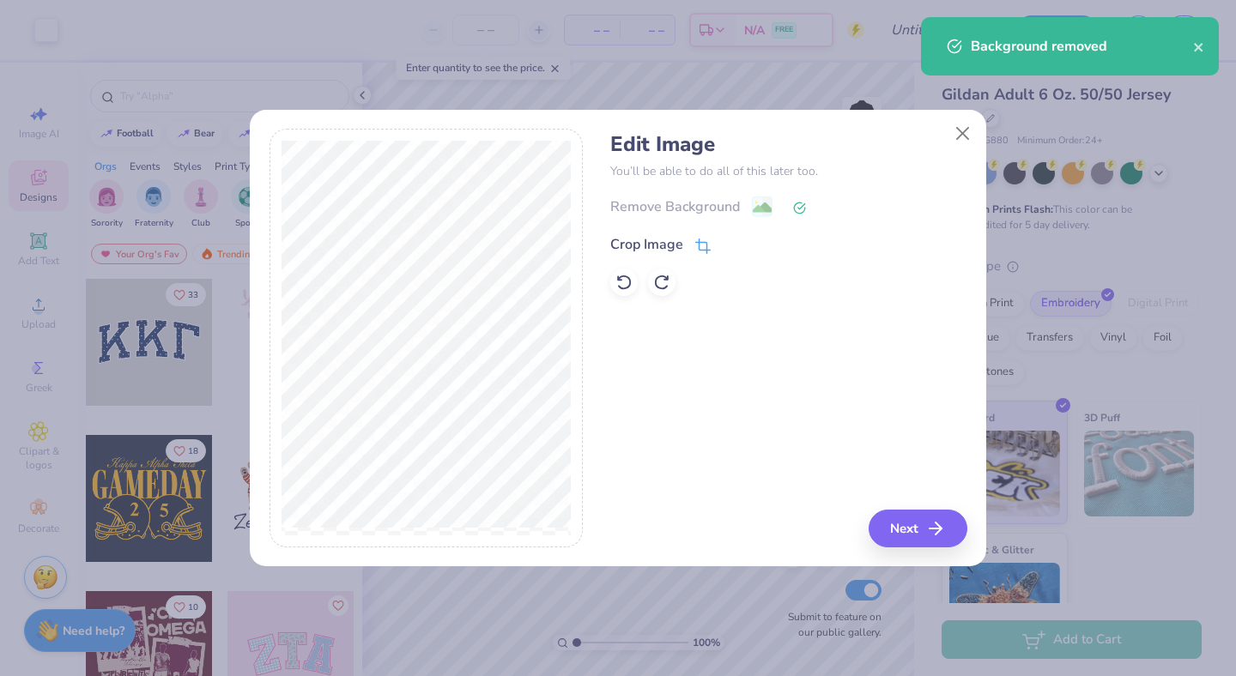
click at [661, 245] on div "Crop Image" at bounding box center [646, 244] width 73 height 21
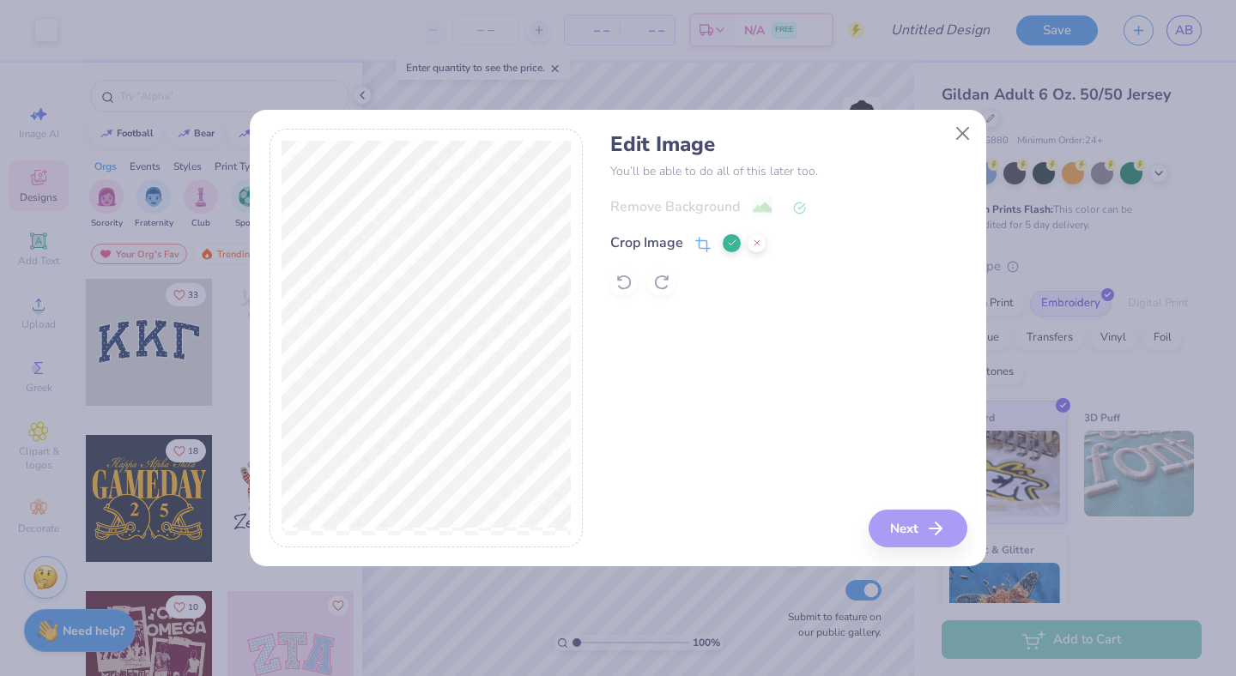
click at [851, 479] on div "Edit Image You’ll be able to do all of this later too. Remove Background Crop I…" at bounding box center [788, 338] width 356 height 419
click at [905, 528] on div "Edit Image You’ll be able to do all of this later too. Remove Background Crop I…" at bounding box center [788, 338] width 356 height 419
click at [728, 245] on icon at bounding box center [732, 243] width 10 height 10
click at [728, 245] on div "Crop Image" at bounding box center [788, 243] width 356 height 21
click at [835, 421] on div "Edit Image You’ll be able to do all of this later too. Remove Background Crop I…" at bounding box center [788, 338] width 356 height 419
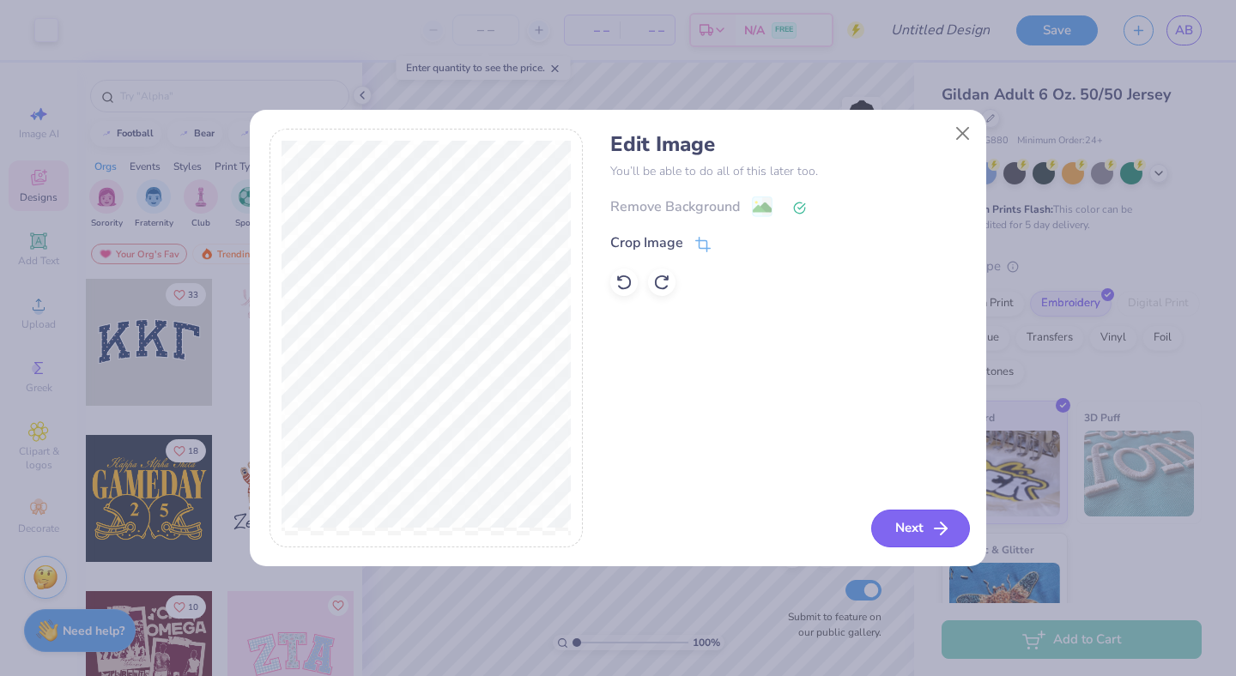
click at [916, 521] on button "Next" at bounding box center [920, 529] width 99 height 38
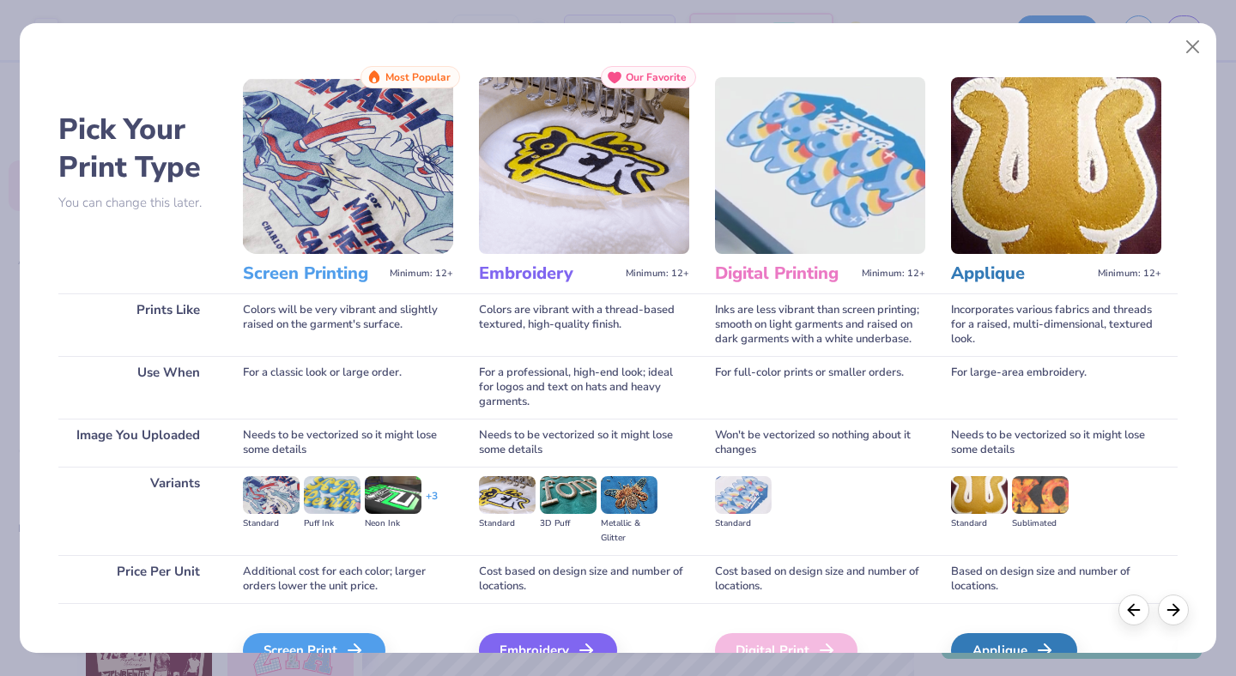
scroll to position [94, 0]
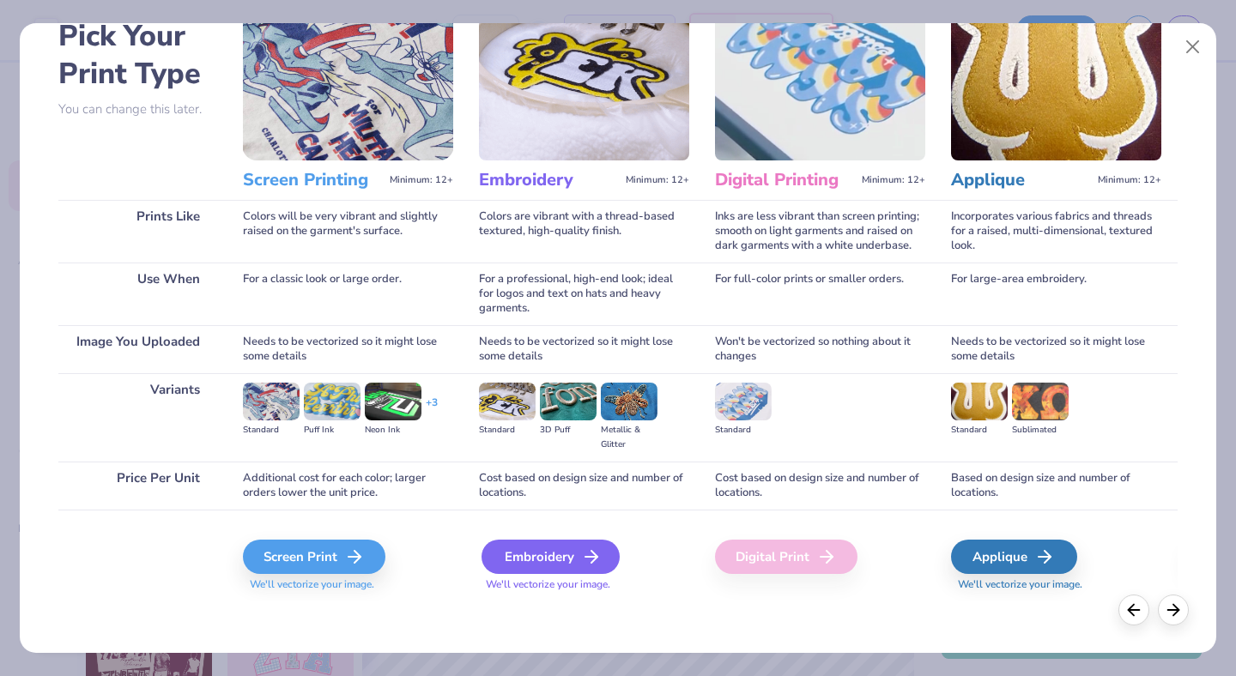
click at [565, 548] on div "Embroidery" at bounding box center [550, 557] width 138 height 34
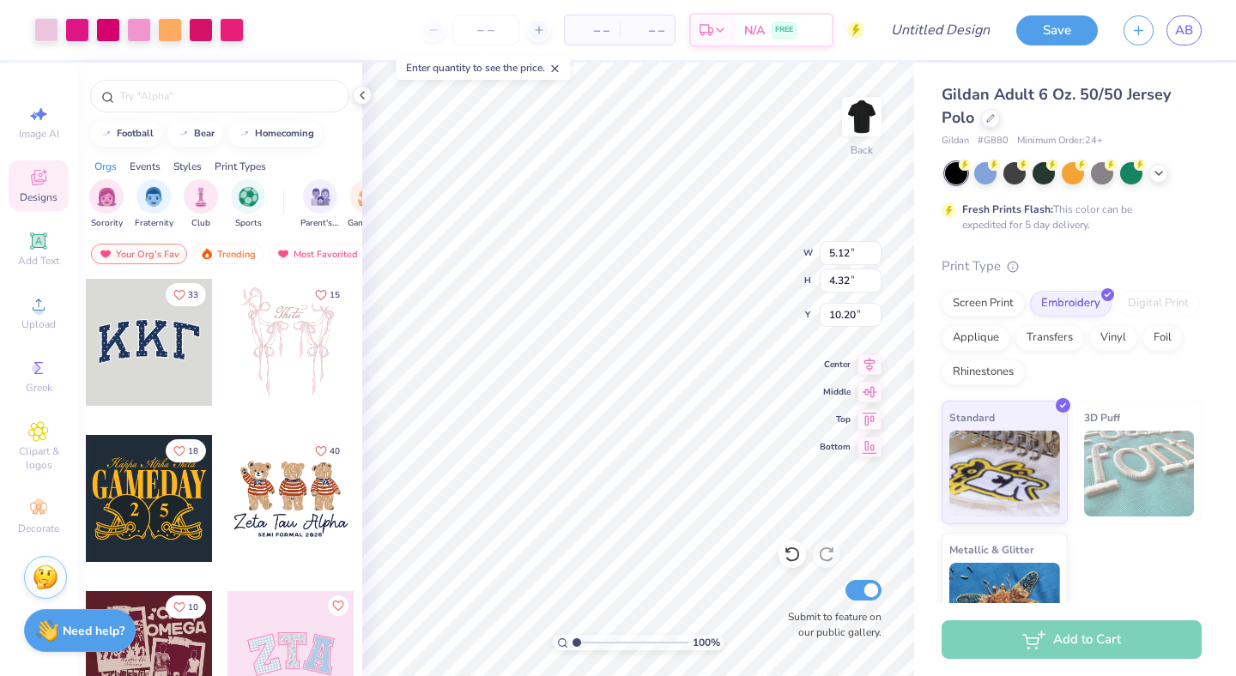
type input "5.12"
type input "4.32"
type input "3.28"
type input "4.25"
type input "3.59"
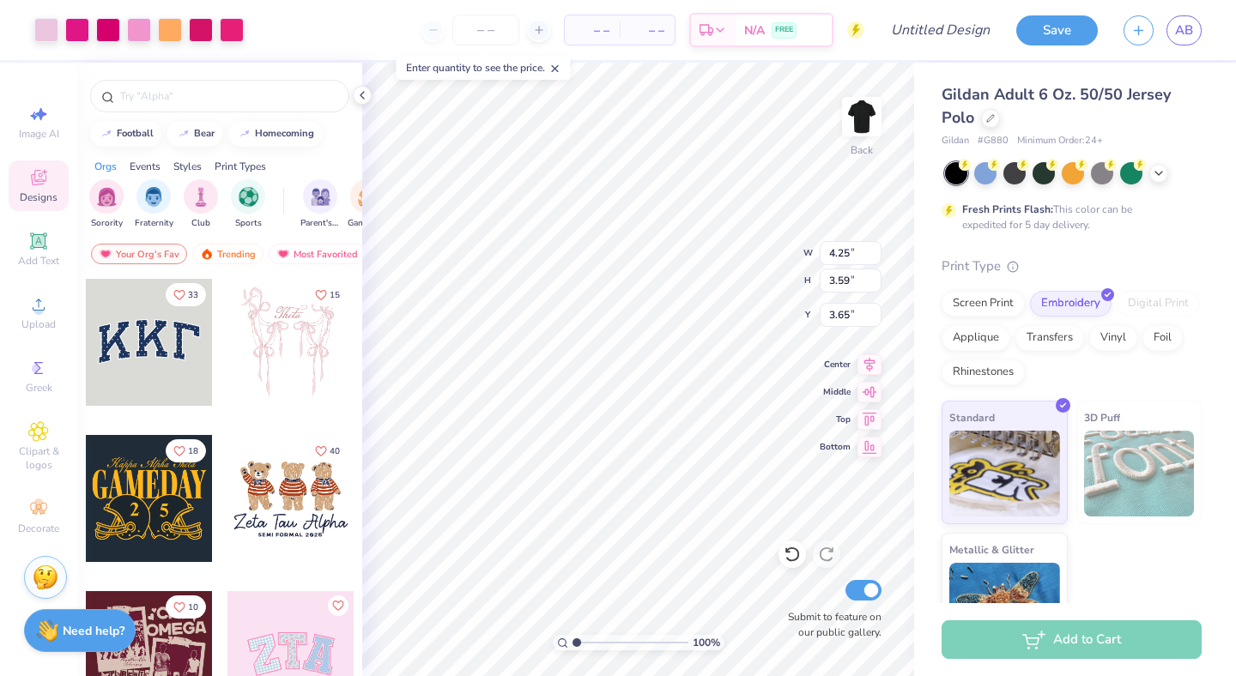
type input "3.65"
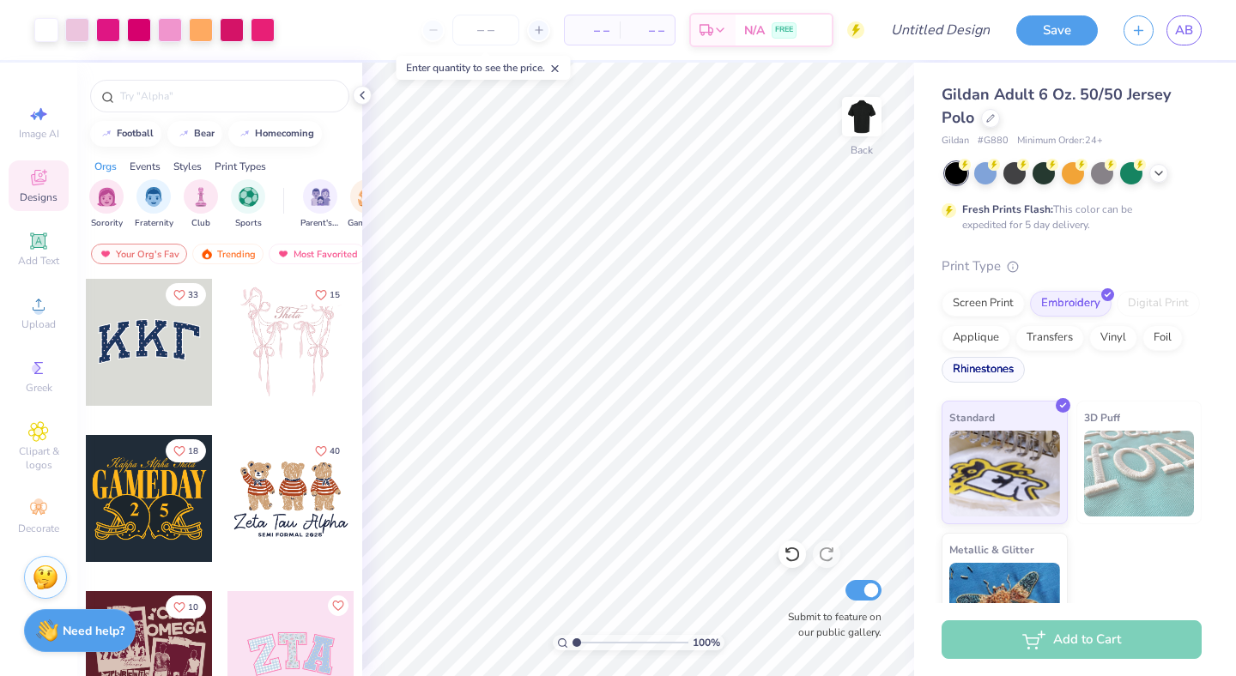
scroll to position [53, 0]
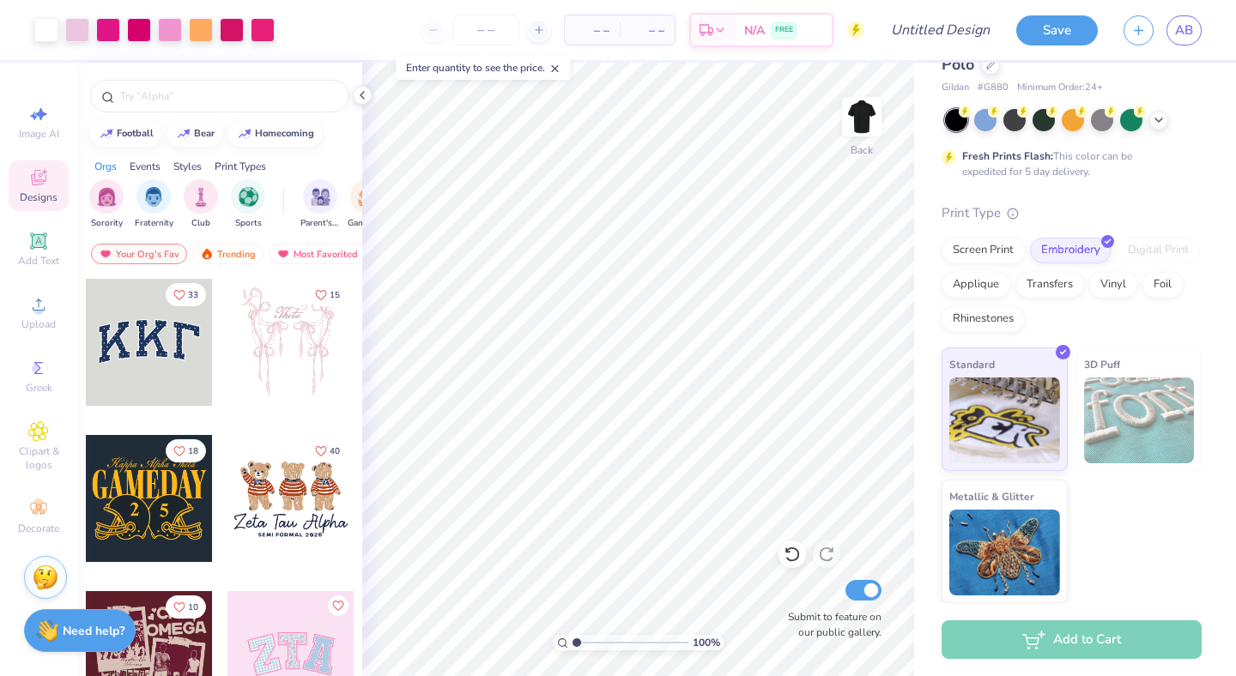
click at [1022, 640] on div "Add to Cart" at bounding box center [1071, 639] width 260 height 39
click at [362, 94] on icon at bounding box center [362, 95] width 14 height 14
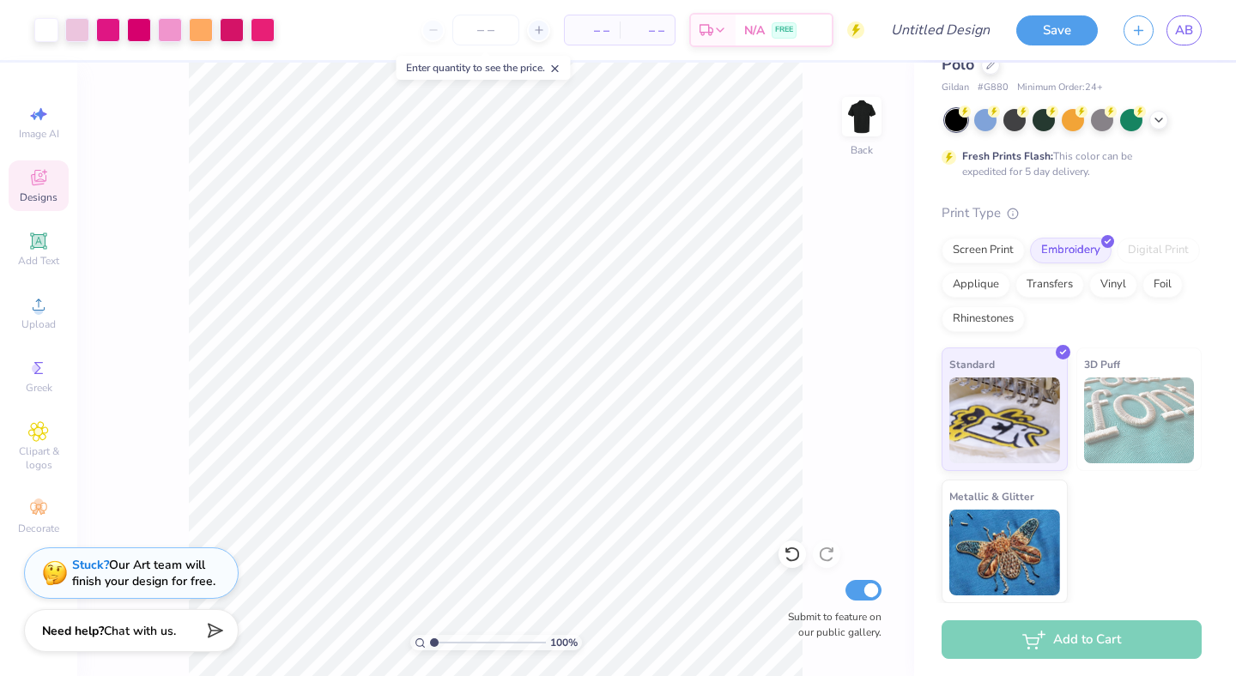
scroll to position [0, 0]
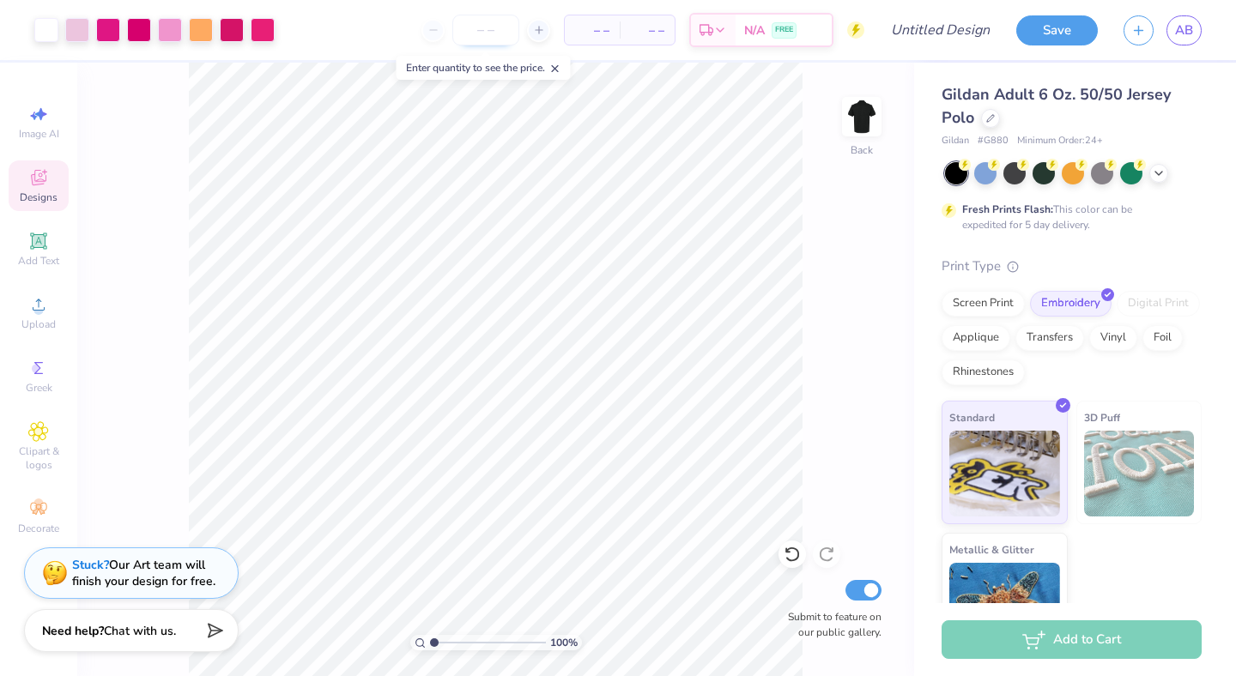
click at [493, 26] on input "number" at bounding box center [485, 30] width 67 height 31
type input "1"
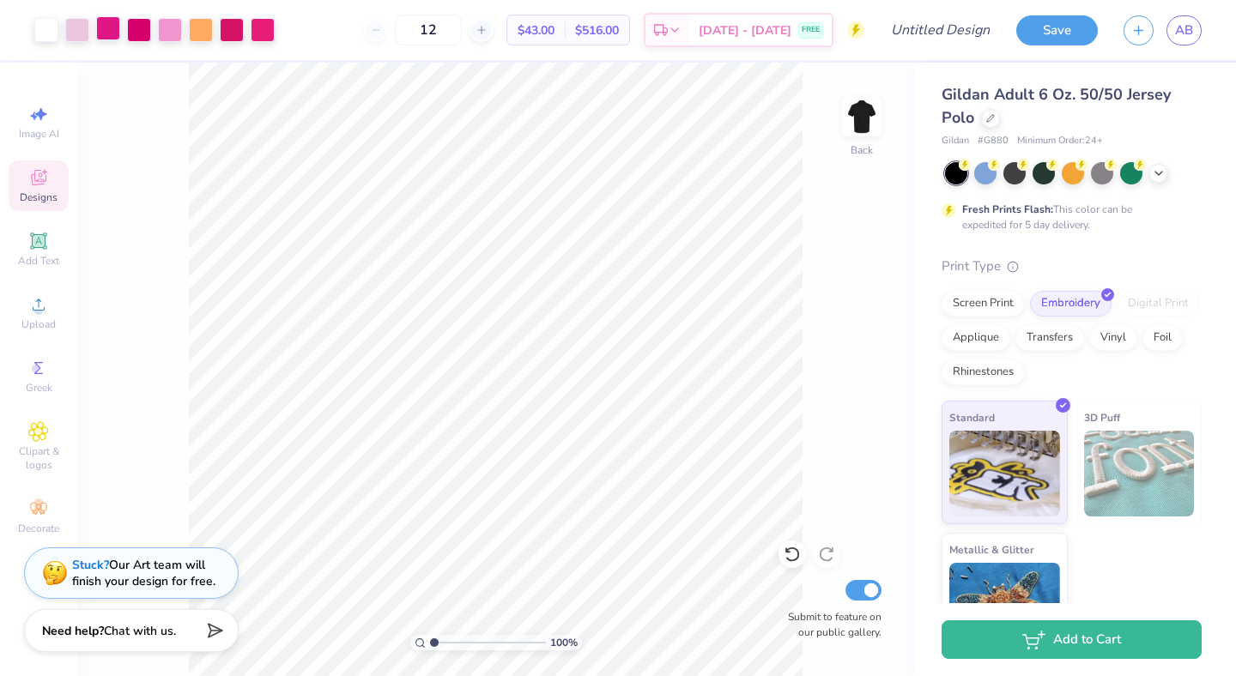
click at [116, 32] on div at bounding box center [108, 28] width 24 height 24
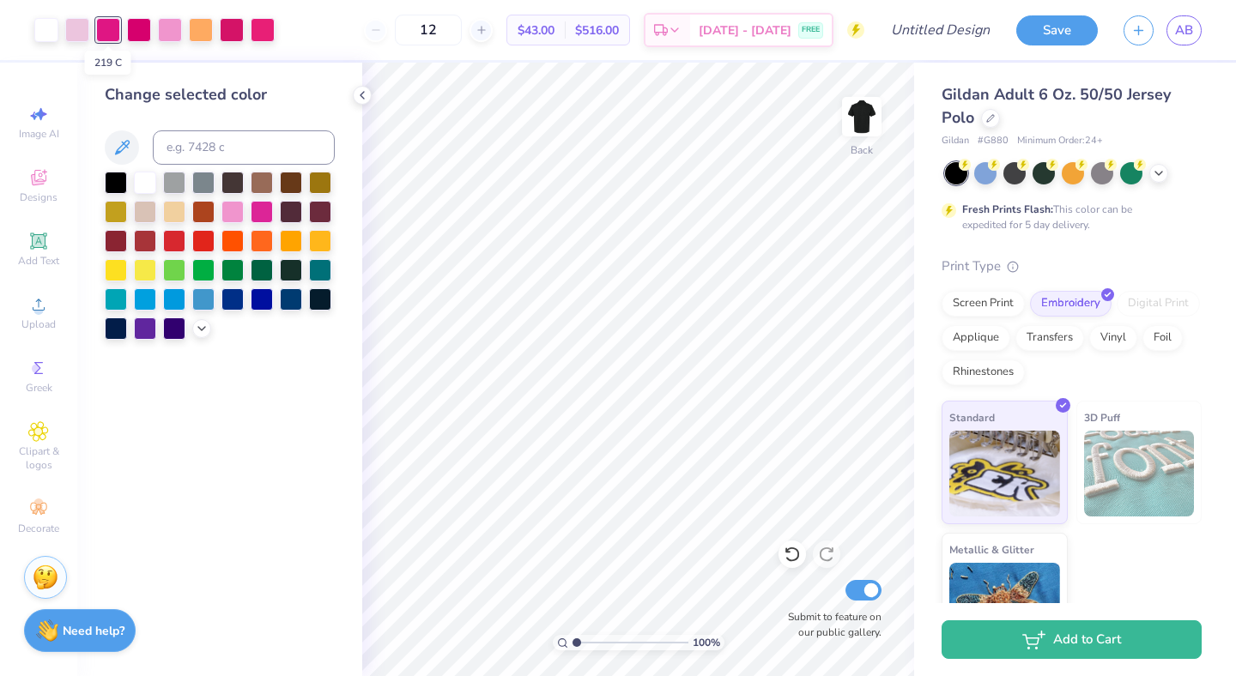
click at [120, 32] on div at bounding box center [108, 30] width 24 height 24
click at [136, 32] on div at bounding box center [139, 28] width 24 height 24
click at [185, 28] on div at bounding box center [154, 30] width 240 height 24
click at [171, 28] on div at bounding box center [170, 28] width 24 height 24
click at [40, 28] on div at bounding box center [46, 28] width 24 height 24
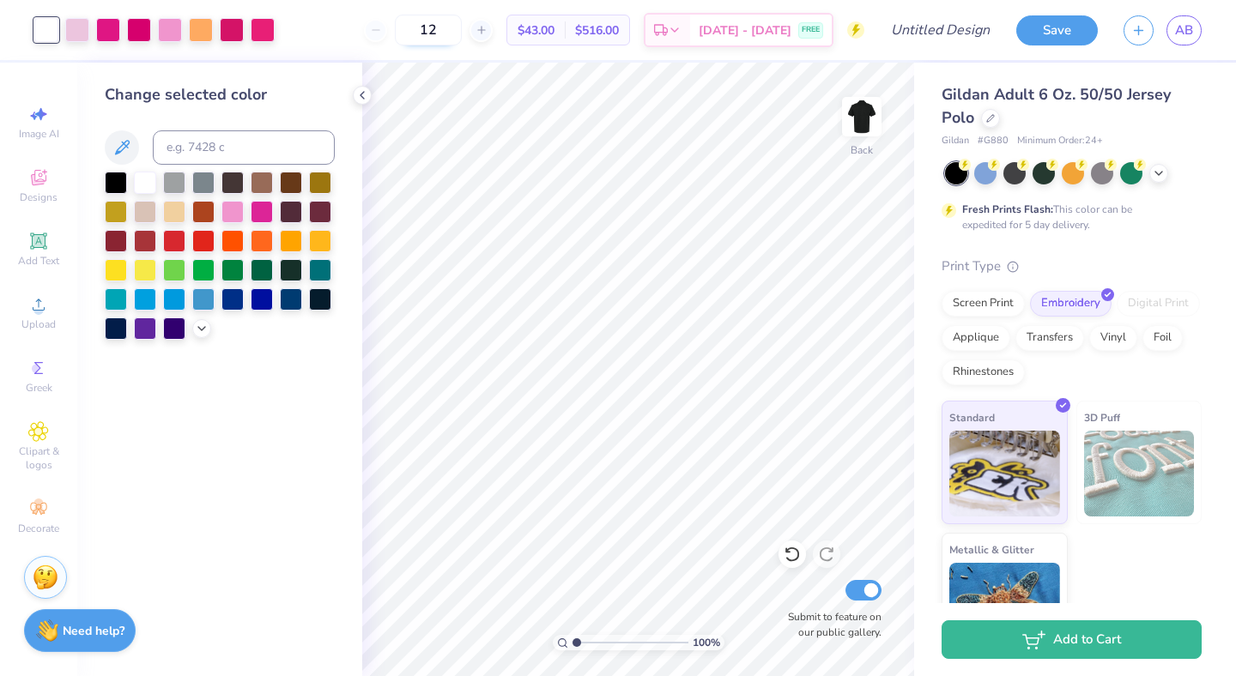
click at [461, 30] on input "12" at bounding box center [428, 30] width 67 height 31
click at [462, 32] on input "12" at bounding box center [428, 30] width 67 height 31
type input "1"
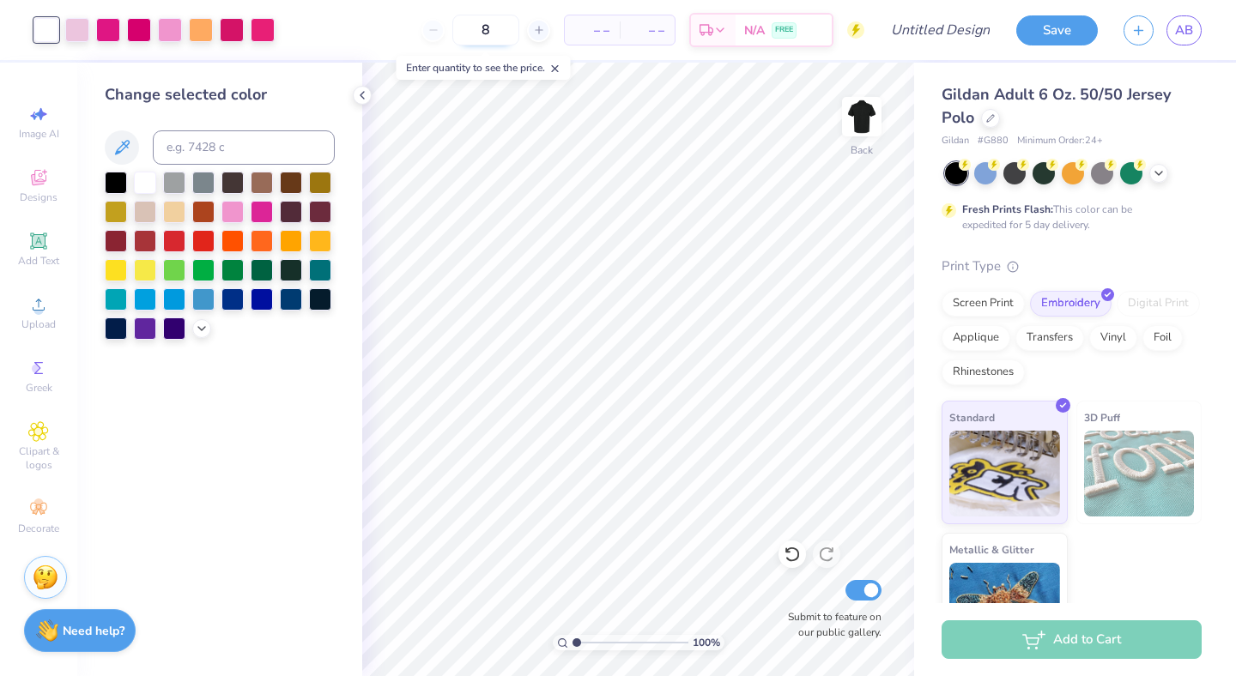
type input "12"
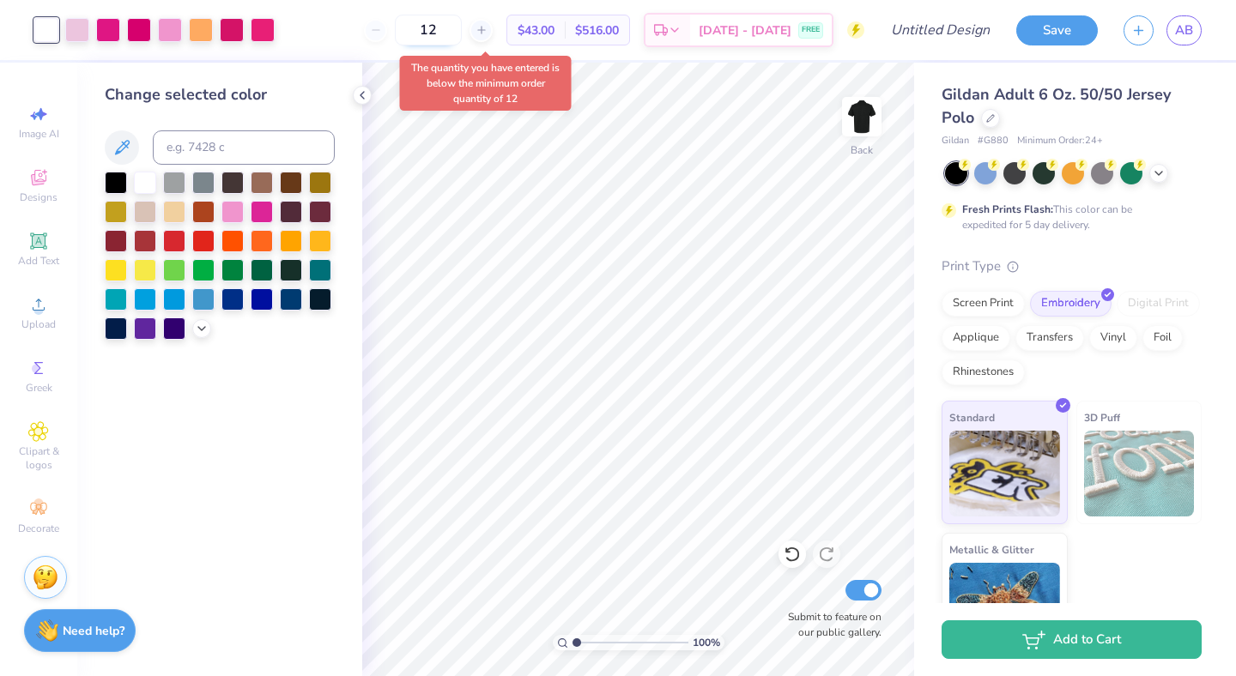
click at [459, 35] on input "12" at bounding box center [428, 30] width 67 height 31
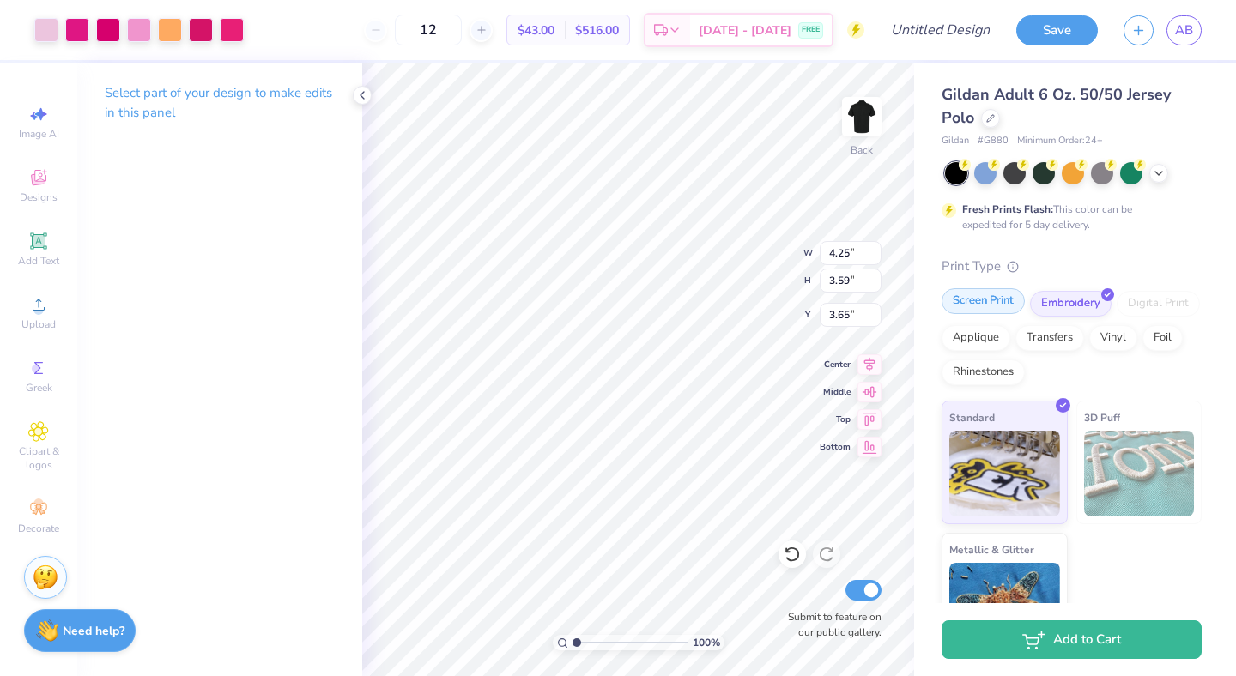
click at [983, 309] on div "Screen Print" at bounding box center [982, 301] width 83 height 26
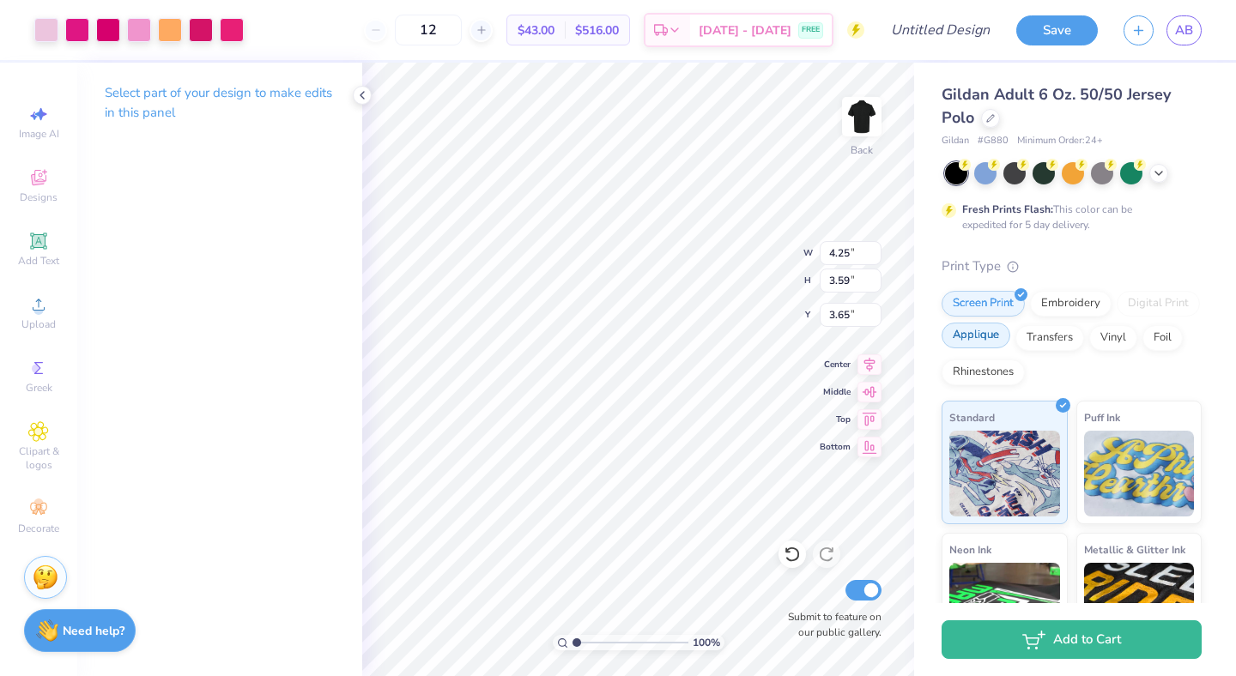
click at [970, 335] on div "Applique" at bounding box center [975, 336] width 69 height 26
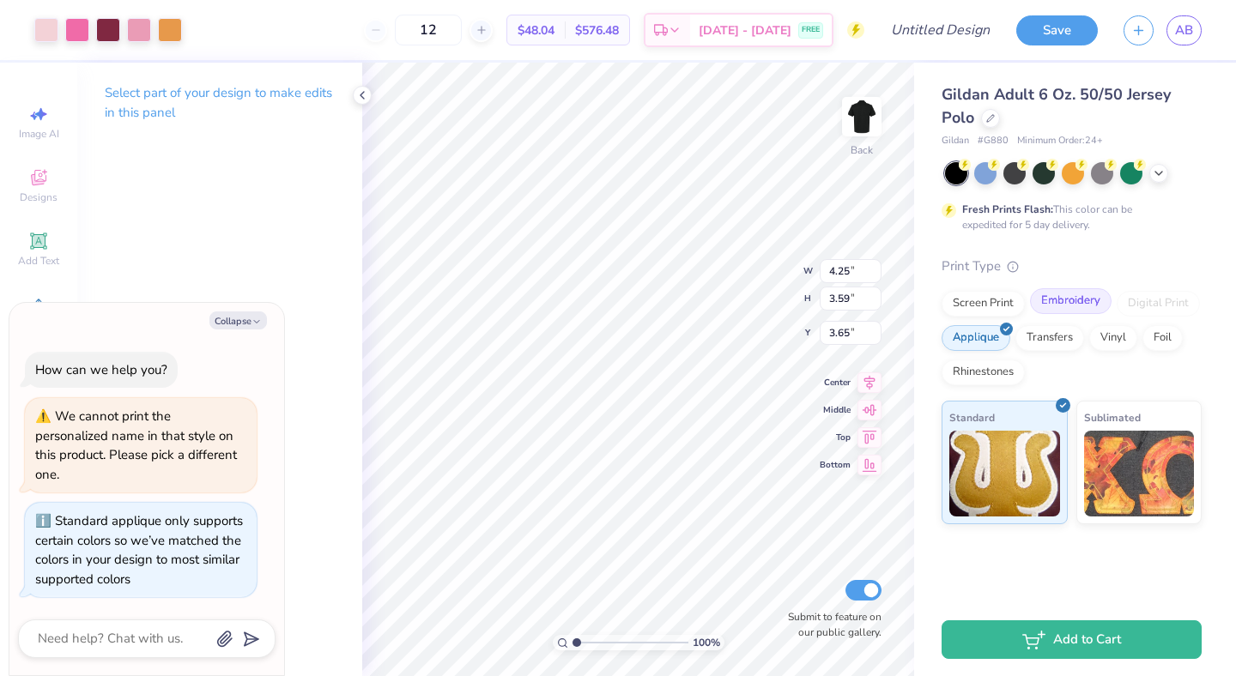
click at [1049, 302] on div "Embroidery" at bounding box center [1071, 301] width 82 height 26
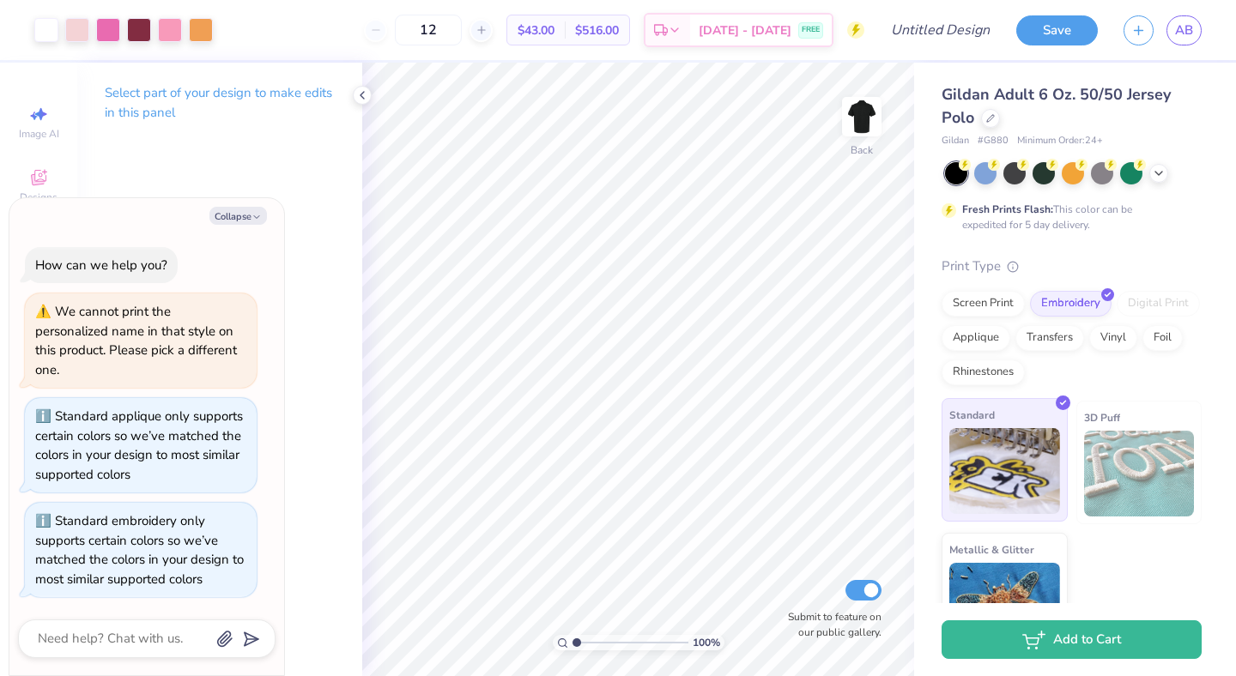
scroll to position [53, 0]
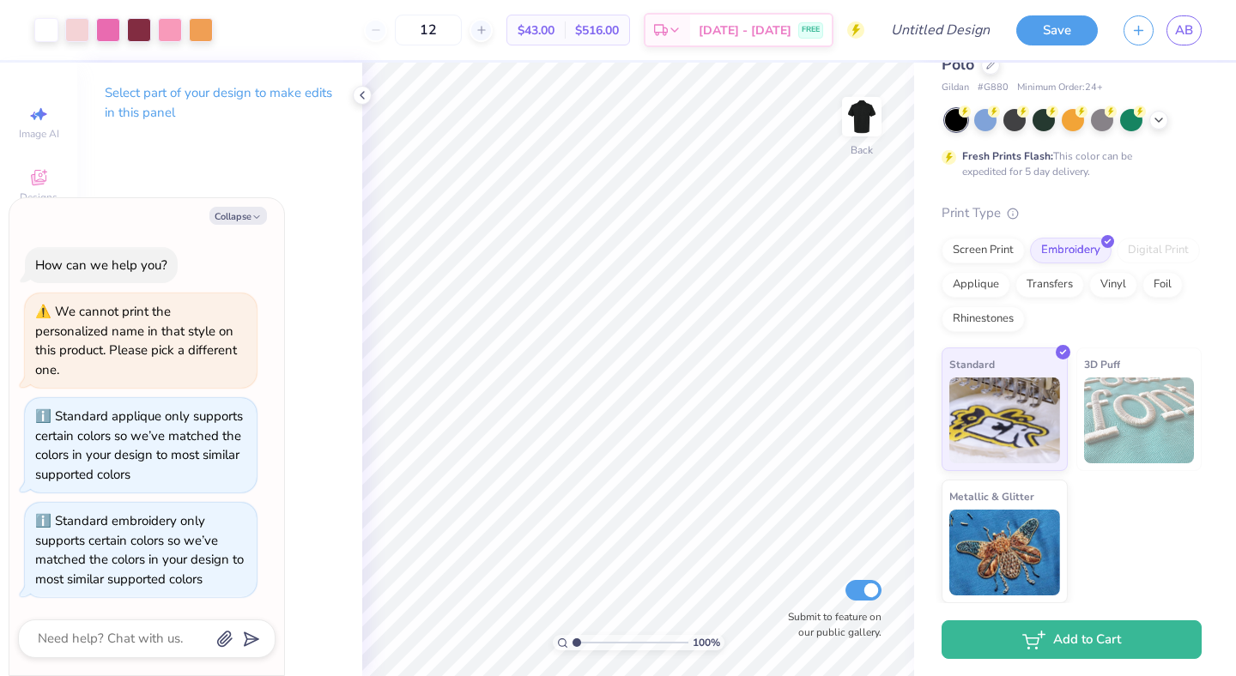
click at [1137, 386] on img at bounding box center [1139, 421] width 111 height 86
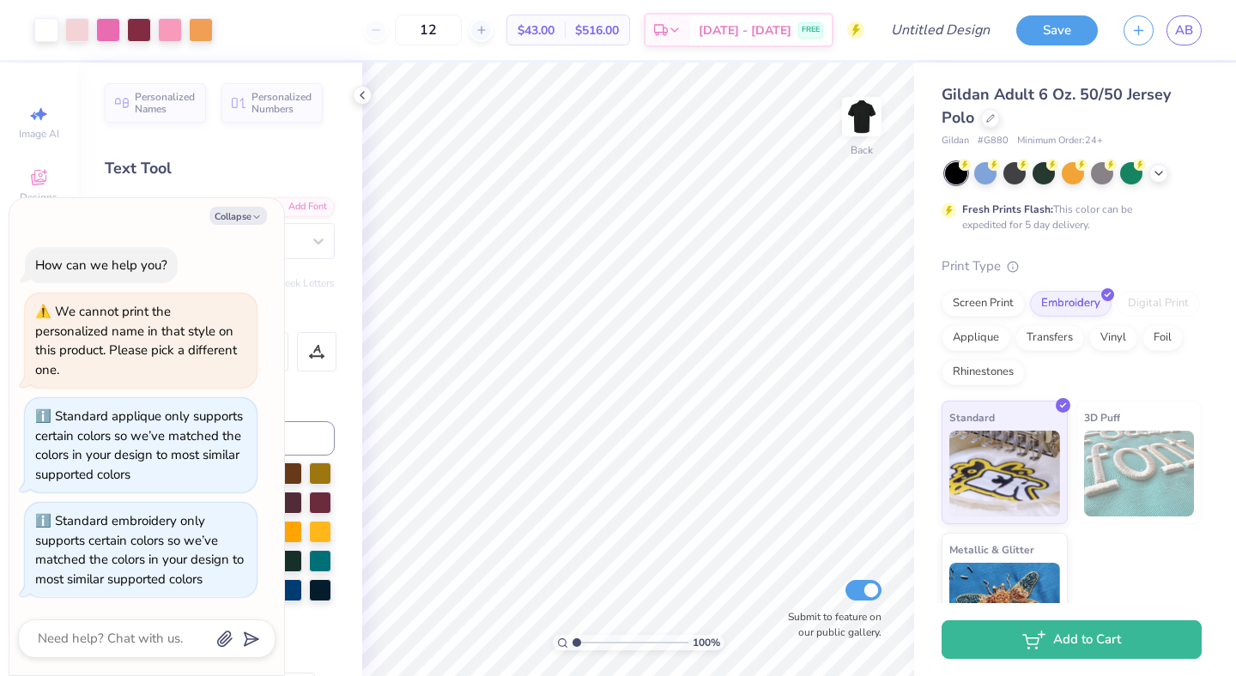
type textarea "x"
